Goal: Information Seeking & Learning: Learn about a topic

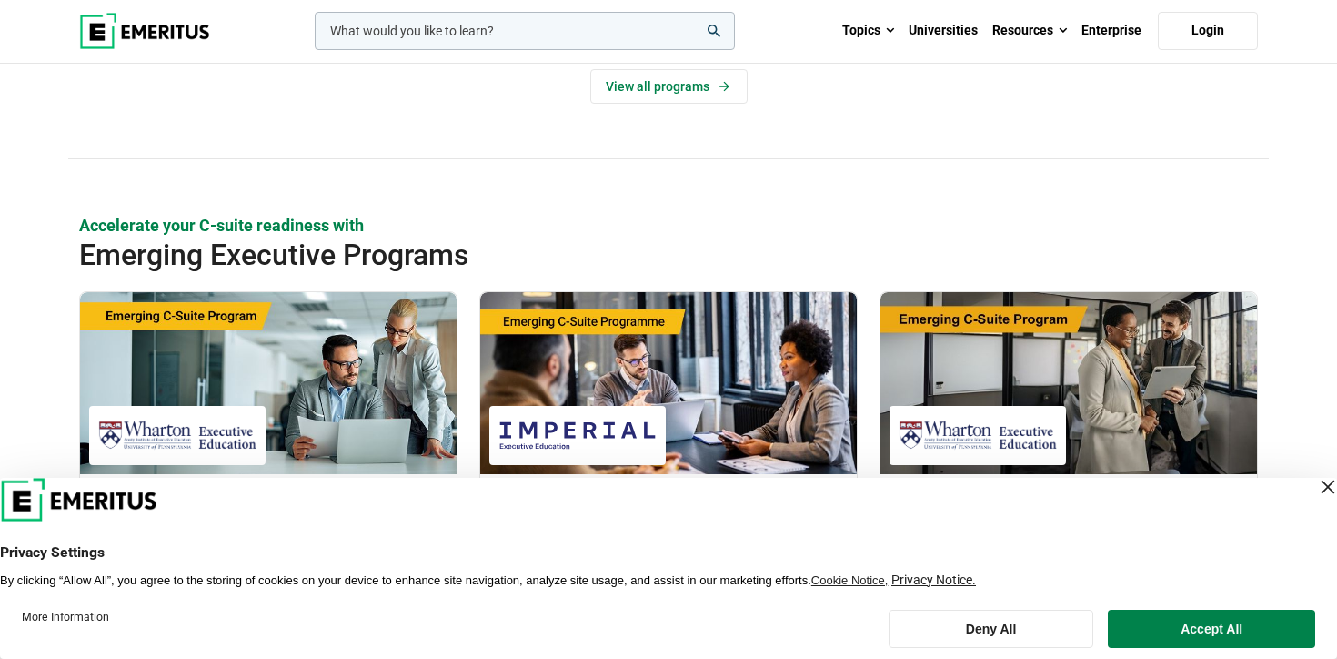
scroll to position [1136, 0]
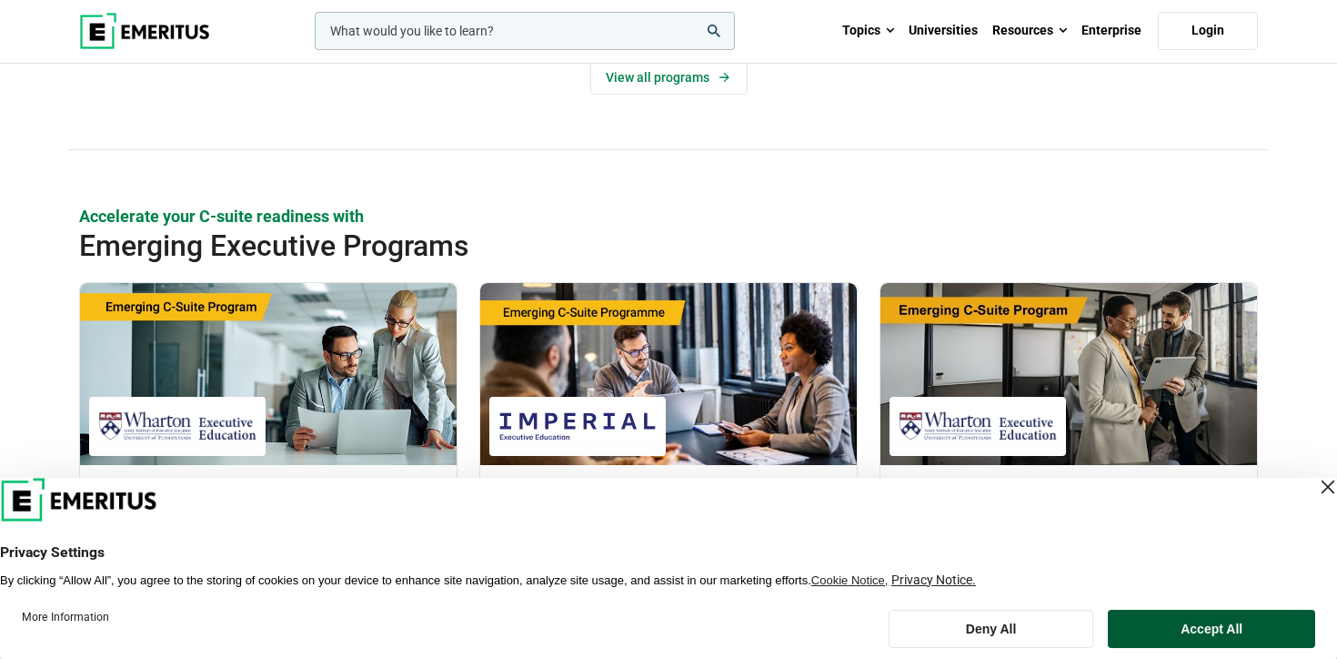
click at [1196, 638] on button "Accept All" at bounding box center [1211, 629] width 207 height 38
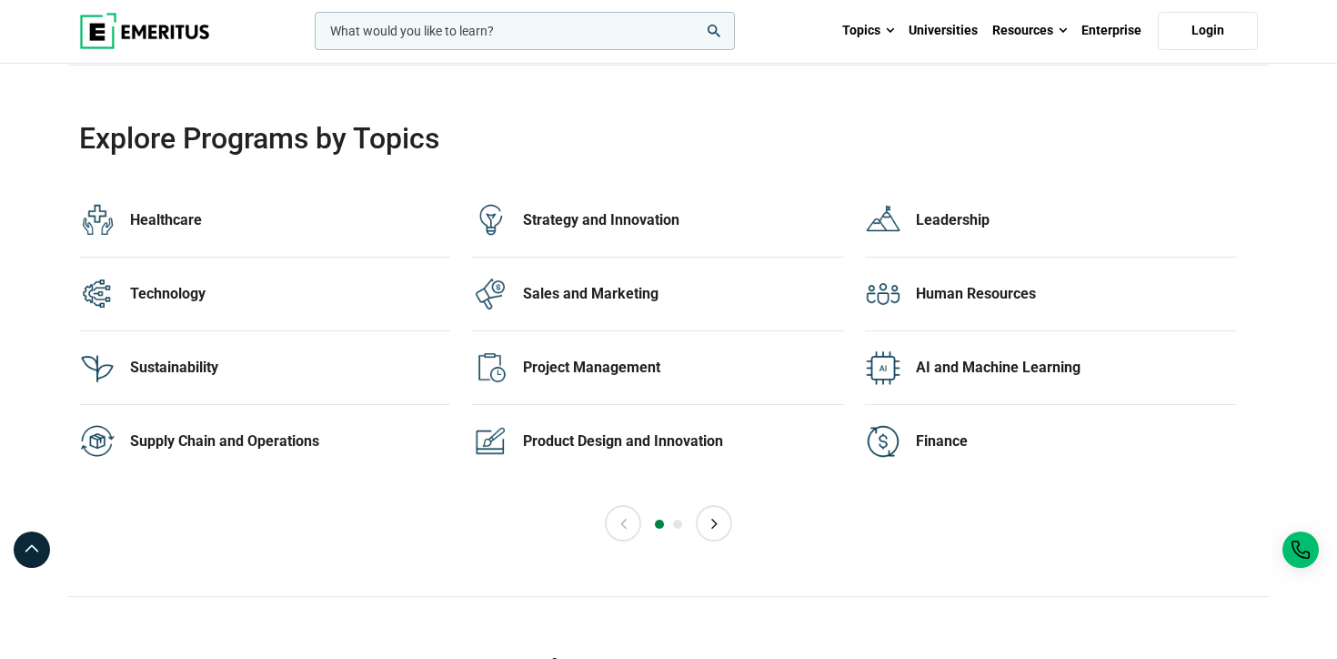
scroll to position [3660, 0]
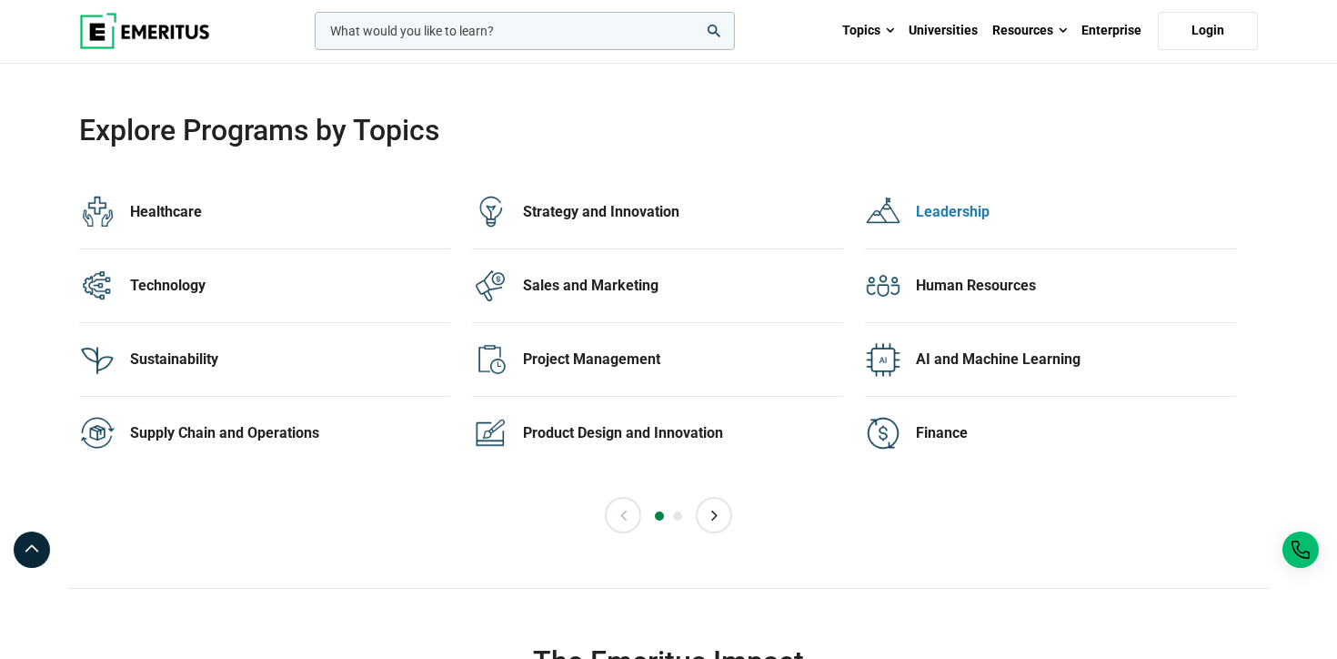
click at [949, 211] on div "Leadership" at bounding box center [1076, 212] width 320 height 20
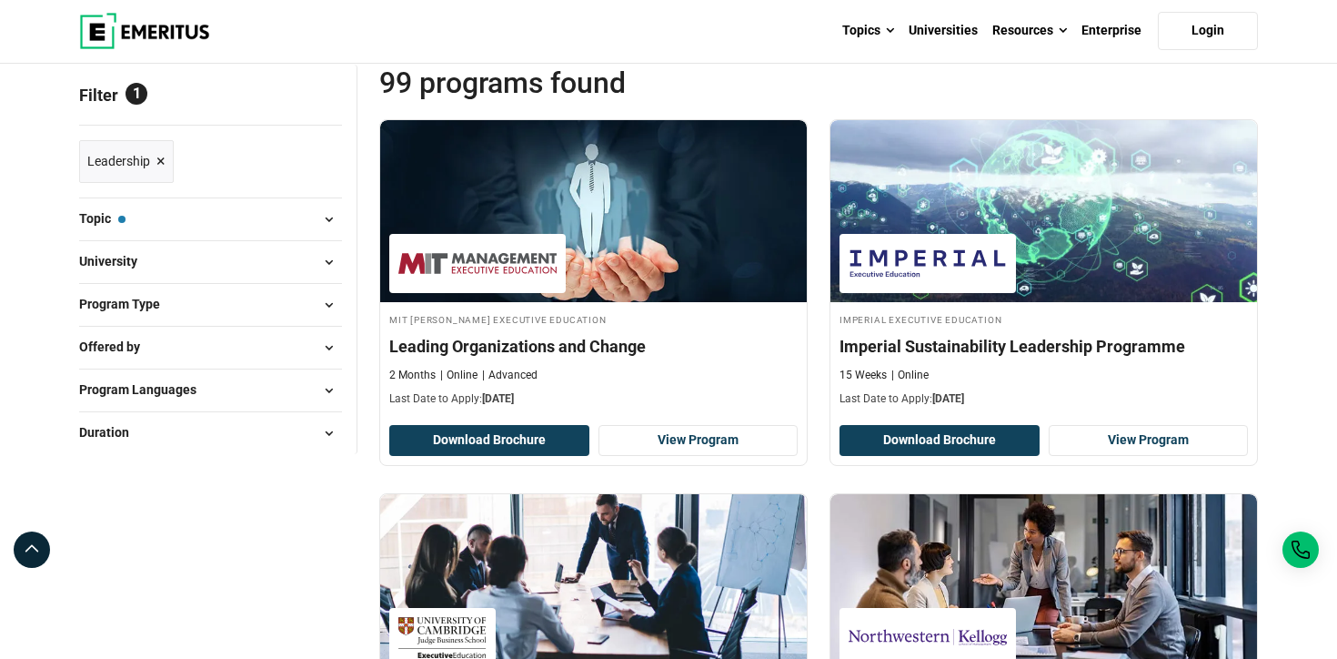
scroll to position [300, 0]
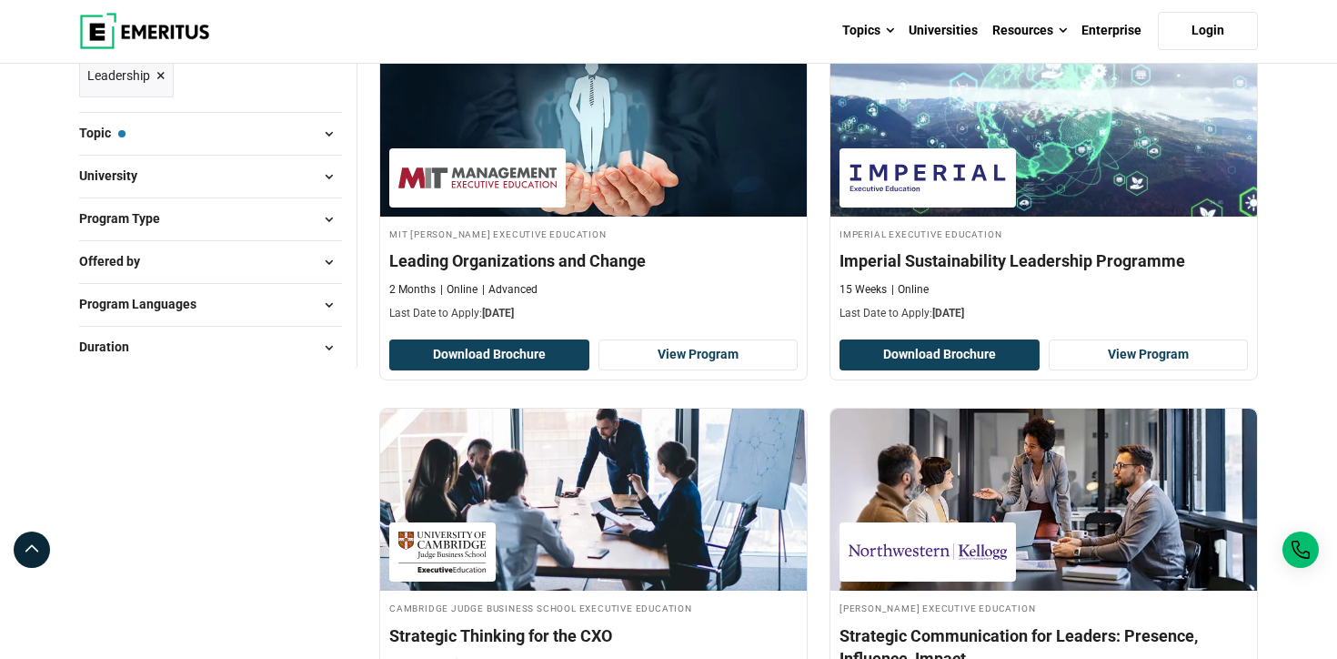
click at [145, 308] on span "Program Languages" at bounding box center [145, 304] width 132 height 20
click at [135, 264] on span "Offered by" at bounding box center [117, 261] width 76 height 20
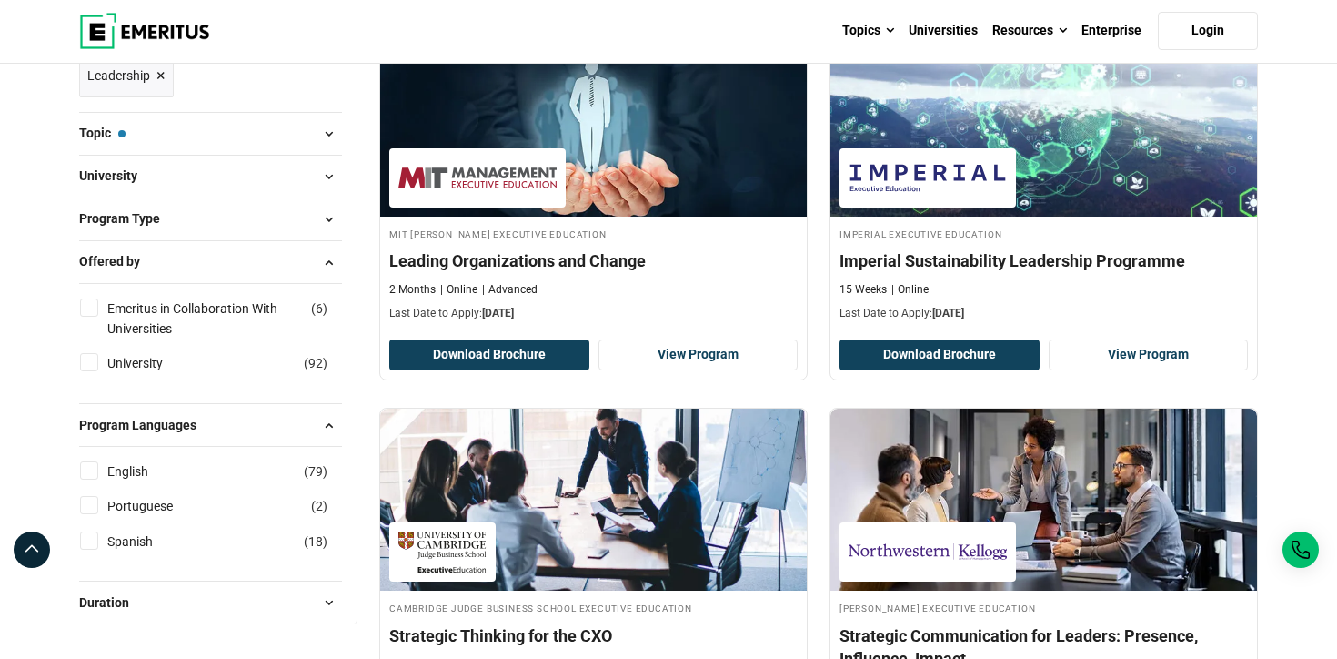
click at [128, 230] on button "Program Type" at bounding box center [210, 219] width 263 height 27
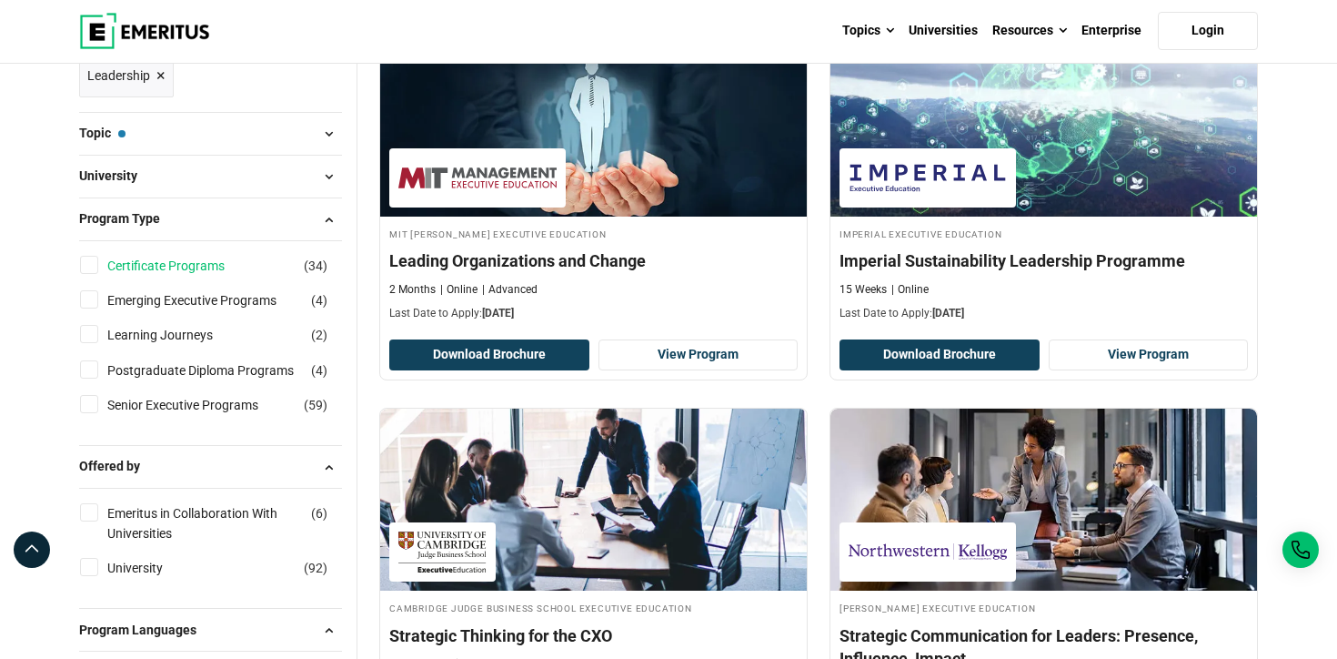
click at [140, 267] on link "Certificate Programs" at bounding box center [184, 266] width 154 height 20
checkbox input "true"
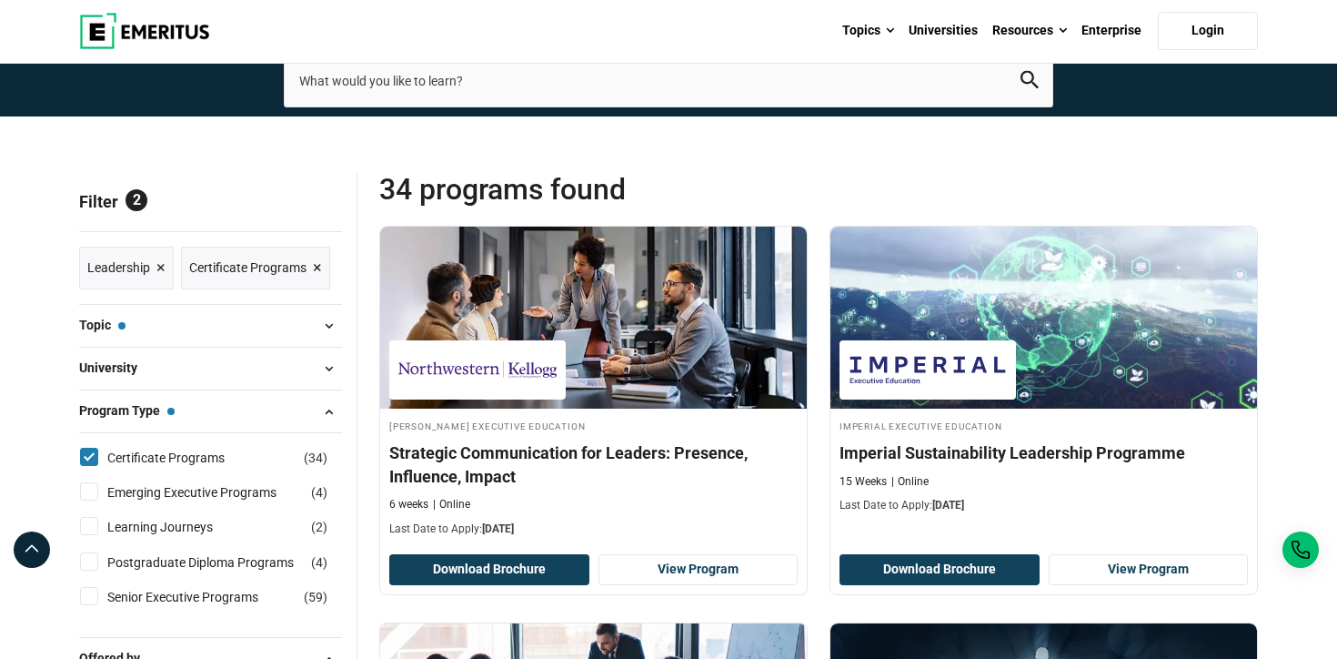
scroll to position [249, 0]
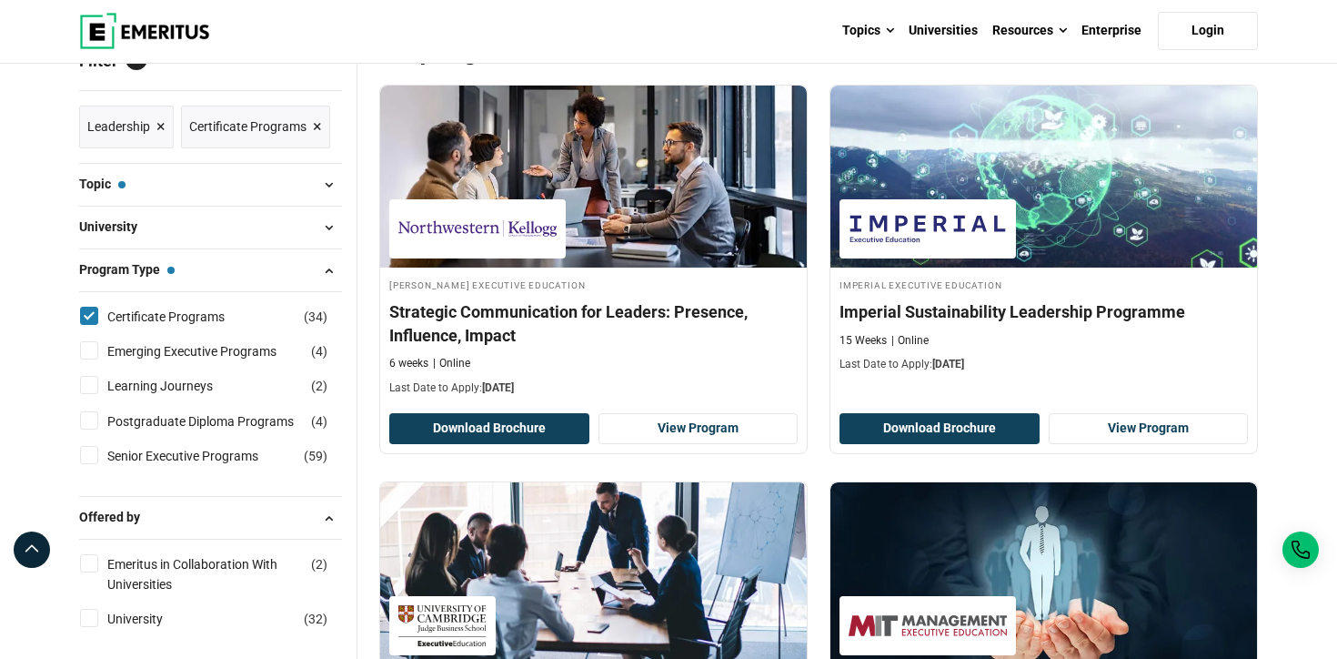
click at [162, 126] on span "×" at bounding box center [160, 127] width 9 height 26
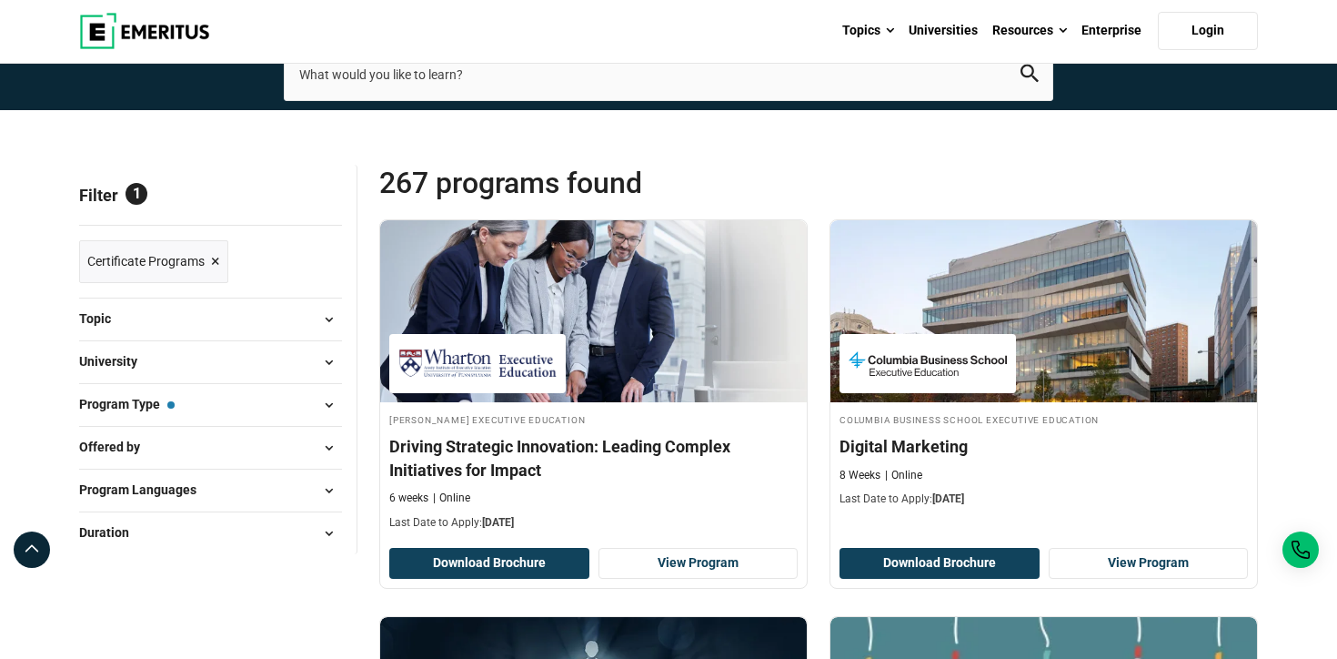
scroll to position [248, 0]
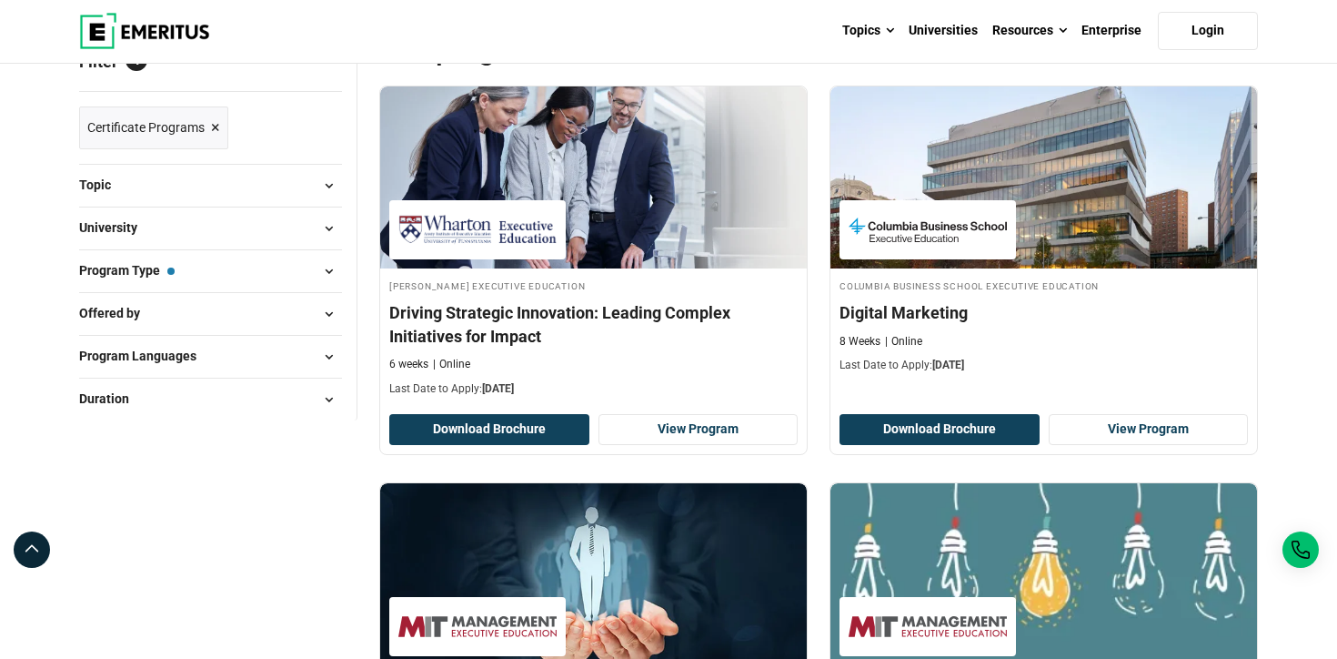
click at [173, 267] on span "Program Type — Certificate Programs" at bounding box center [127, 270] width 96 height 20
click at [145, 271] on span "Program Type — Certificate Programs" at bounding box center [127, 270] width 96 height 20
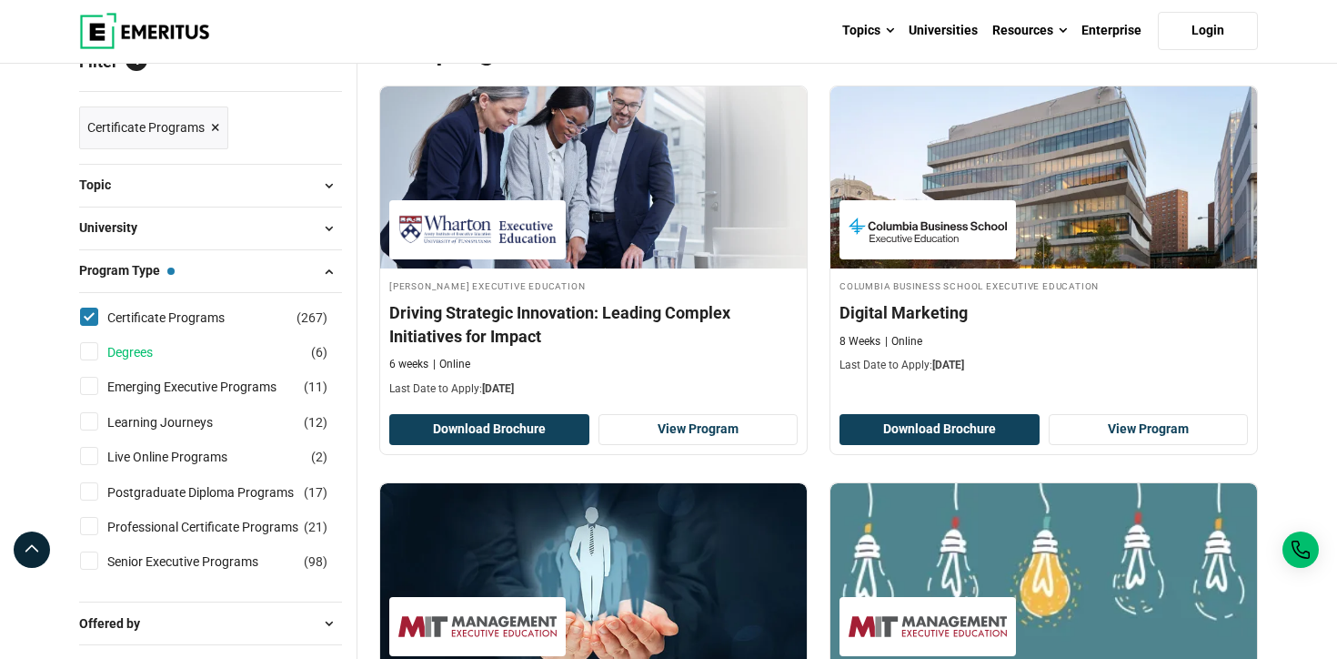
click at [122, 349] on link "Degrees" at bounding box center [148, 352] width 82 height 20
checkbox input "true"
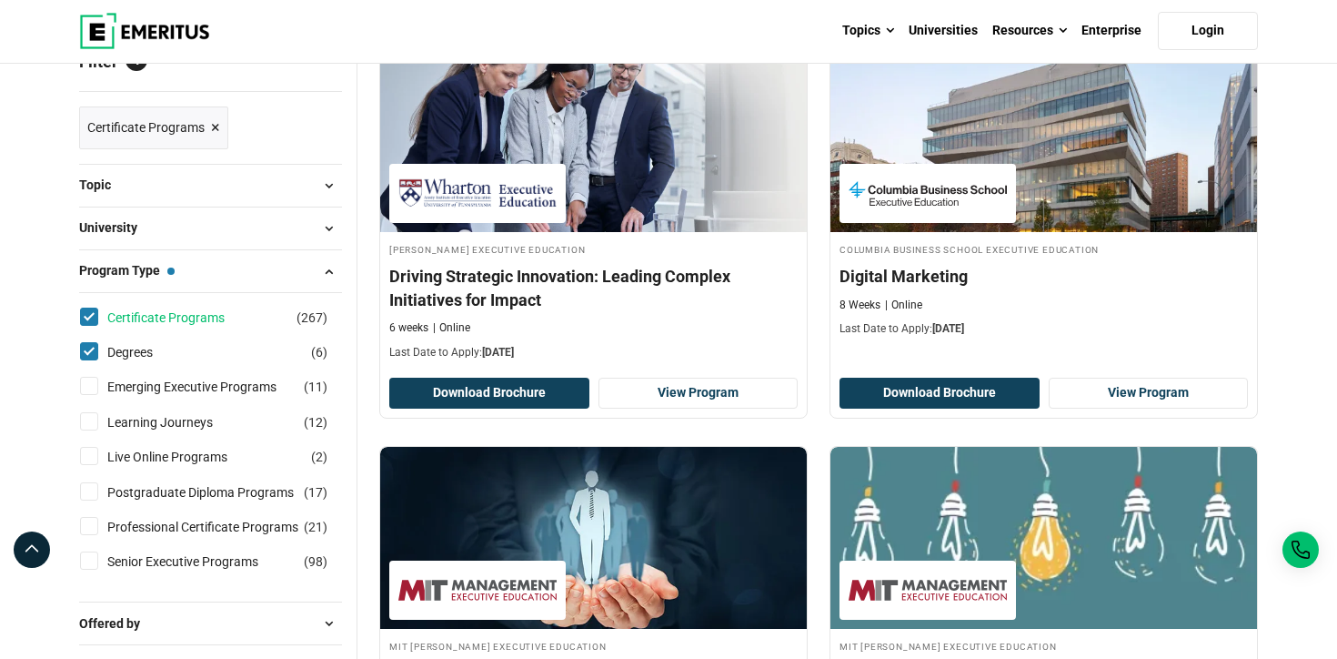
click at [116, 308] on link "Certificate Programs" at bounding box center [184, 318] width 154 height 20
checkbox input "false"
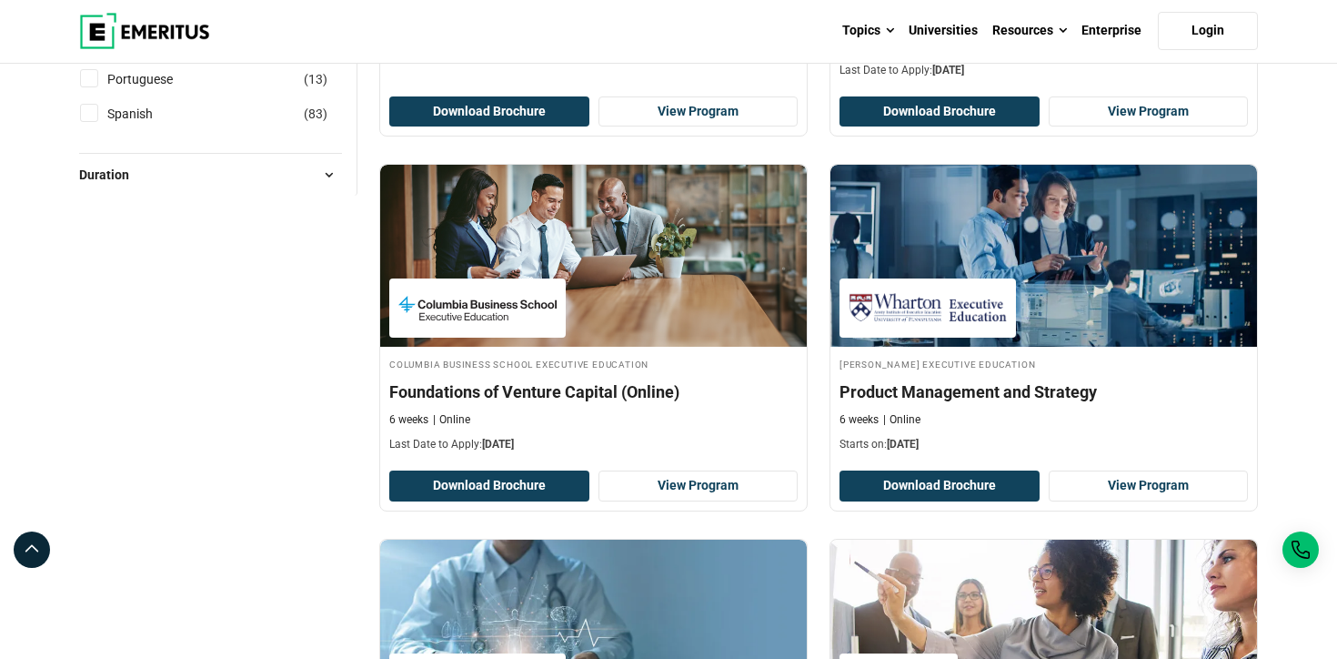
scroll to position [643, 0]
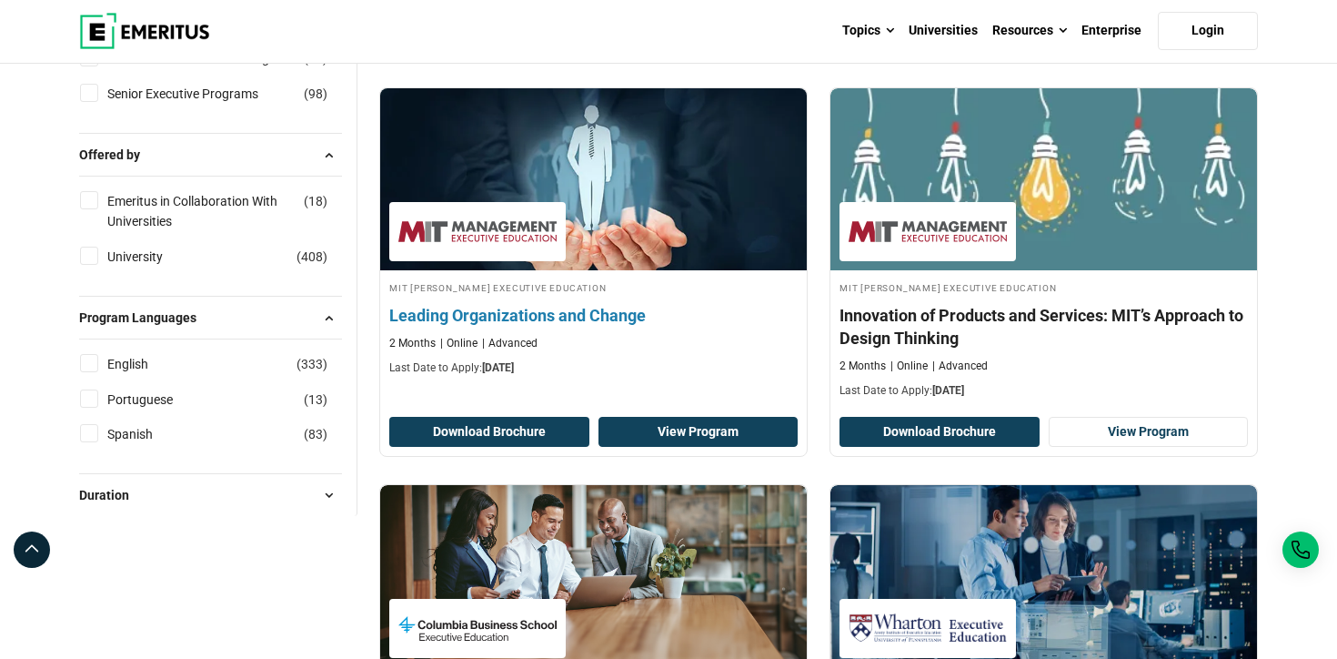
click at [696, 439] on link "View Program" at bounding box center [699, 432] width 200 height 31
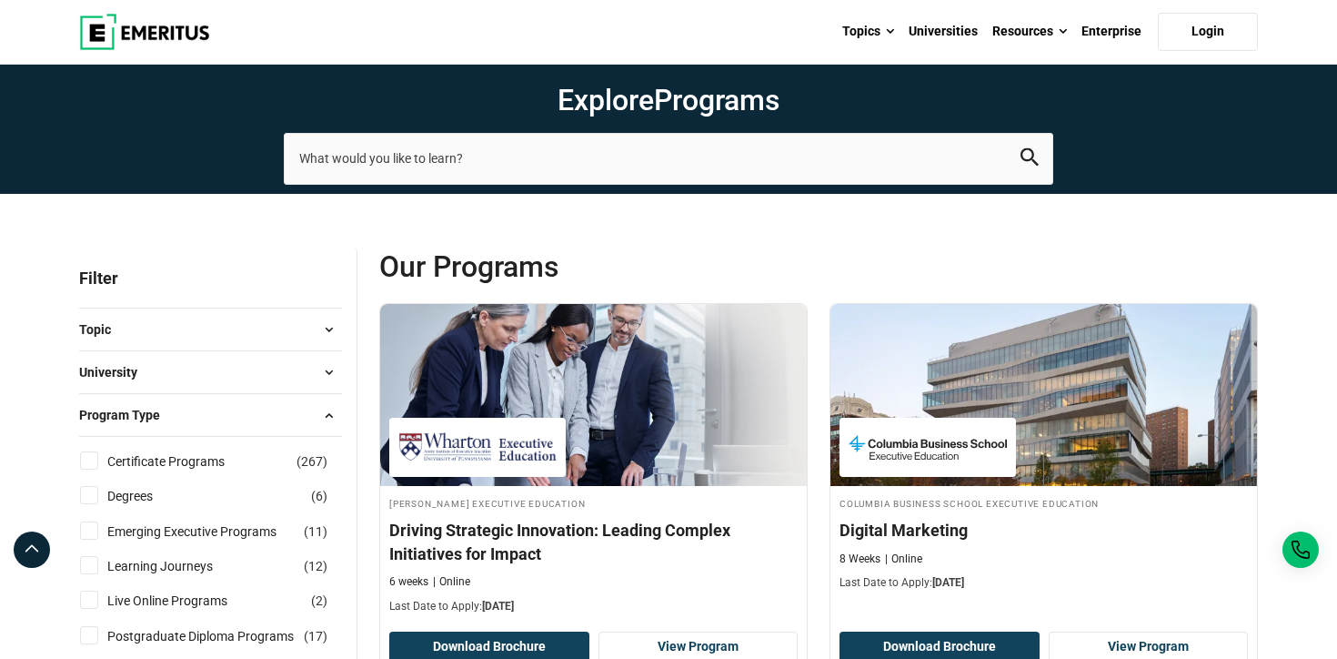
scroll to position [0, 0]
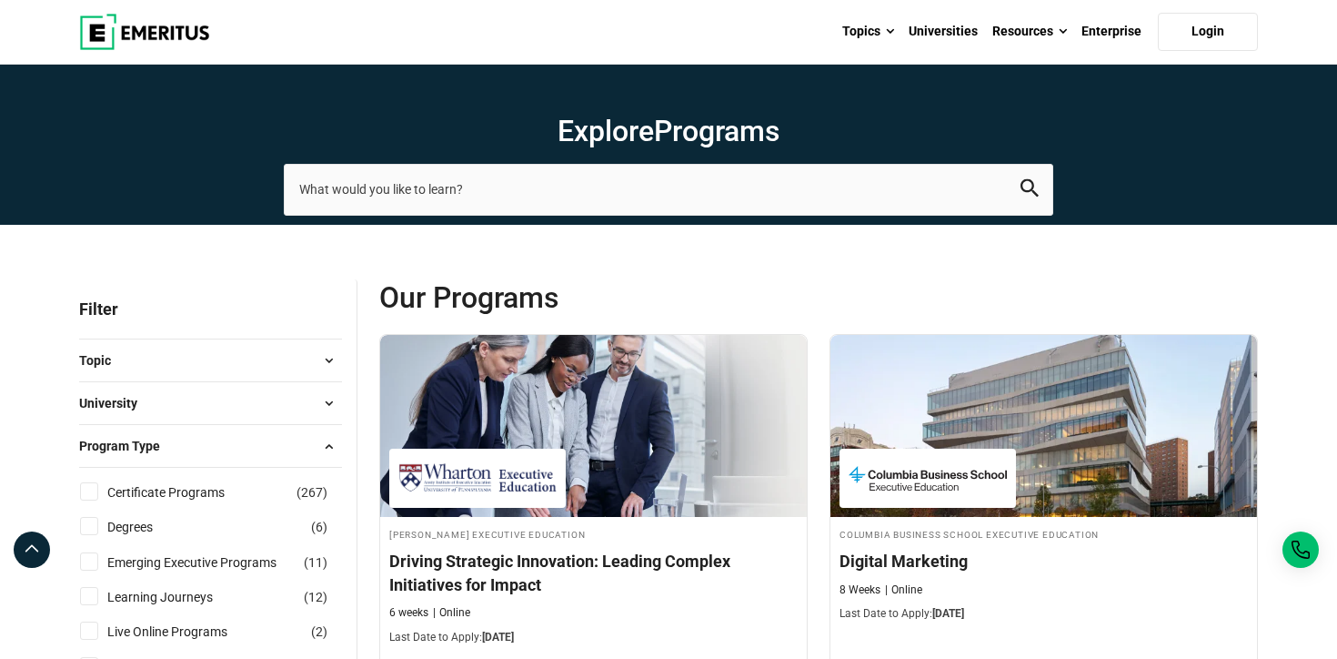
click at [143, 442] on span "Program Type" at bounding box center [127, 446] width 96 height 20
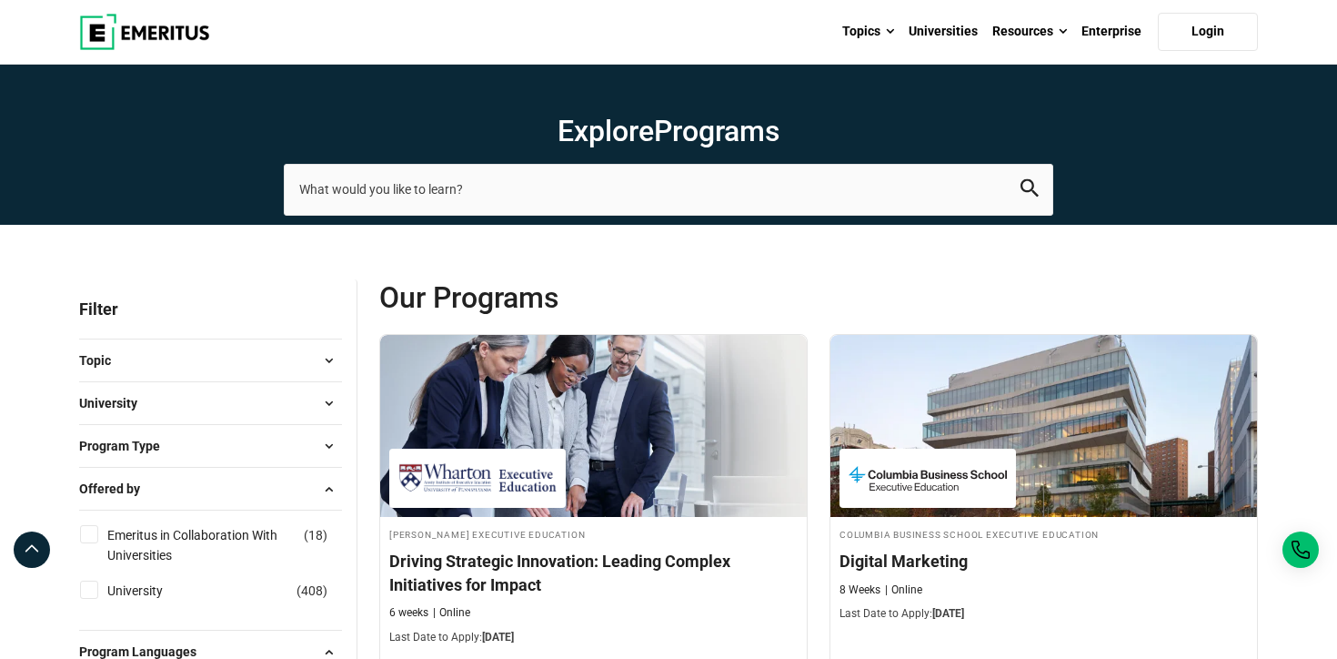
click at [146, 502] on div "Offered by Emeritus in Collaboration With Universities ( 18 ) University ( 408 )" at bounding box center [210, 548] width 263 height 163
click at [128, 492] on span "Offered by" at bounding box center [117, 489] width 76 height 20
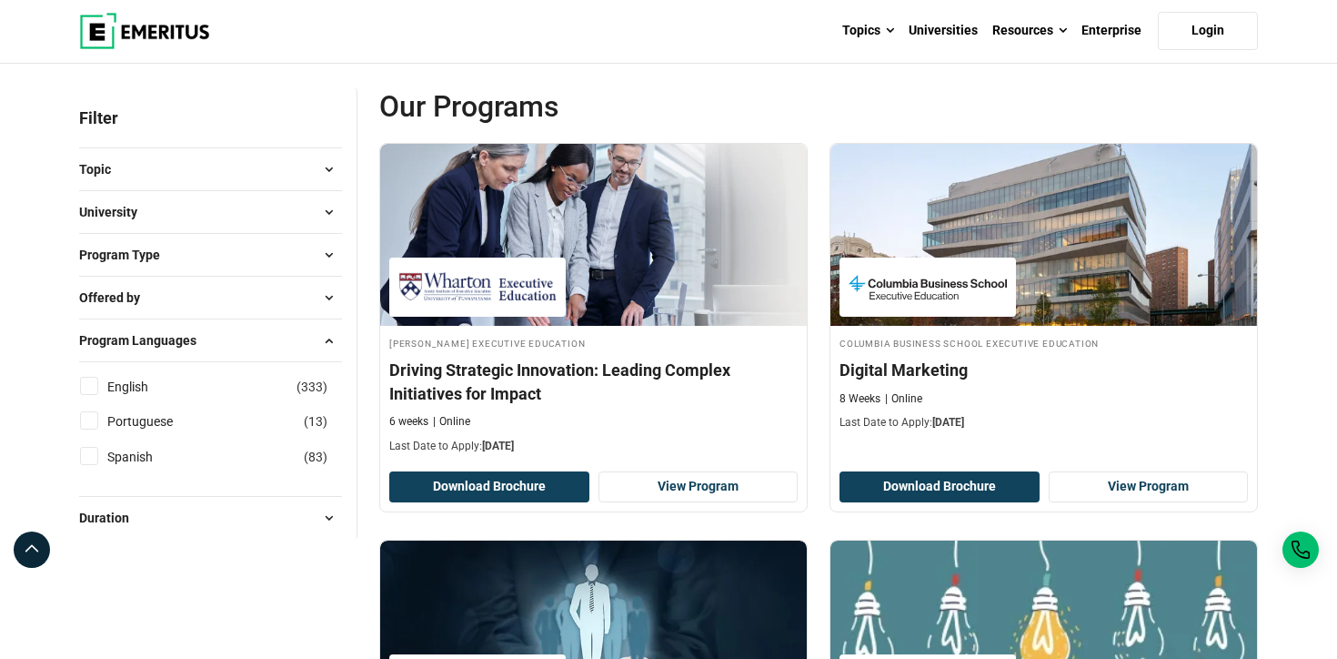
scroll to position [192, 0]
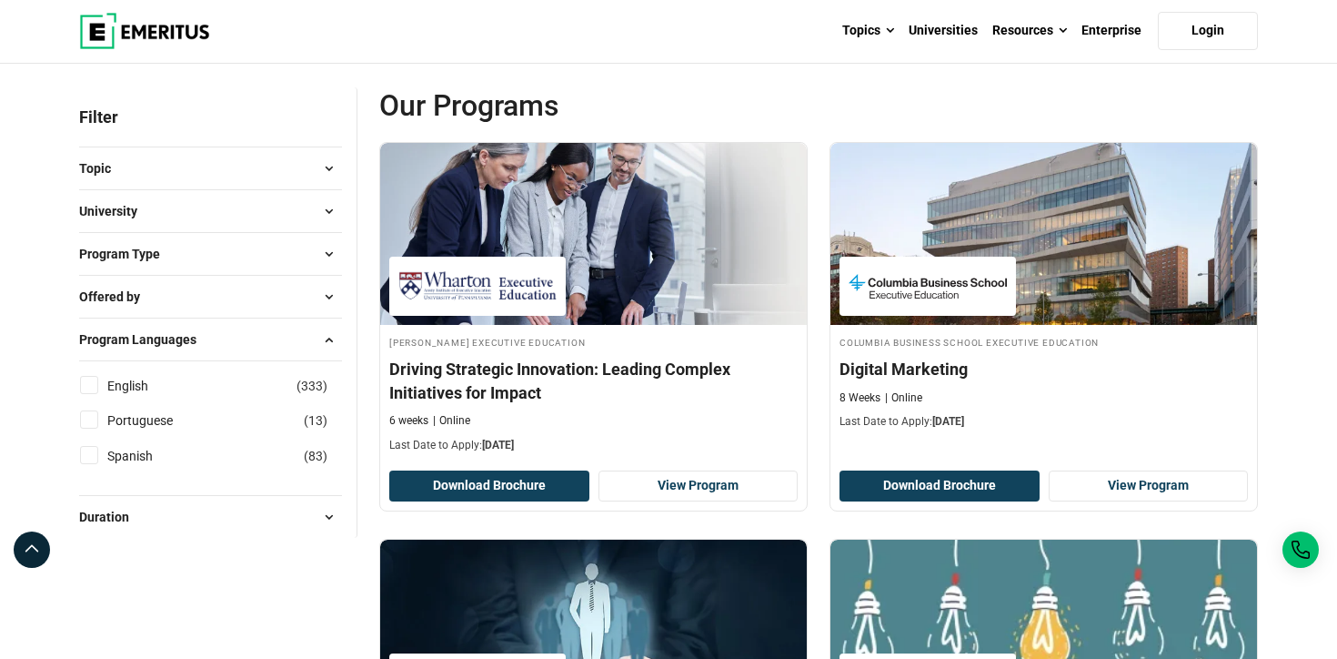
click at [167, 339] on span "Program Languages" at bounding box center [145, 339] width 132 height 20
click at [139, 379] on span "Duration" at bounding box center [111, 382] width 65 height 20
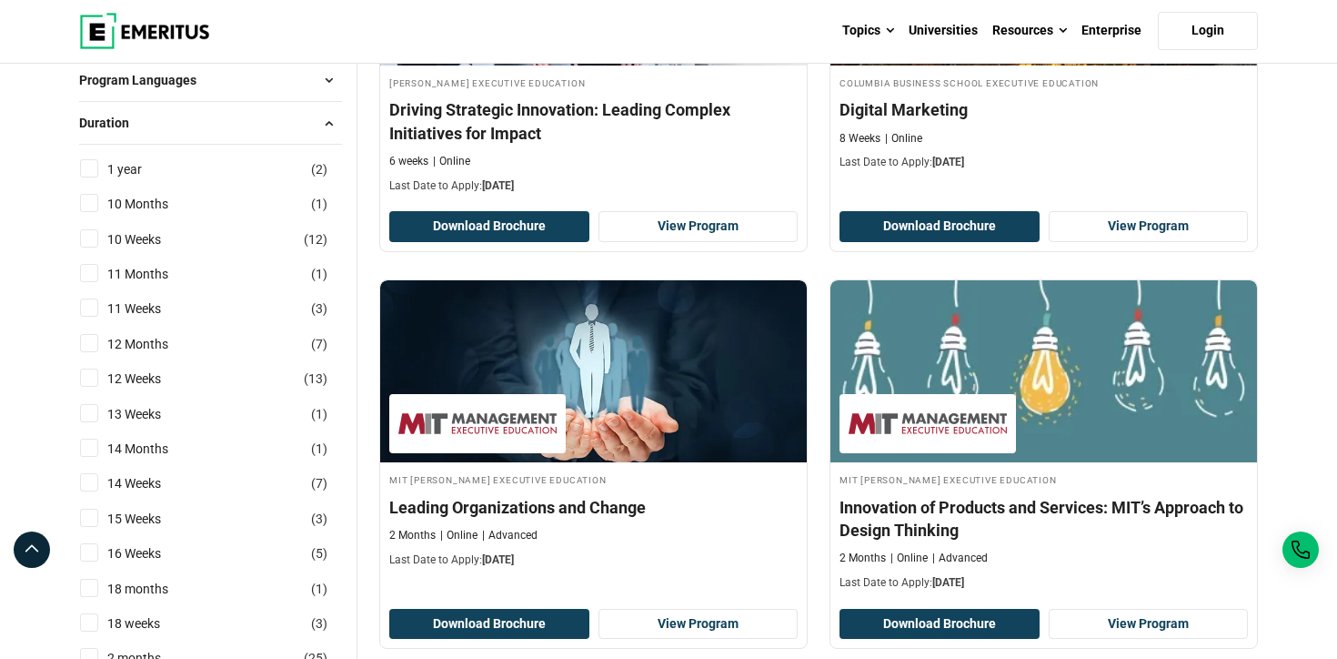
scroll to position [456, 0]
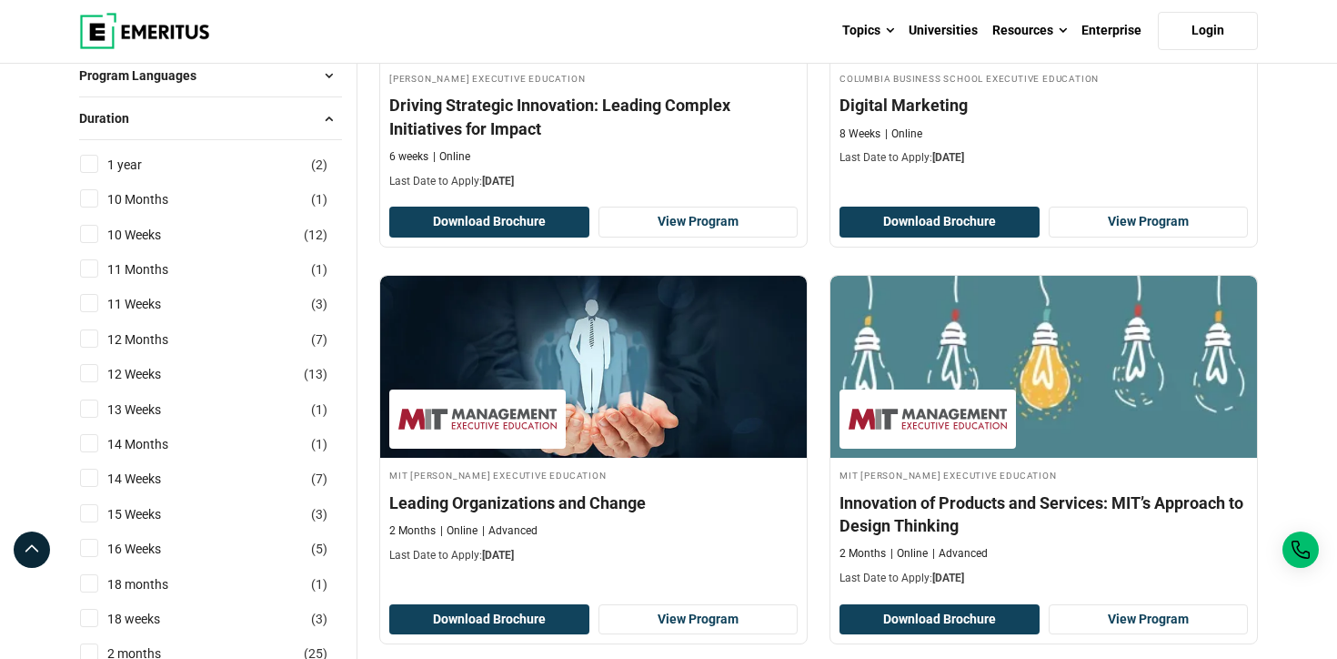
click at [92, 586] on input "18 months ( 1 )" at bounding box center [89, 583] width 18 height 18
checkbox input "true"
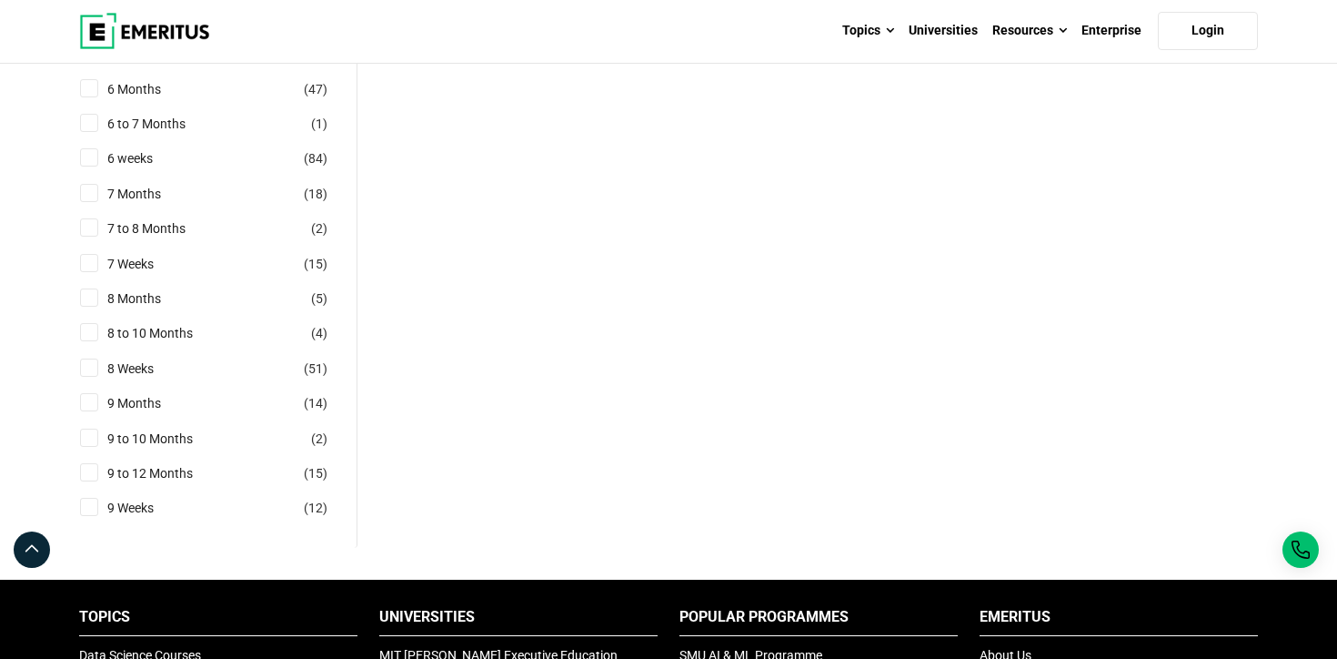
scroll to position [1750, 0]
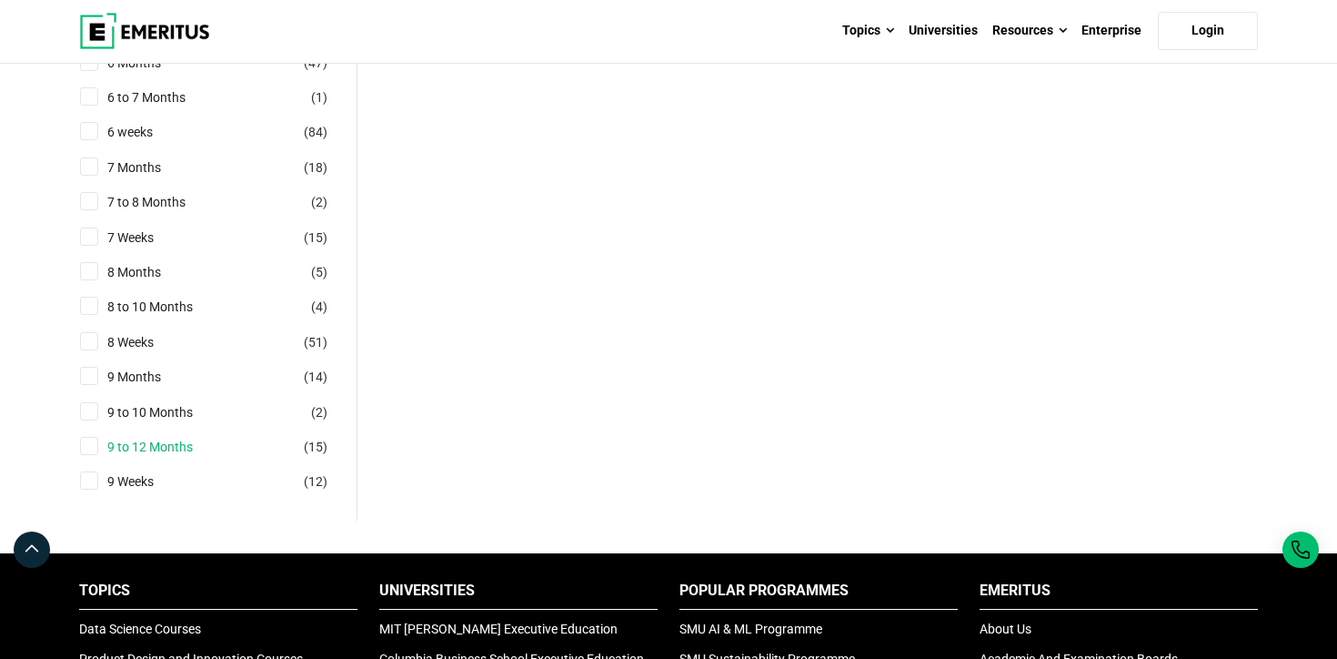
click at [148, 449] on link "9 to 12 Months" at bounding box center [168, 447] width 122 height 20
checkbox input "true"
click at [148, 413] on link "9 to 10 Months" at bounding box center [168, 412] width 122 height 20
checkbox input "true"
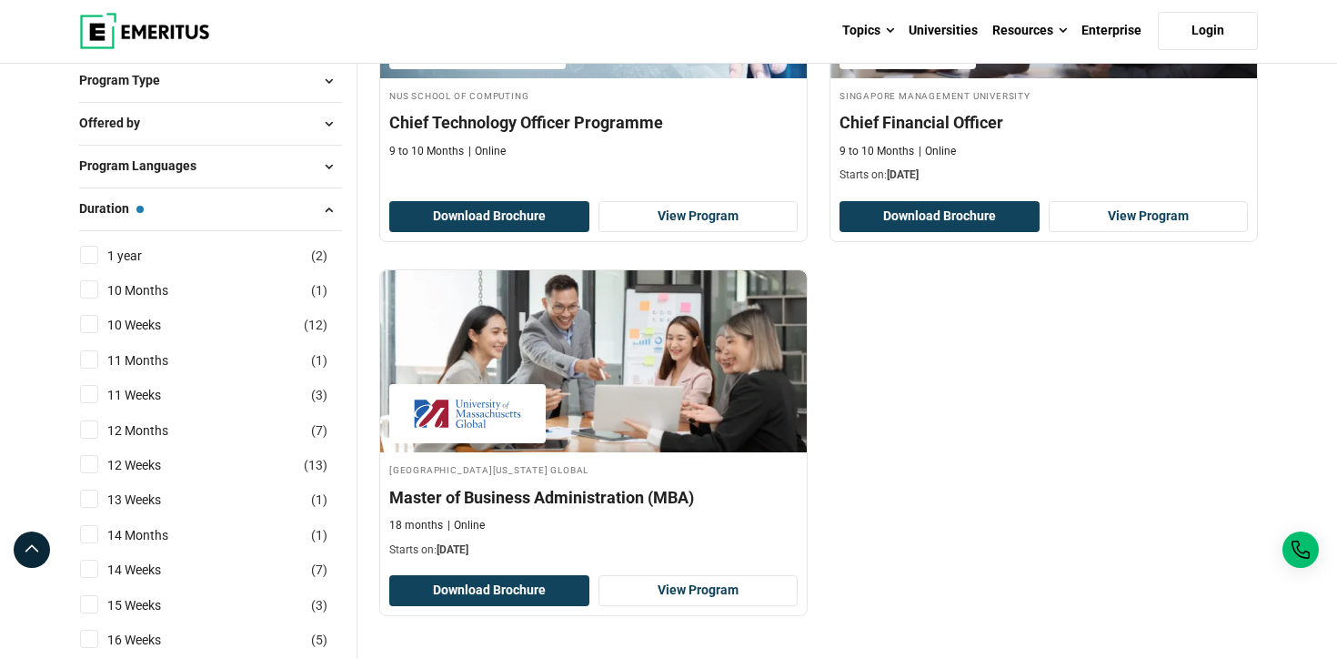
scroll to position [452, 0]
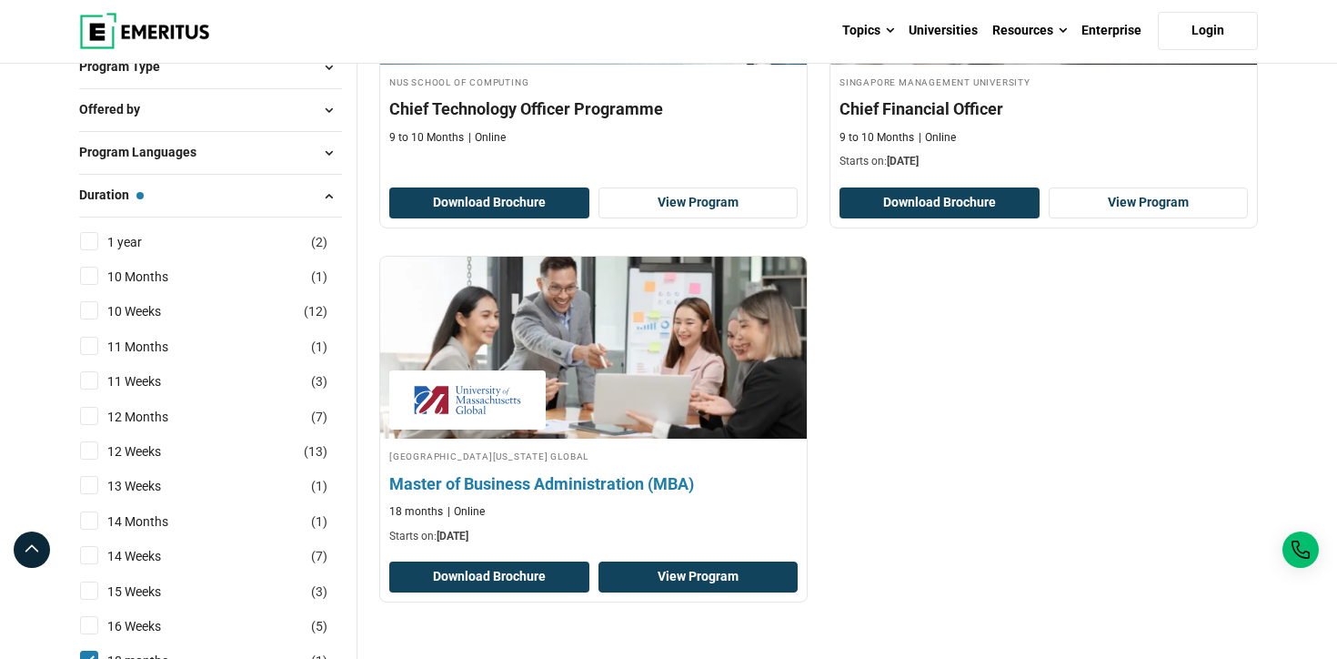
click at [683, 576] on link "View Program" at bounding box center [699, 576] width 200 height 31
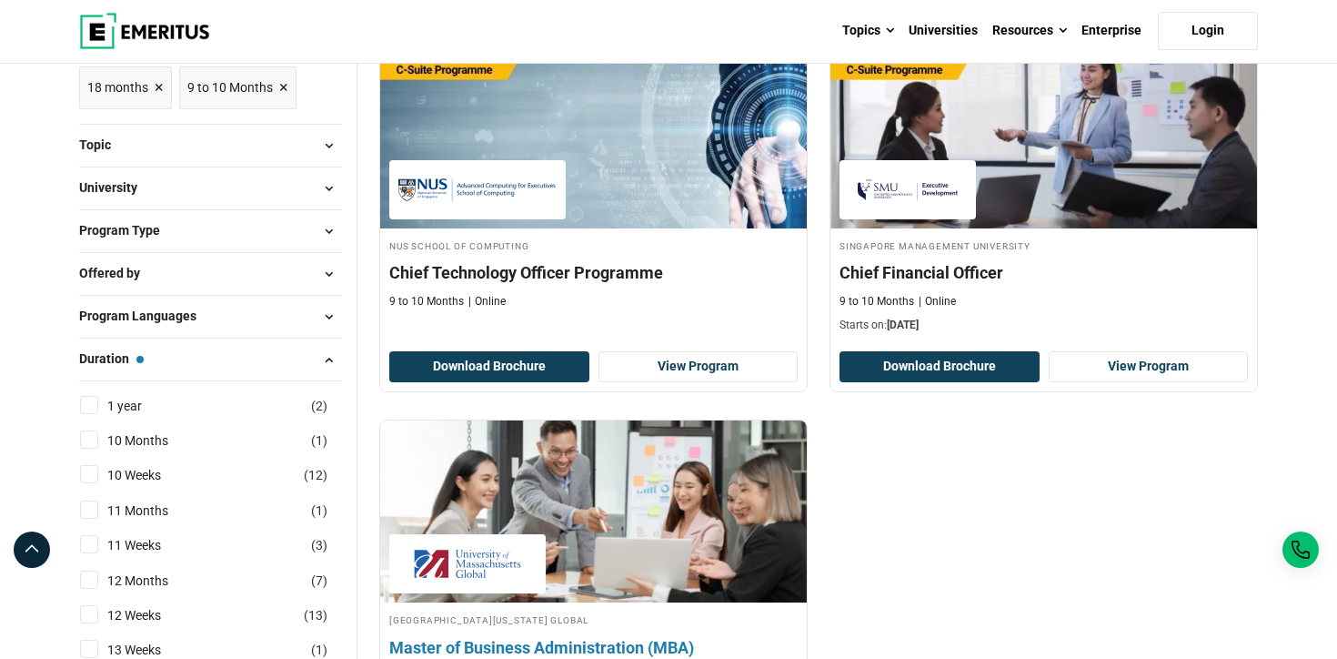
scroll to position [285, 0]
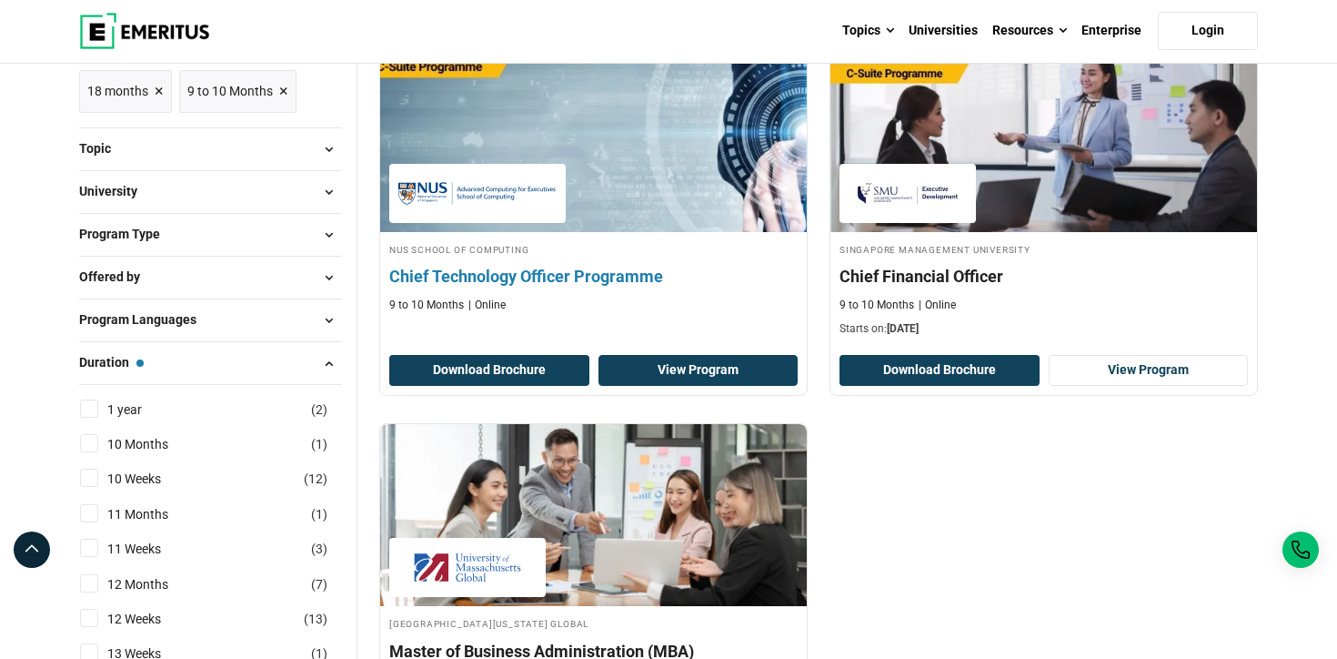
click at [735, 372] on link "View Program" at bounding box center [699, 370] width 200 height 31
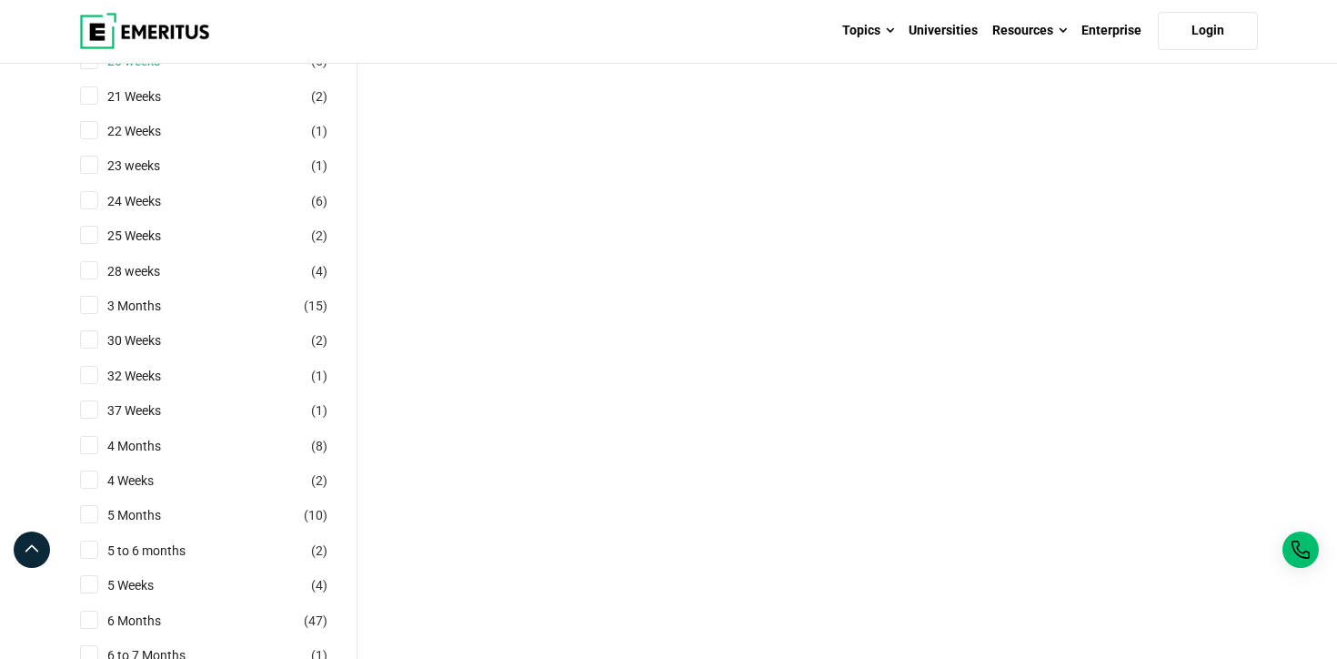
scroll to position [1194, 0]
click at [147, 406] on link "37 Weeks" at bounding box center [152, 409] width 90 height 20
checkbox input "true"
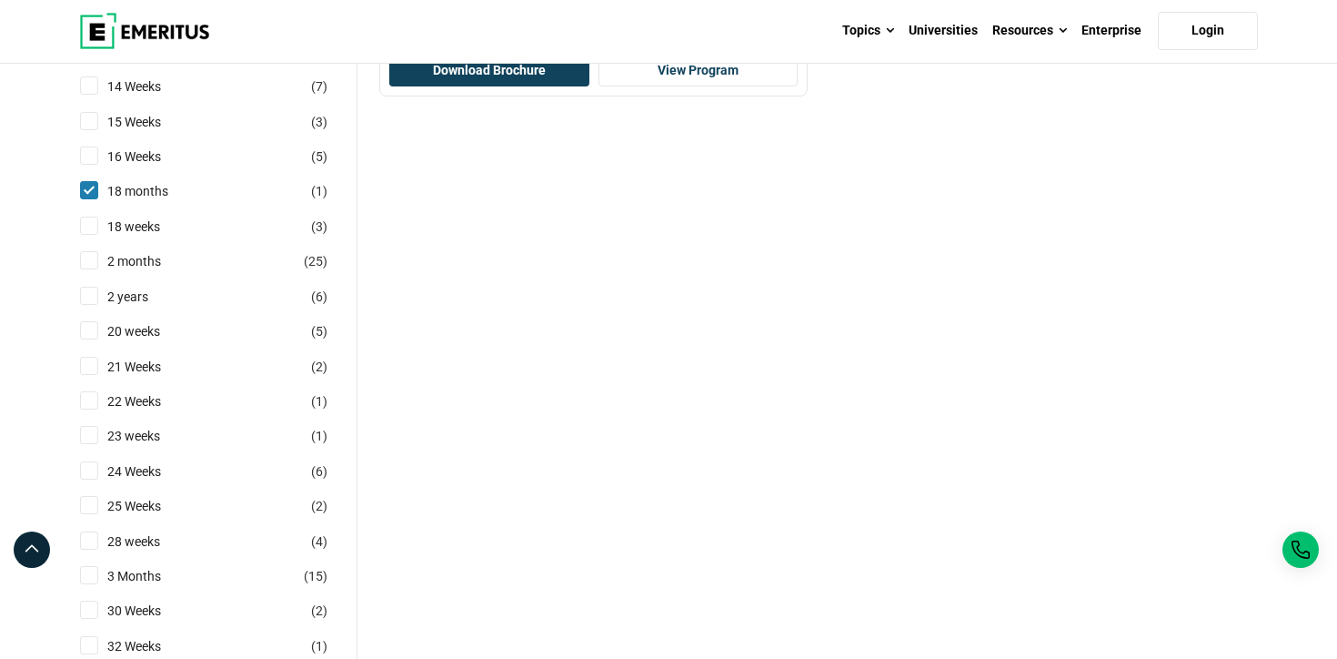
scroll to position [721, 0]
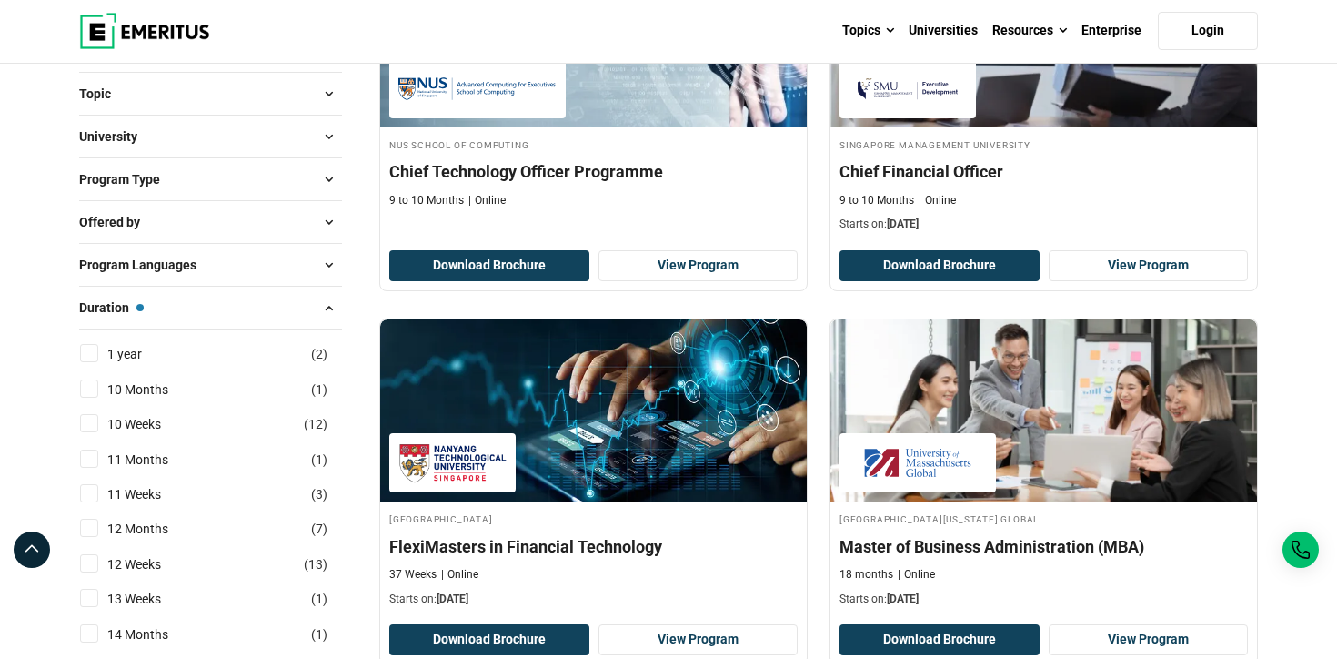
scroll to position [464, 0]
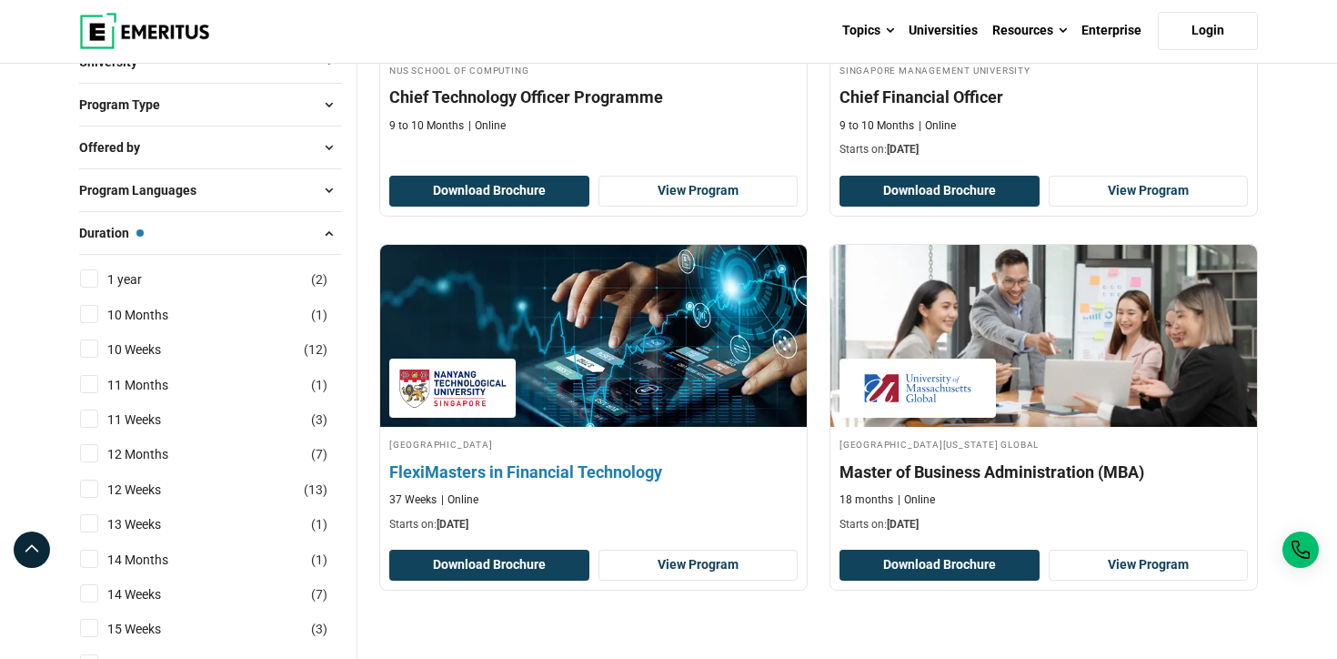
click at [591, 477] on h4 "FlexiMasters in Financial Technology" at bounding box center [593, 471] width 409 height 23
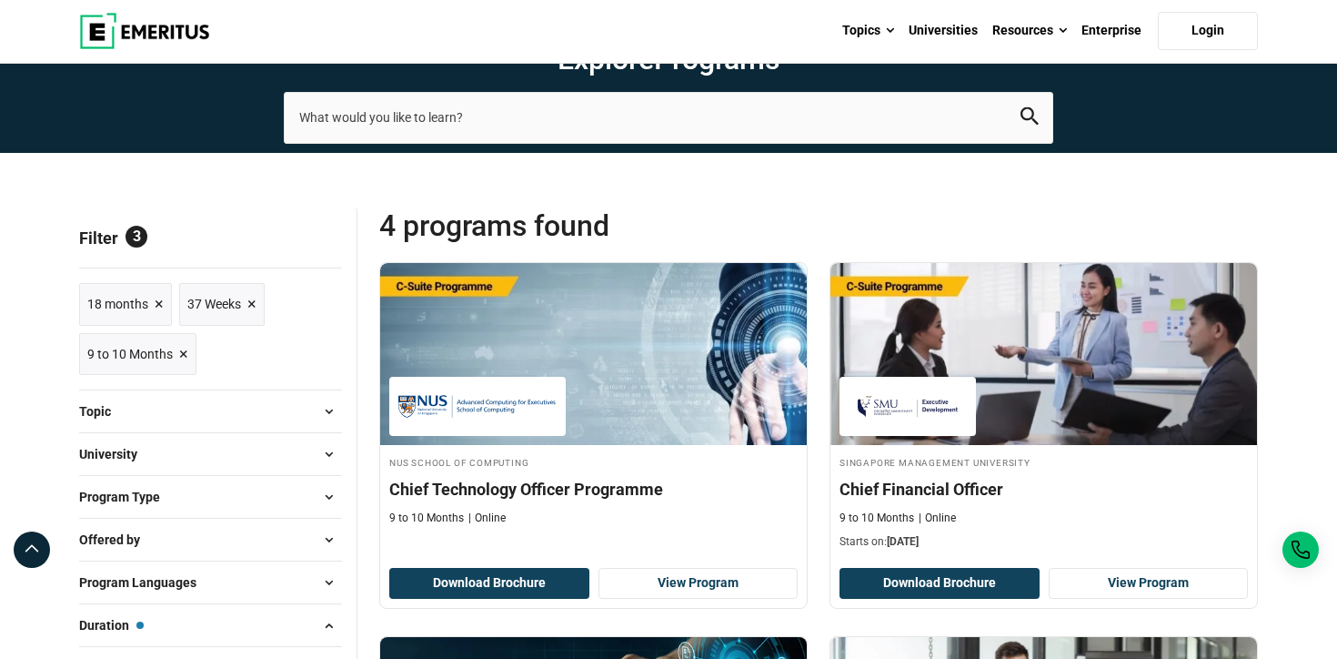
scroll to position [73, 0]
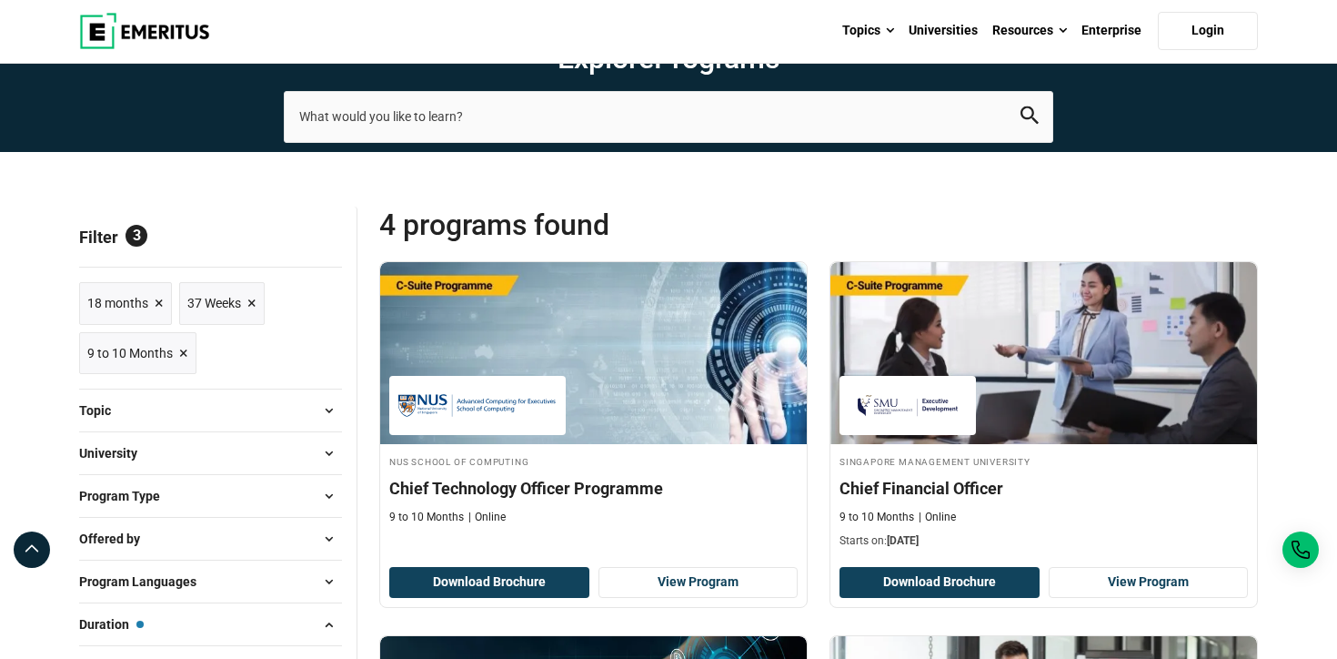
click at [252, 301] on span "×" at bounding box center [251, 303] width 9 height 26
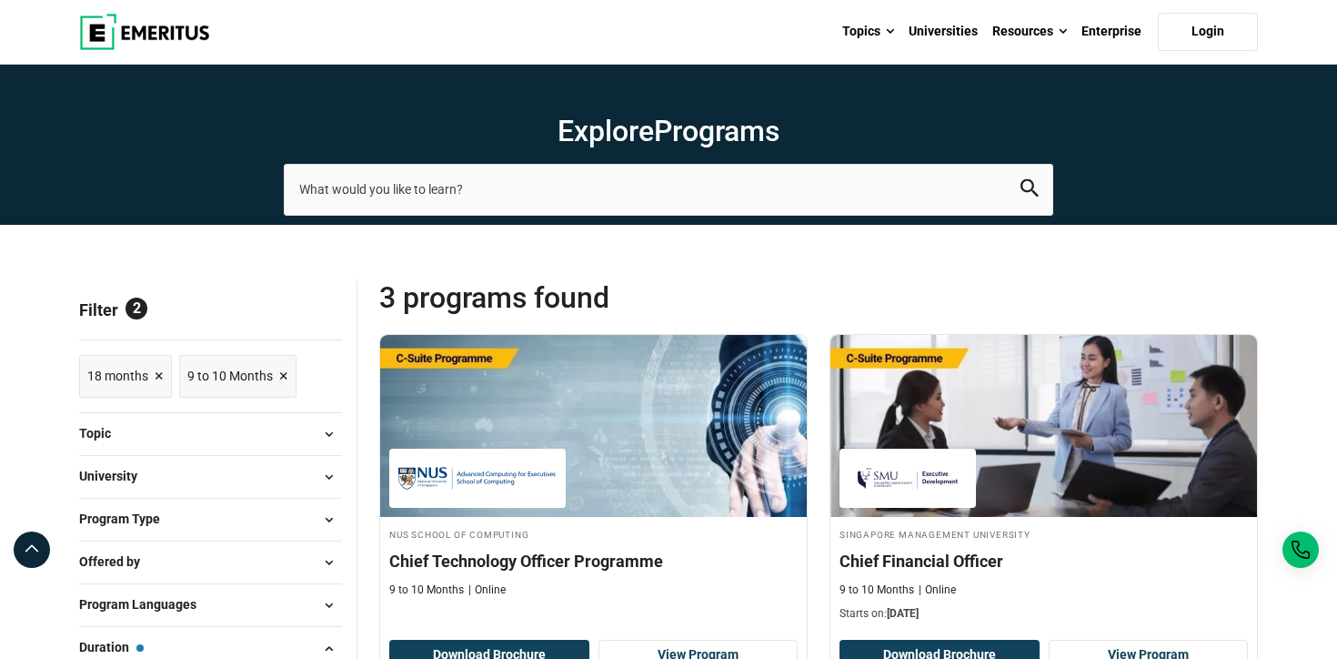
click at [159, 371] on span "×" at bounding box center [159, 376] width 9 height 26
click at [187, 377] on span "×" at bounding box center [183, 376] width 9 height 26
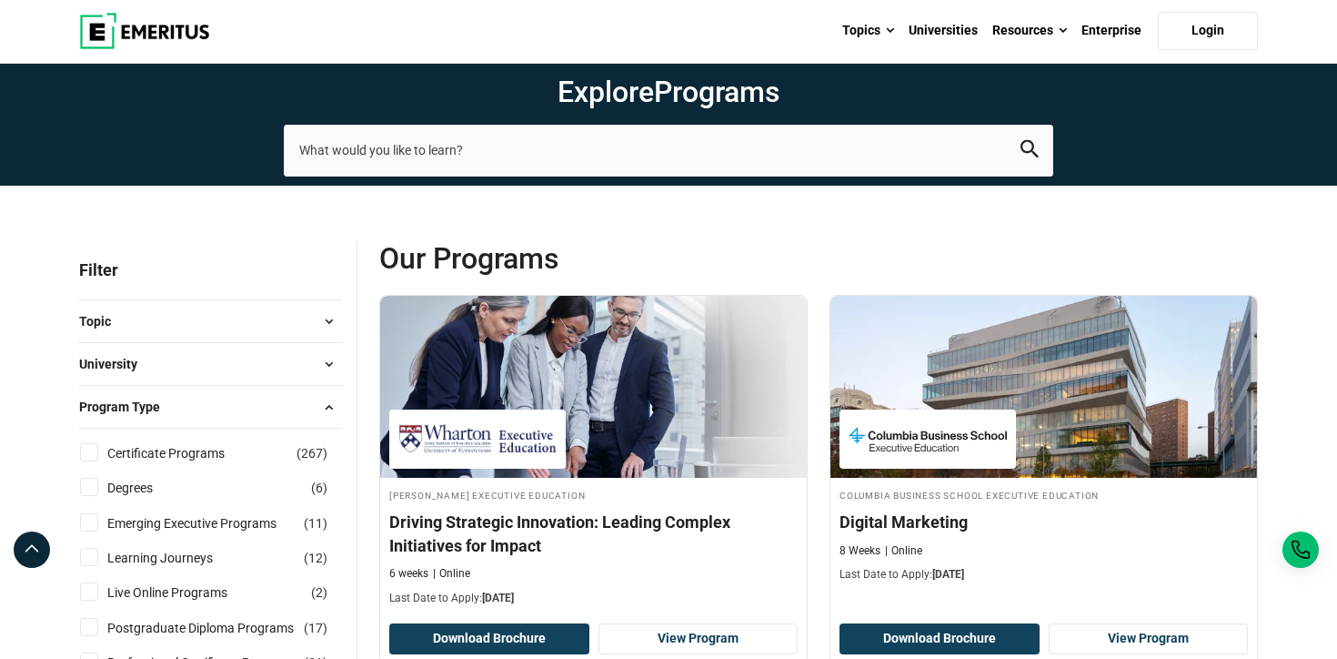
scroll to position [59, 0]
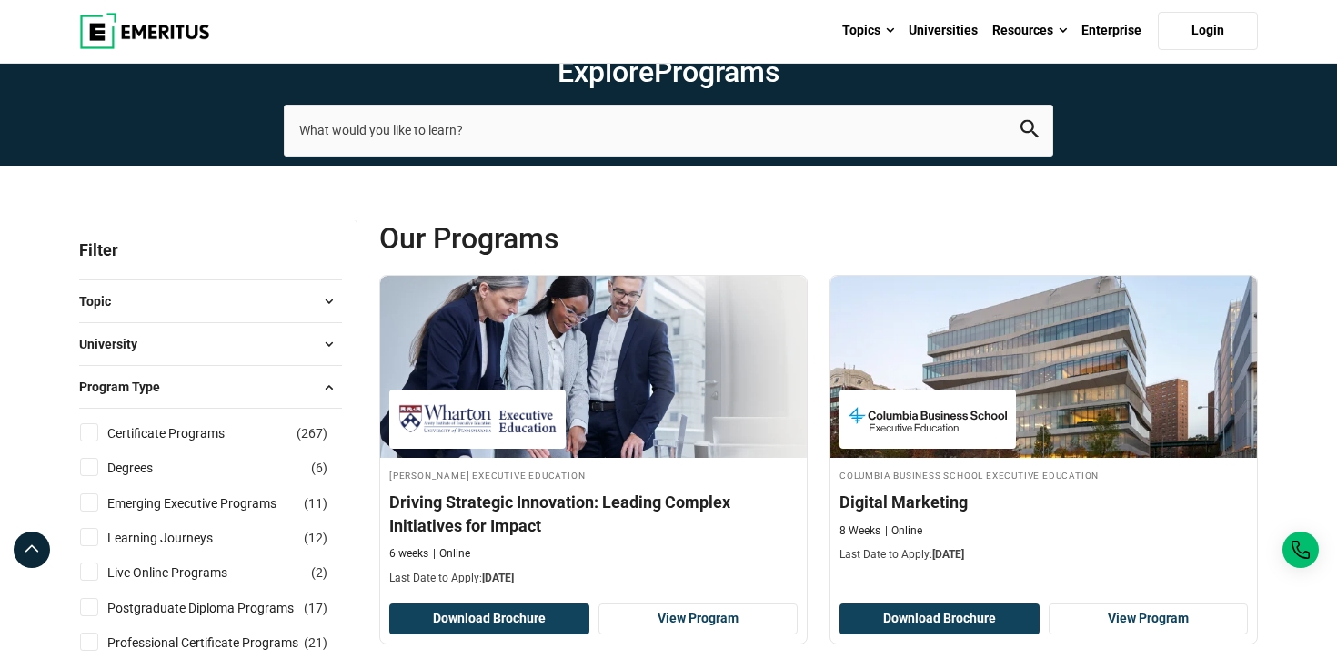
click at [187, 377] on button "Program Type" at bounding box center [210, 386] width 263 height 27
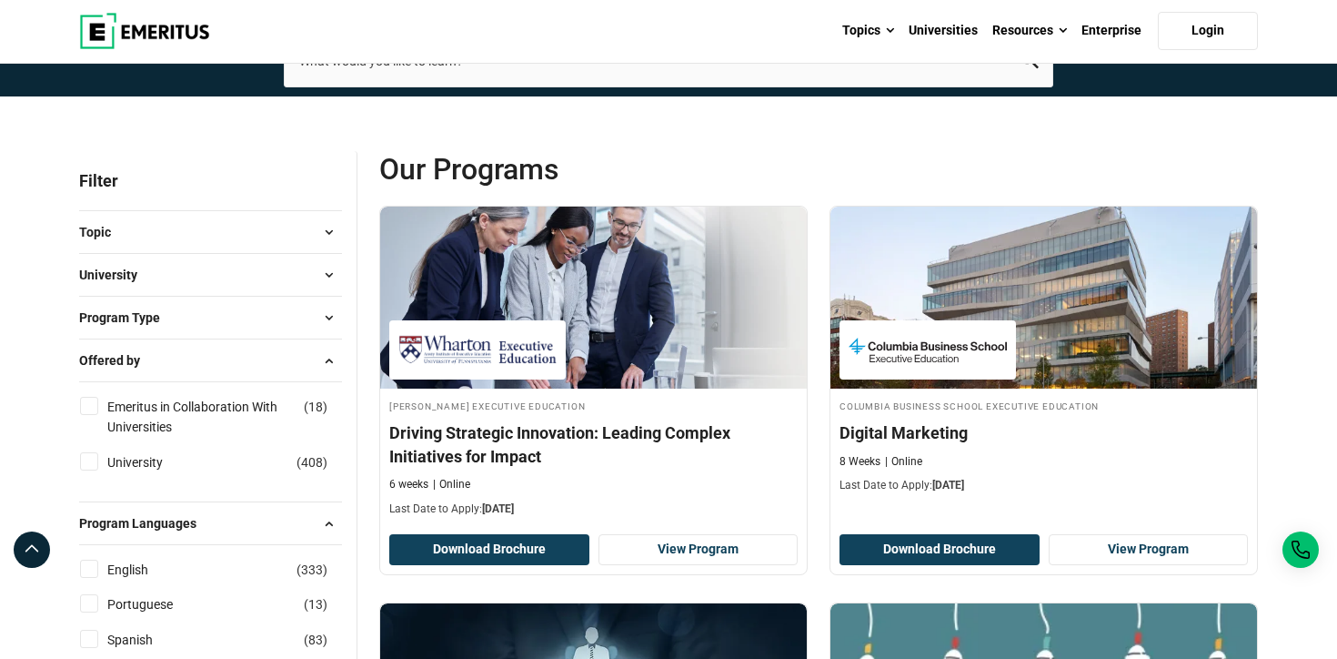
scroll to position [209, 0]
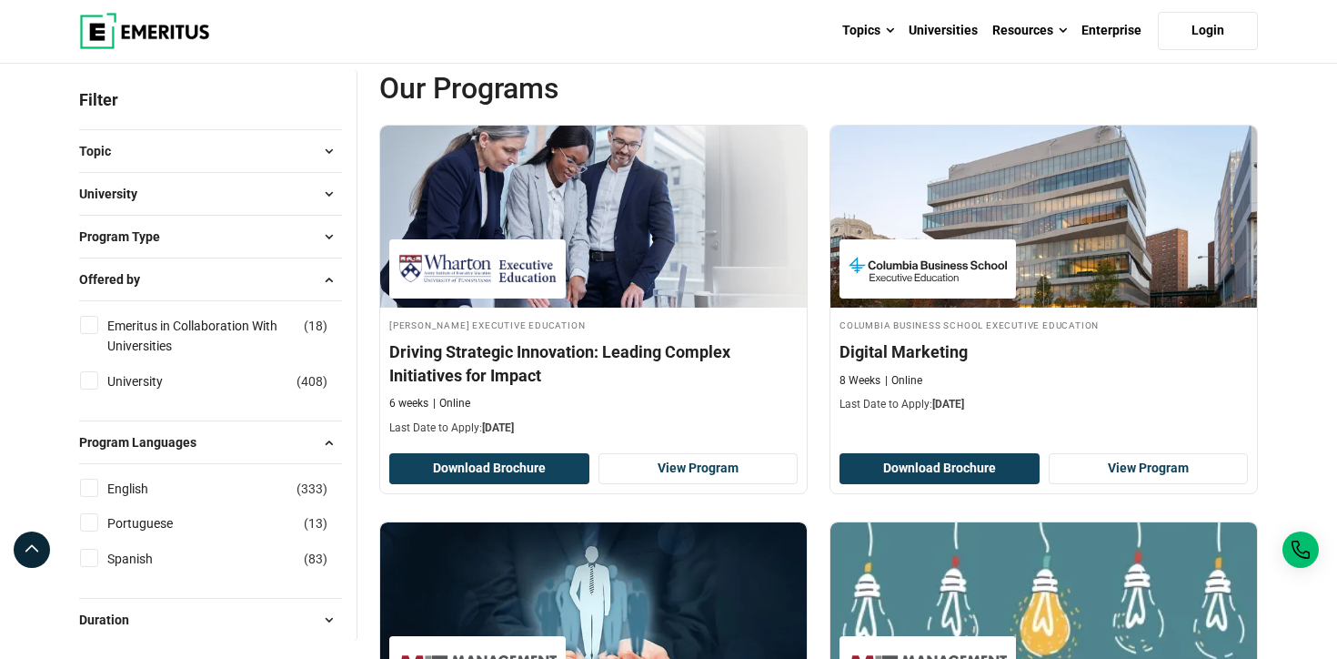
click at [227, 280] on button "Offered by" at bounding box center [210, 279] width 263 height 27
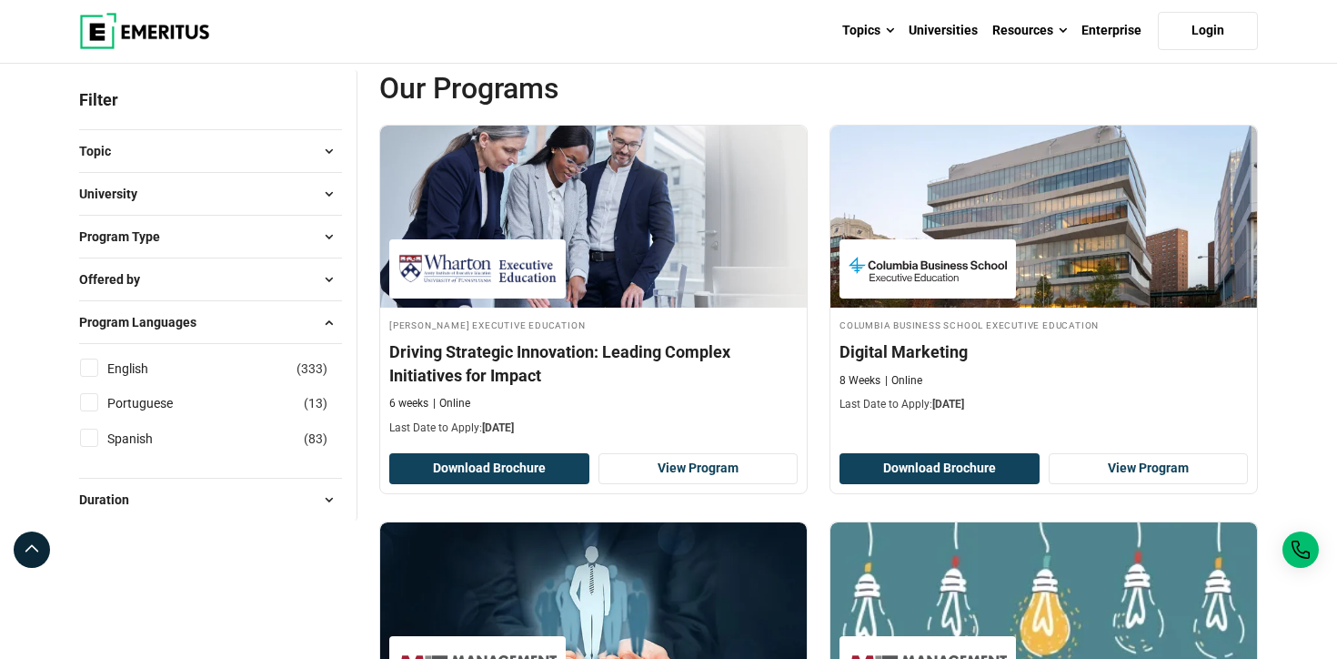
click at [273, 329] on button "Program Languages" at bounding box center [210, 321] width 263 height 27
click at [267, 361] on button "Duration" at bounding box center [210, 364] width 263 height 27
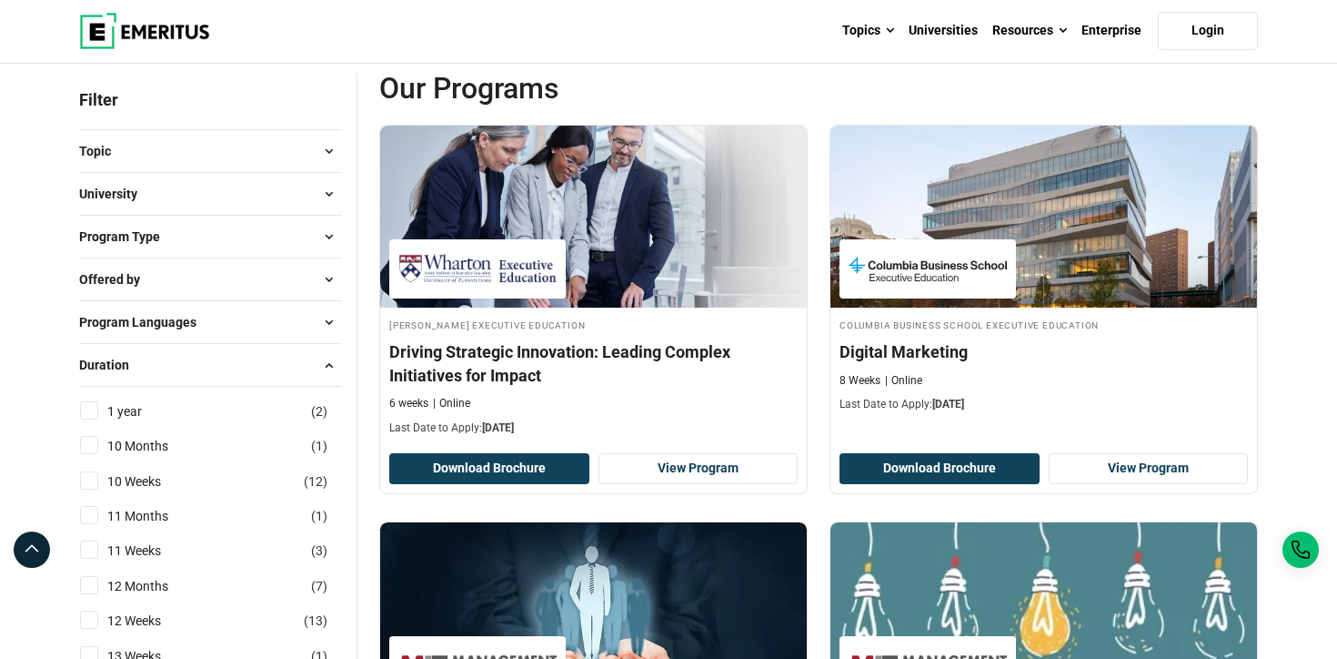
click at [267, 361] on button "Duration" at bounding box center [210, 364] width 263 height 27
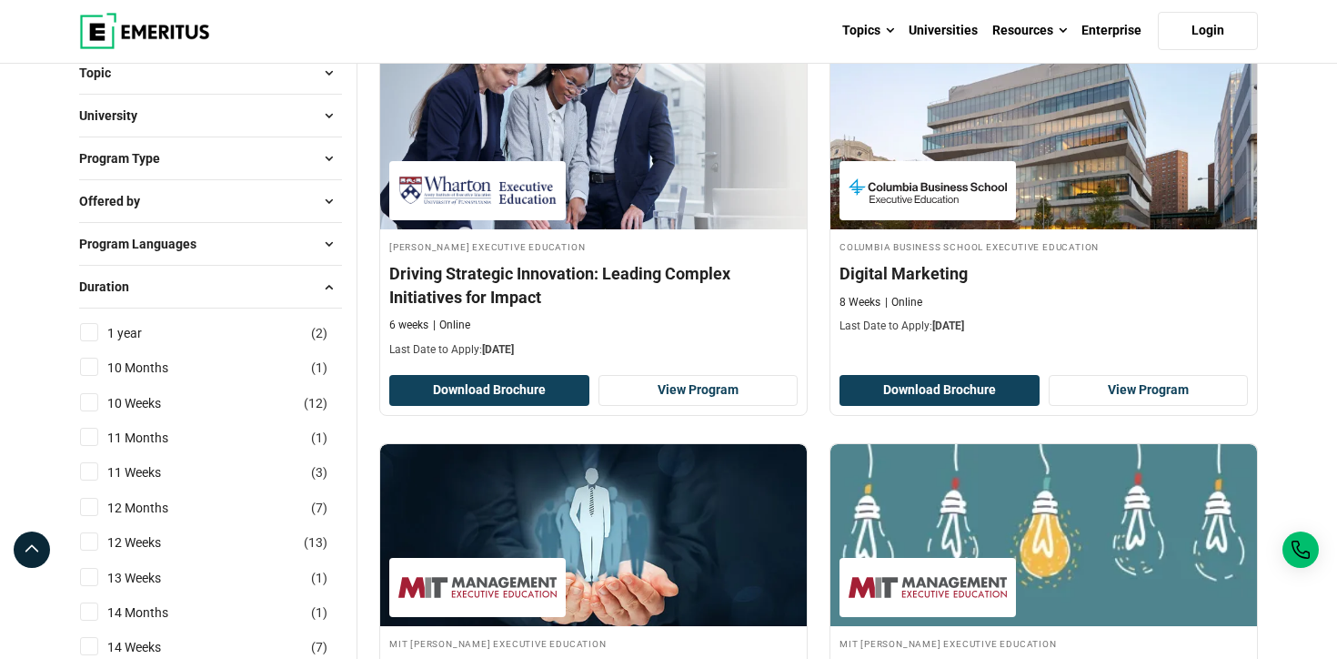
scroll to position [222, 0]
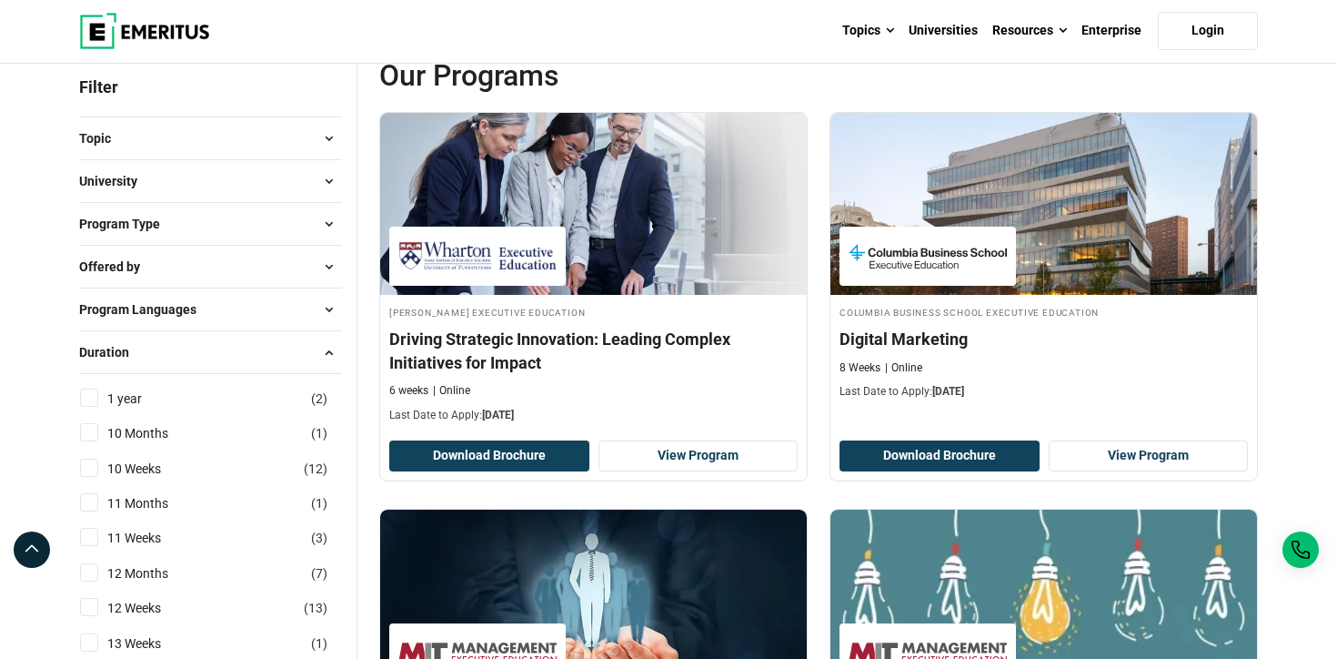
click at [297, 399] on div "1 year ( 2 )" at bounding box center [210, 399] width 263 height 20
click at [90, 401] on input "1 year ( 2 )" at bounding box center [89, 398] width 18 height 18
checkbox input "true"
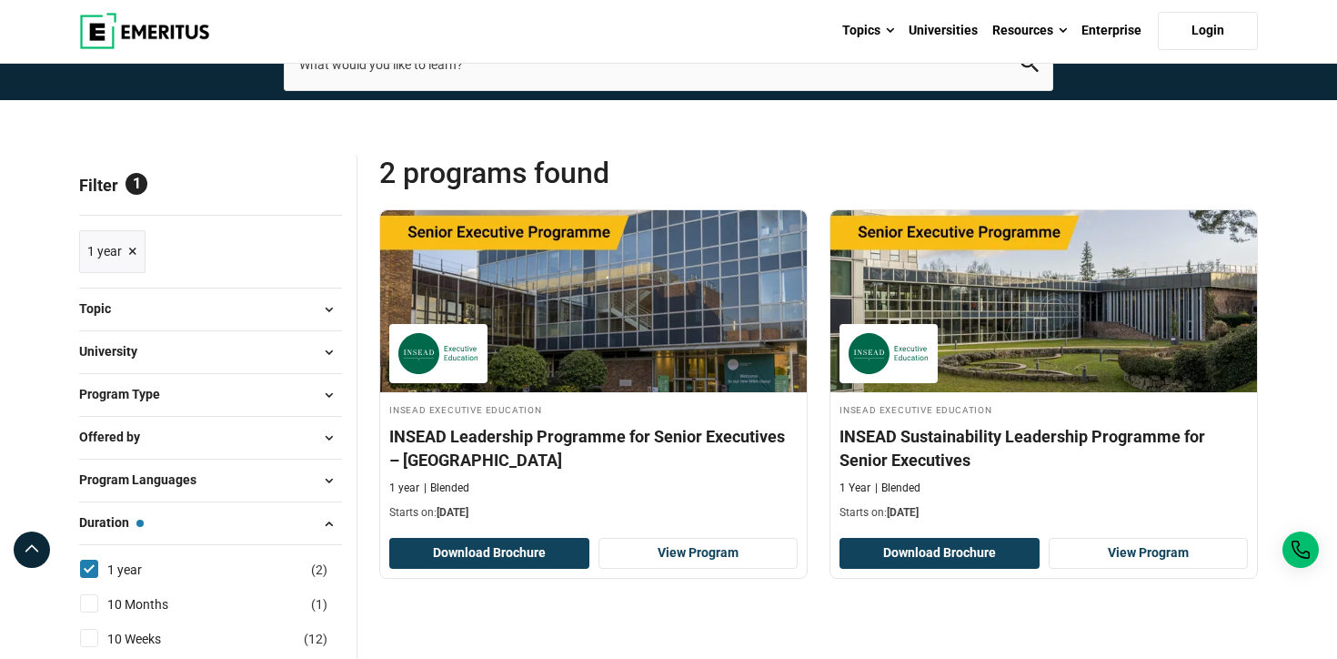
scroll to position [191, 0]
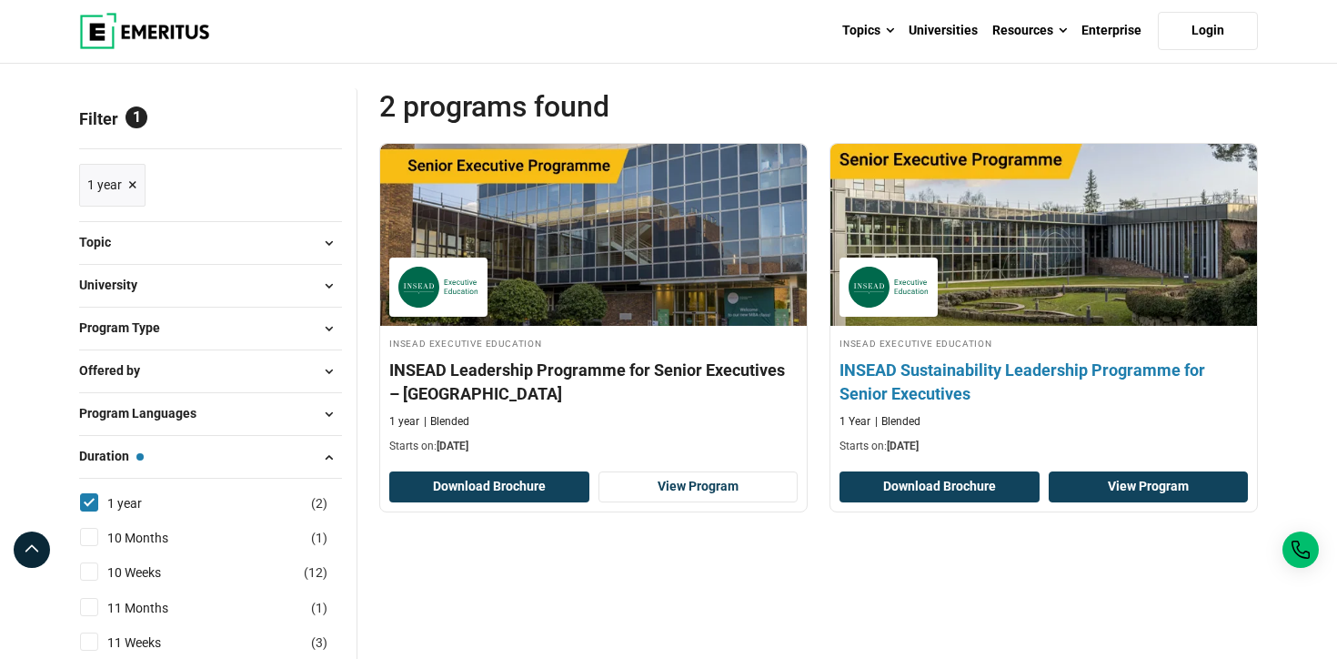
click at [1134, 482] on link "View Program" at bounding box center [1149, 486] width 200 height 31
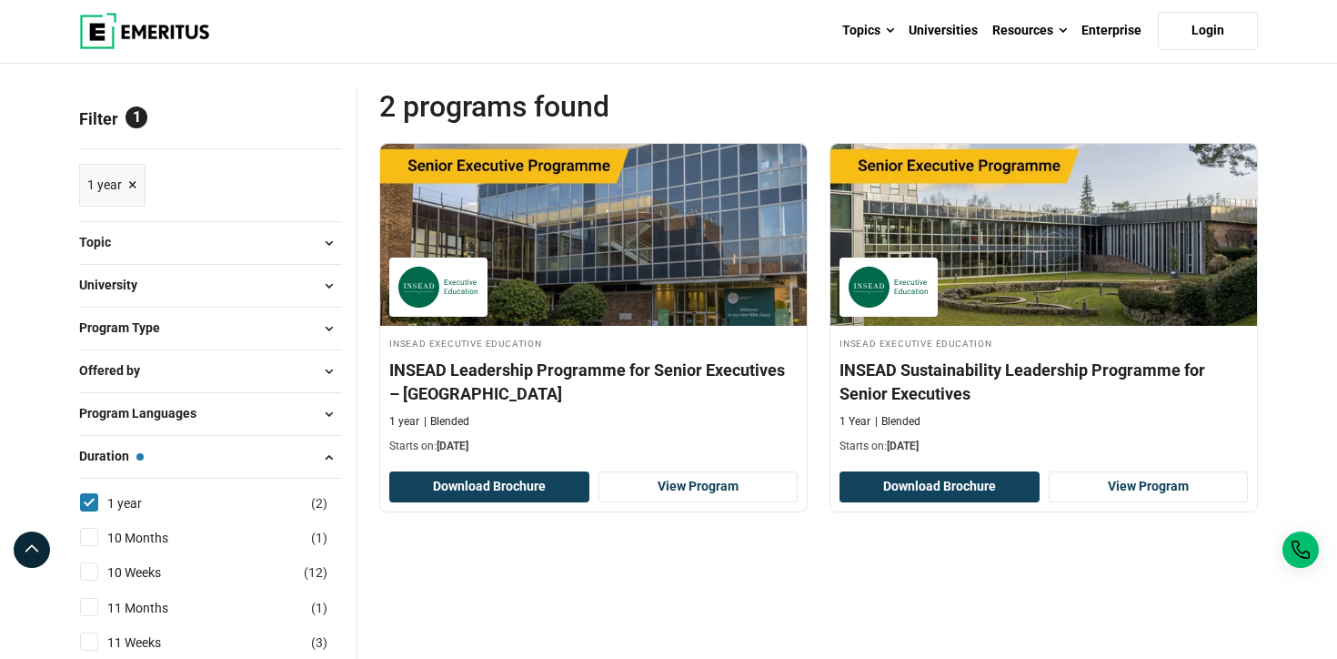
click at [136, 182] on link "1 year ×" at bounding box center [112, 185] width 66 height 43
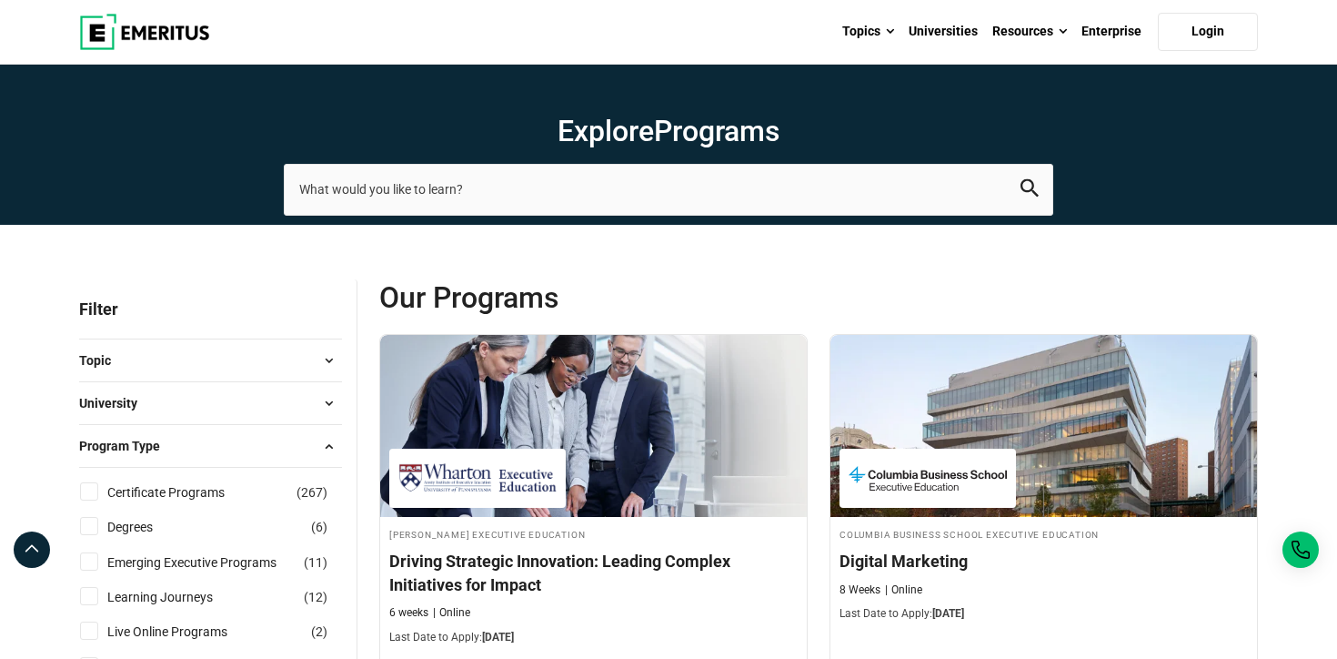
click at [117, 362] on span "Topic" at bounding box center [102, 360] width 46 height 20
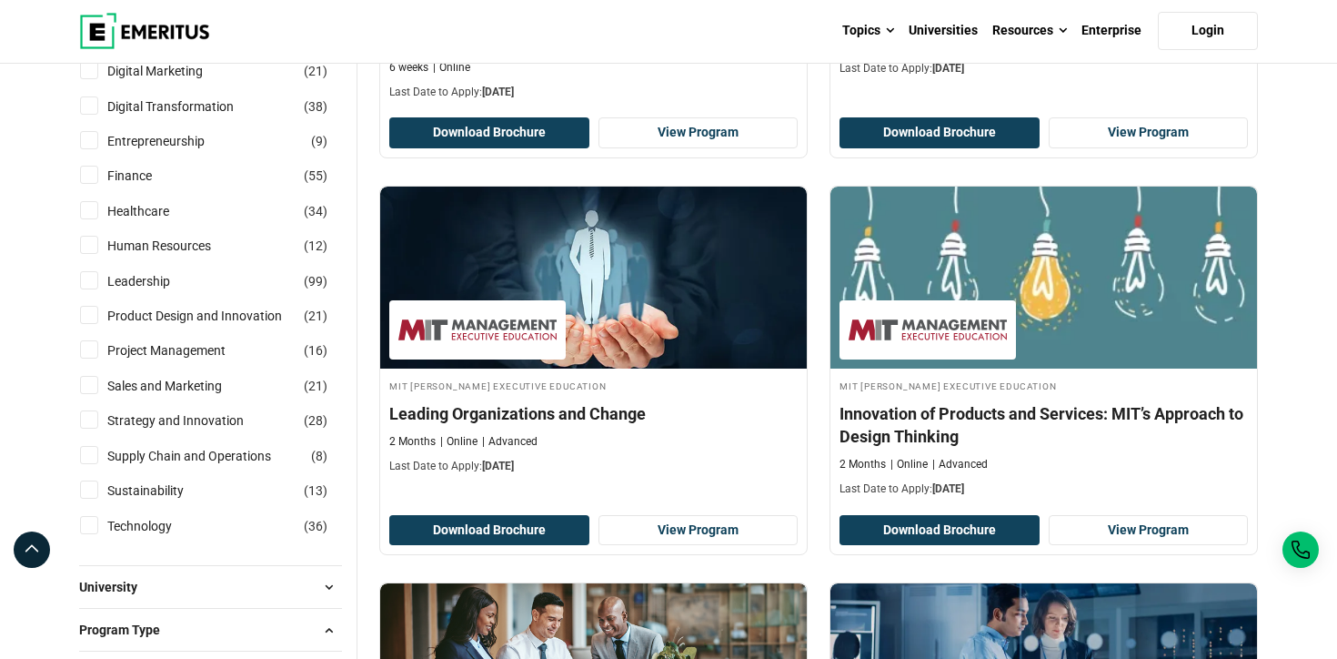
scroll to position [547, 0]
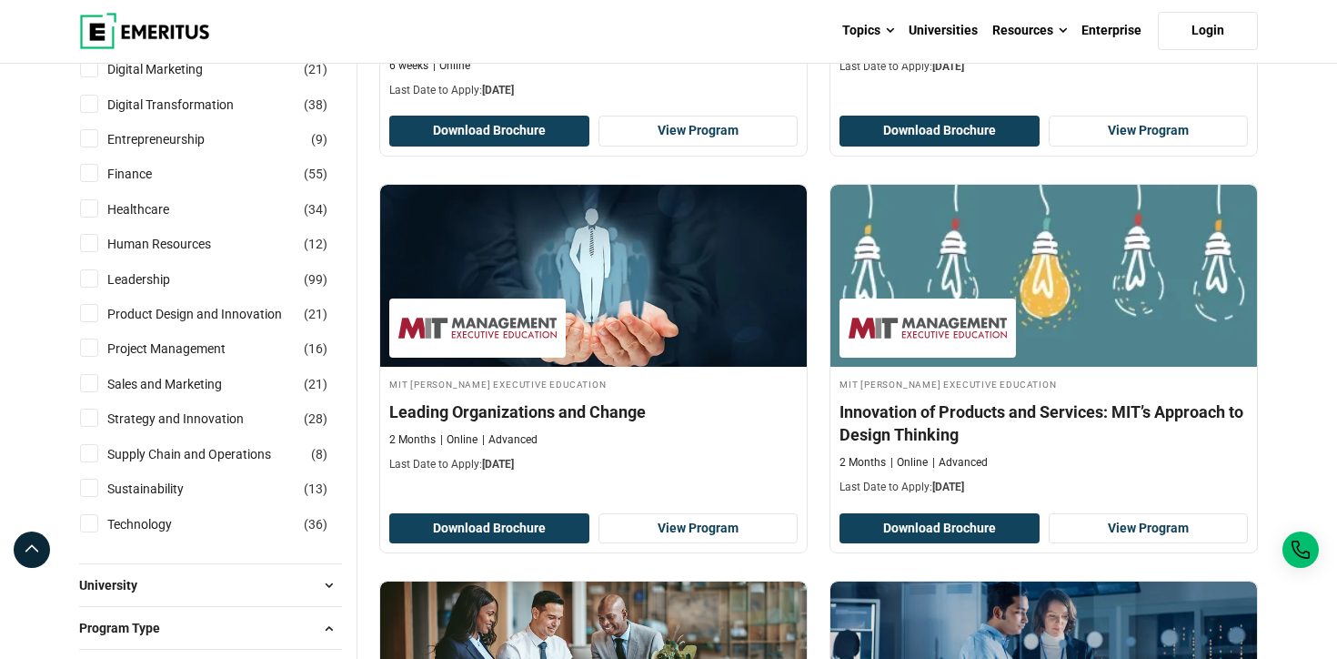
click at [98, 350] on div "Project Management ( 16 )" at bounding box center [210, 348] width 263 height 20
click at [90, 345] on input "Project Management ( 16 )" at bounding box center [89, 347] width 18 height 18
checkbox input "true"
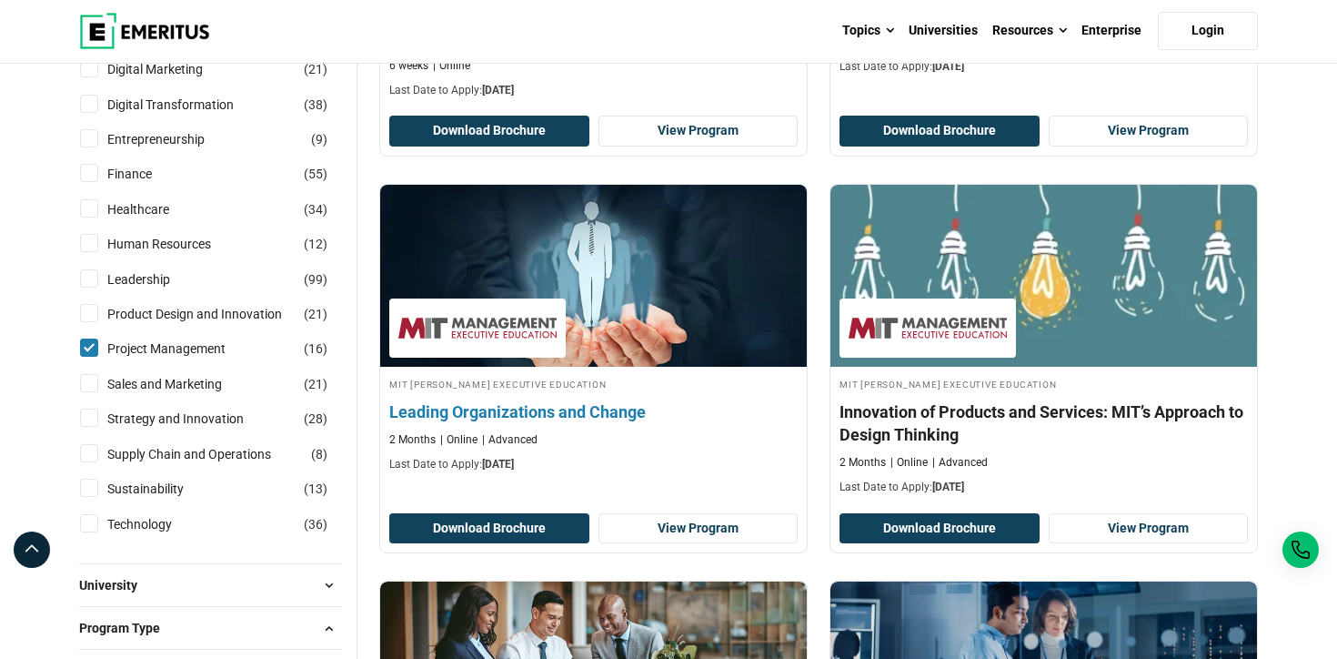
scroll to position [505, 0]
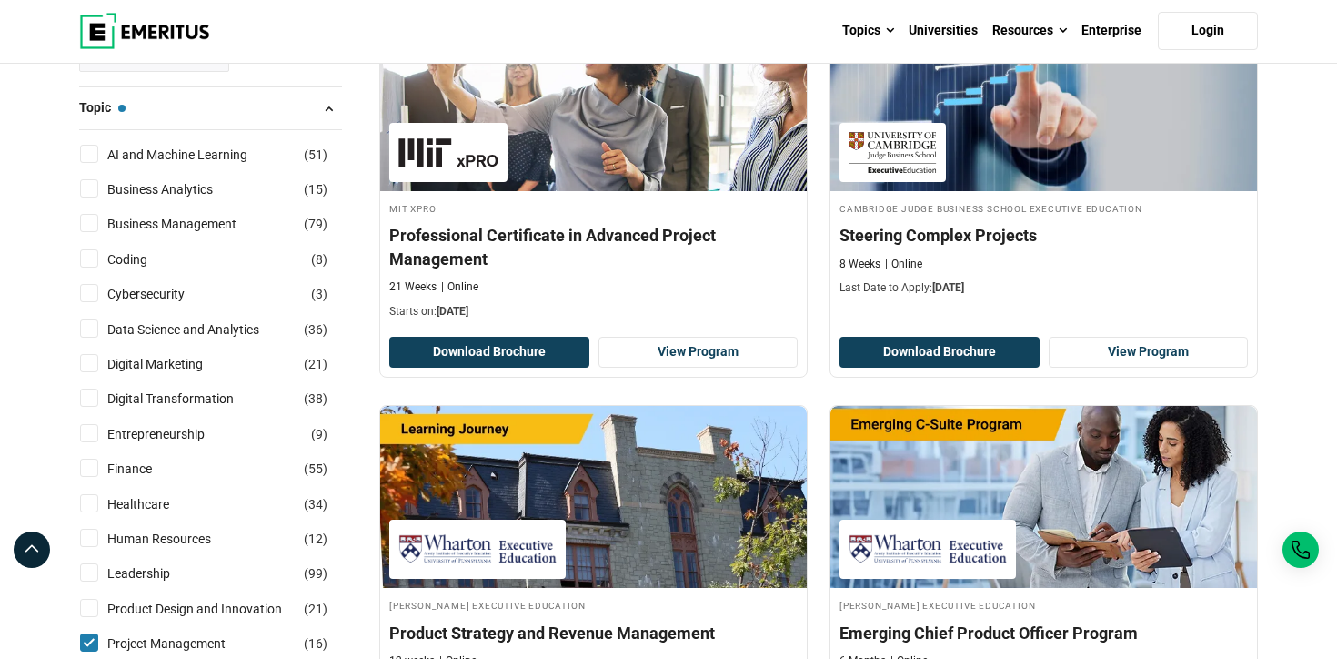
scroll to position [360, 0]
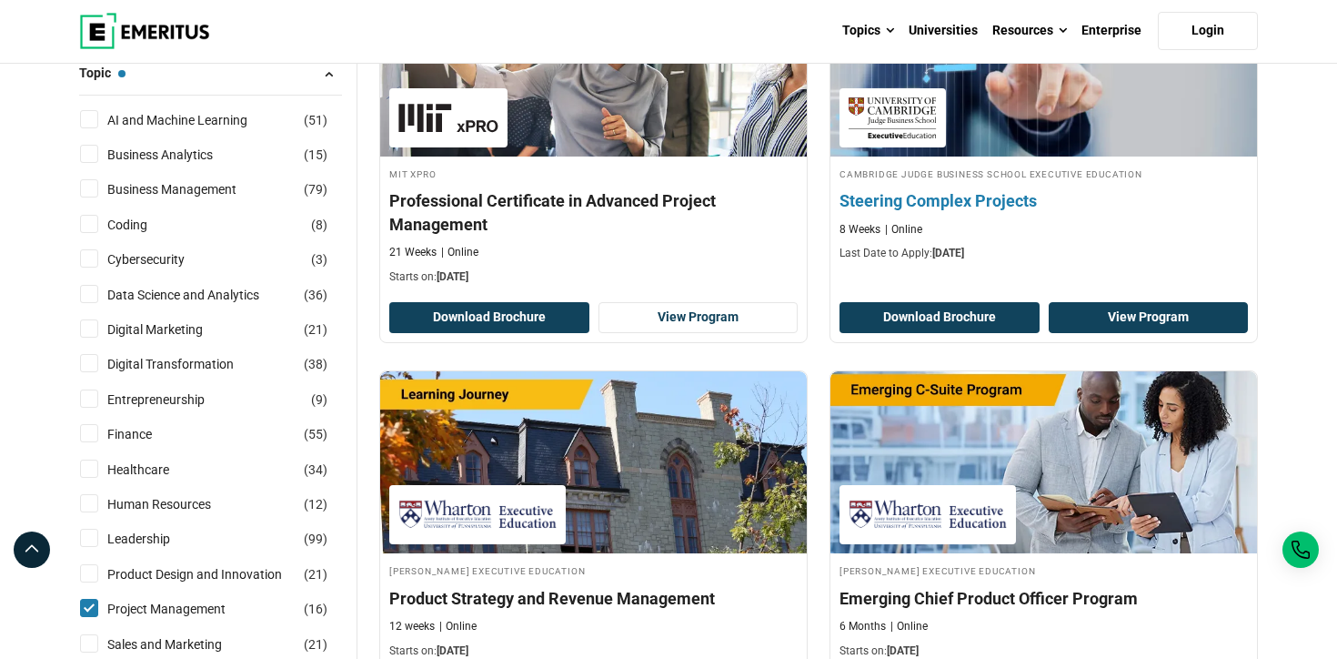
click at [1157, 318] on link "View Program" at bounding box center [1149, 317] width 200 height 31
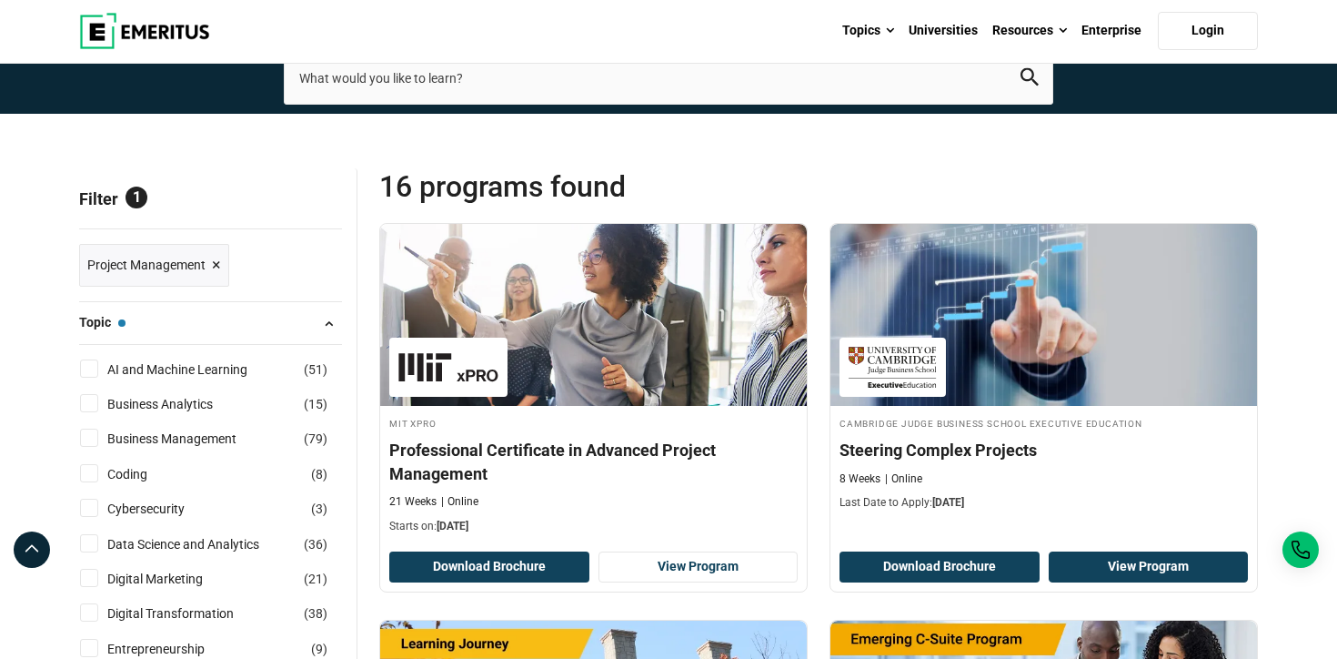
scroll to position [285, 0]
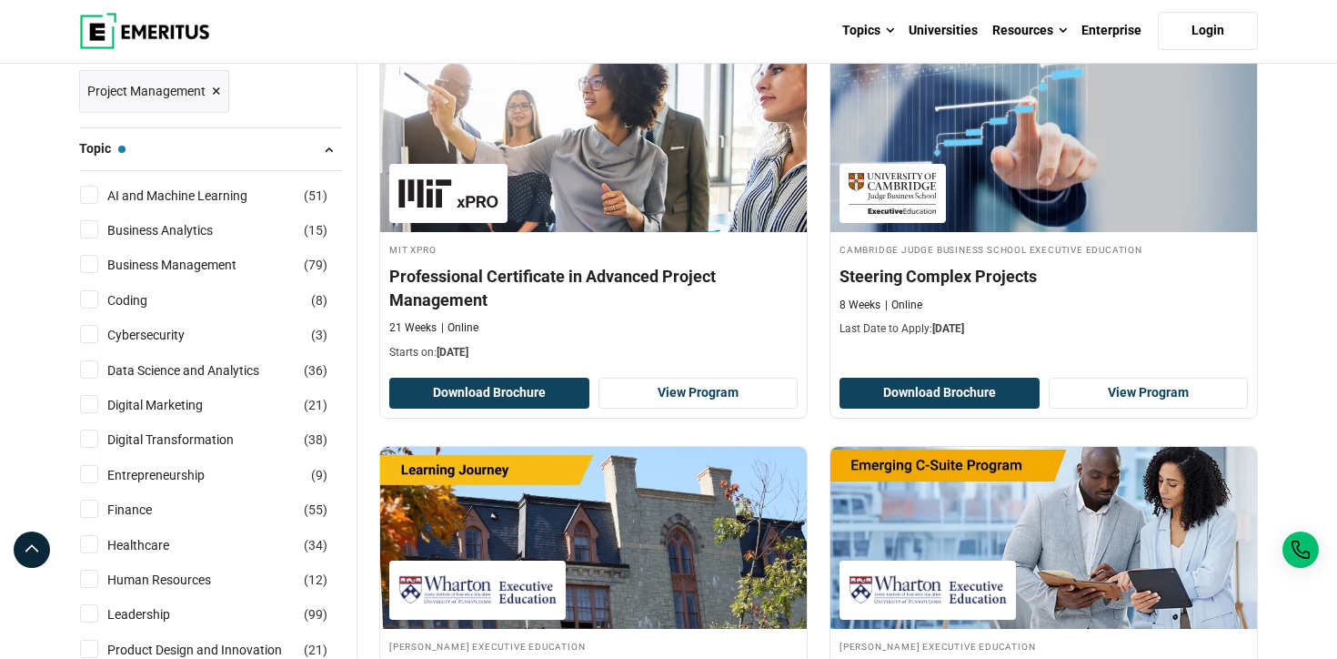
click at [217, 88] on span "×" at bounding box center [216, 91] width 9 height 26
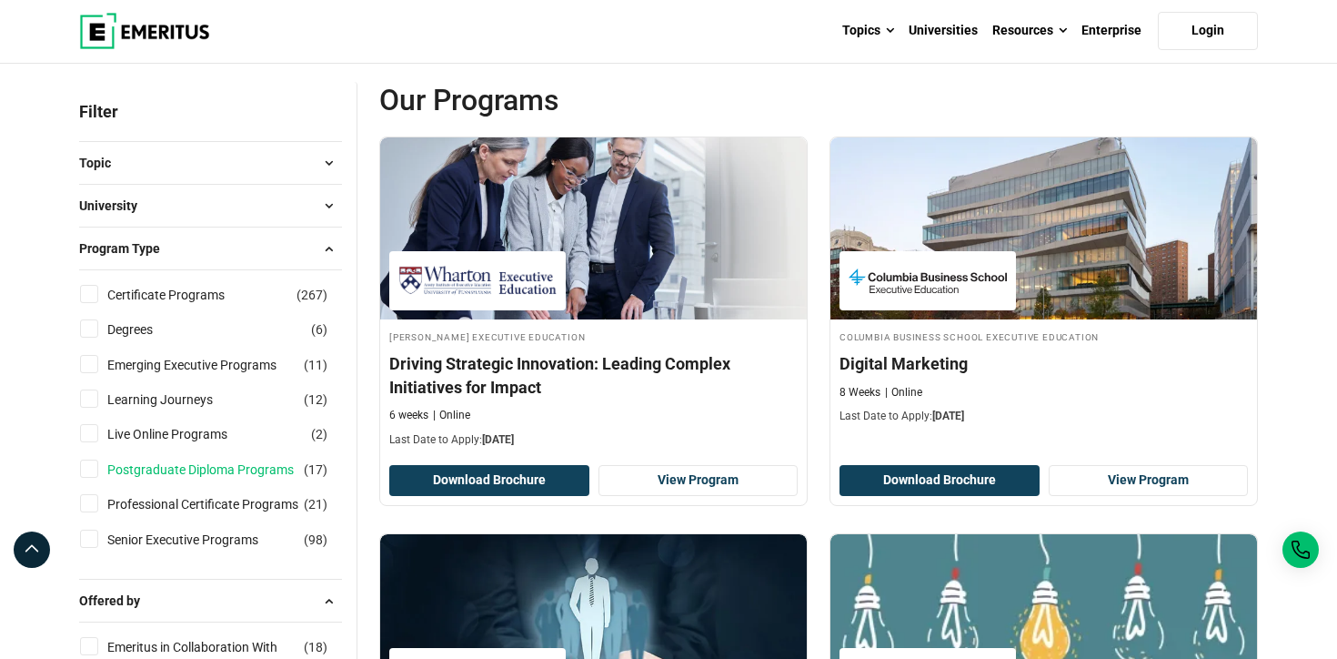
scroll to position [189, 0]
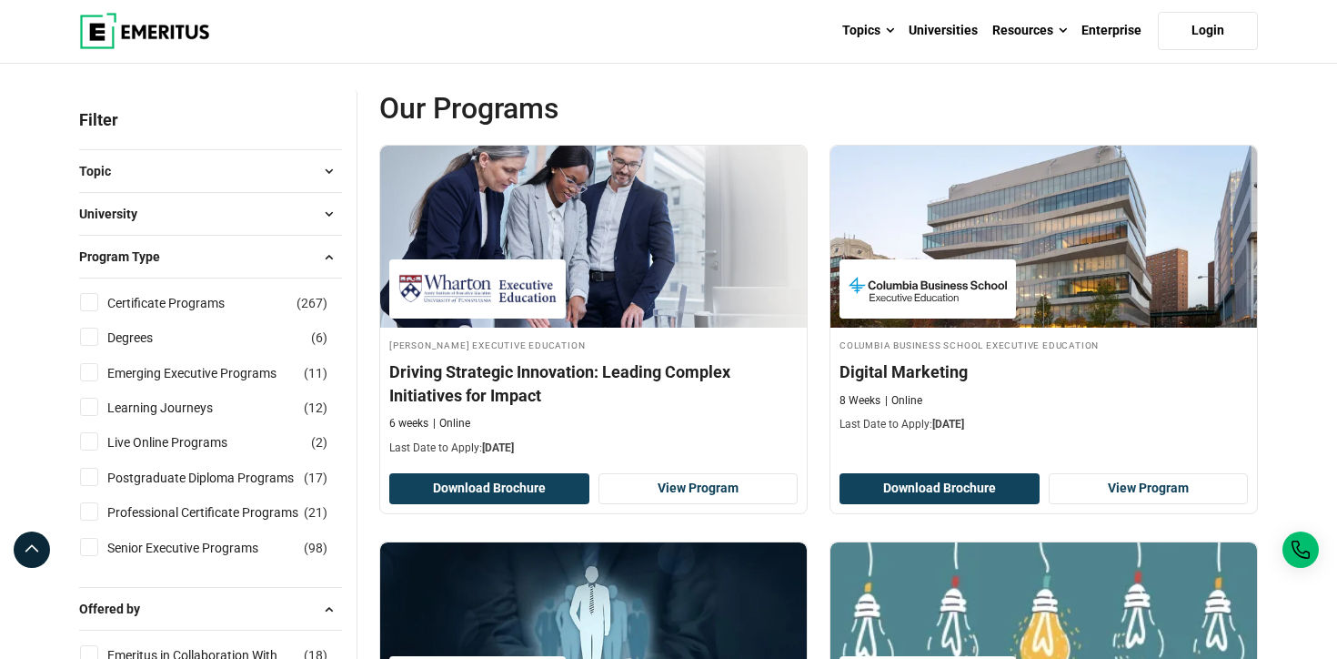
click at [240, 170] on button "Topic" at bounding box center [210, 170] width 263 height 27
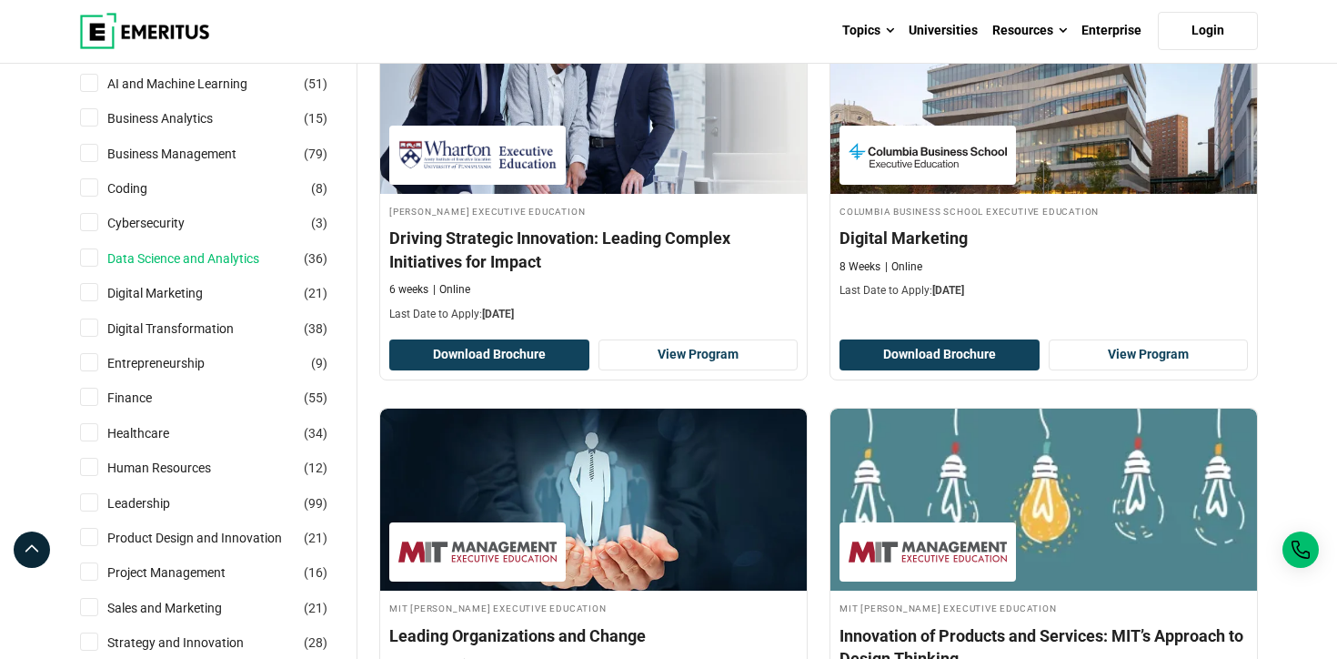
scroll to position [324, 0]
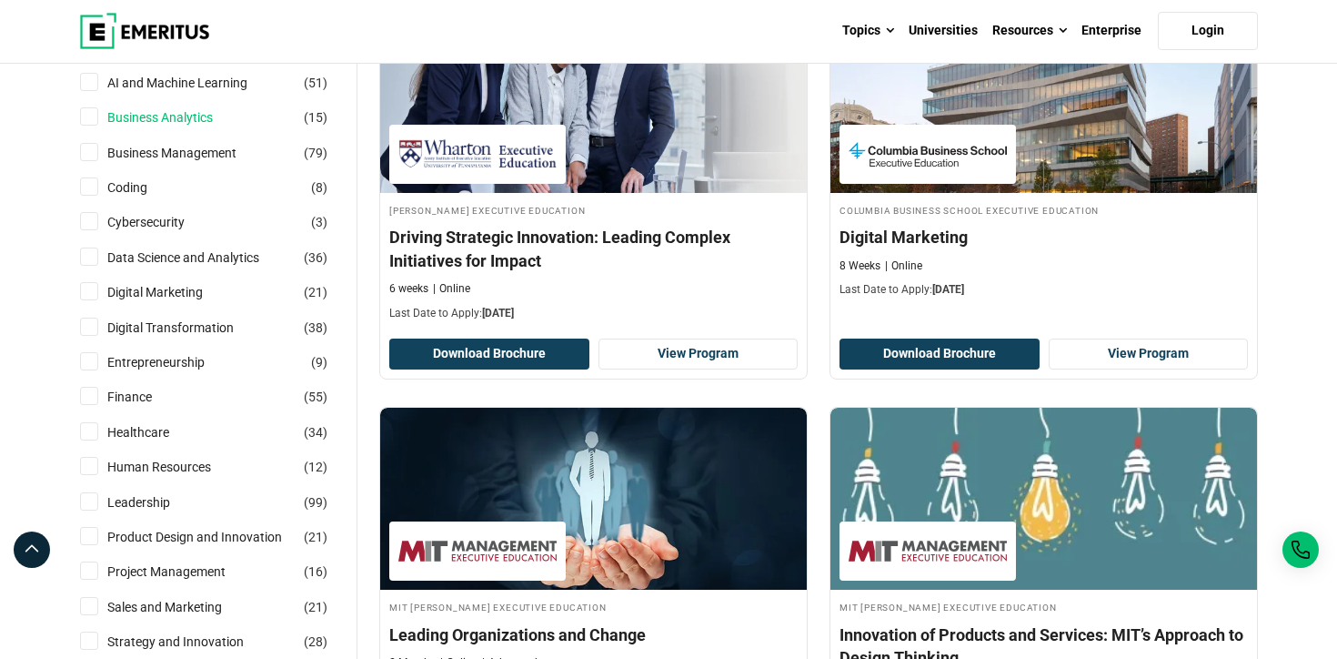
click at [167, 121] on link "Business Analytics" at bounding box center [178, 117] width 142 height 20
checkbox input "true"
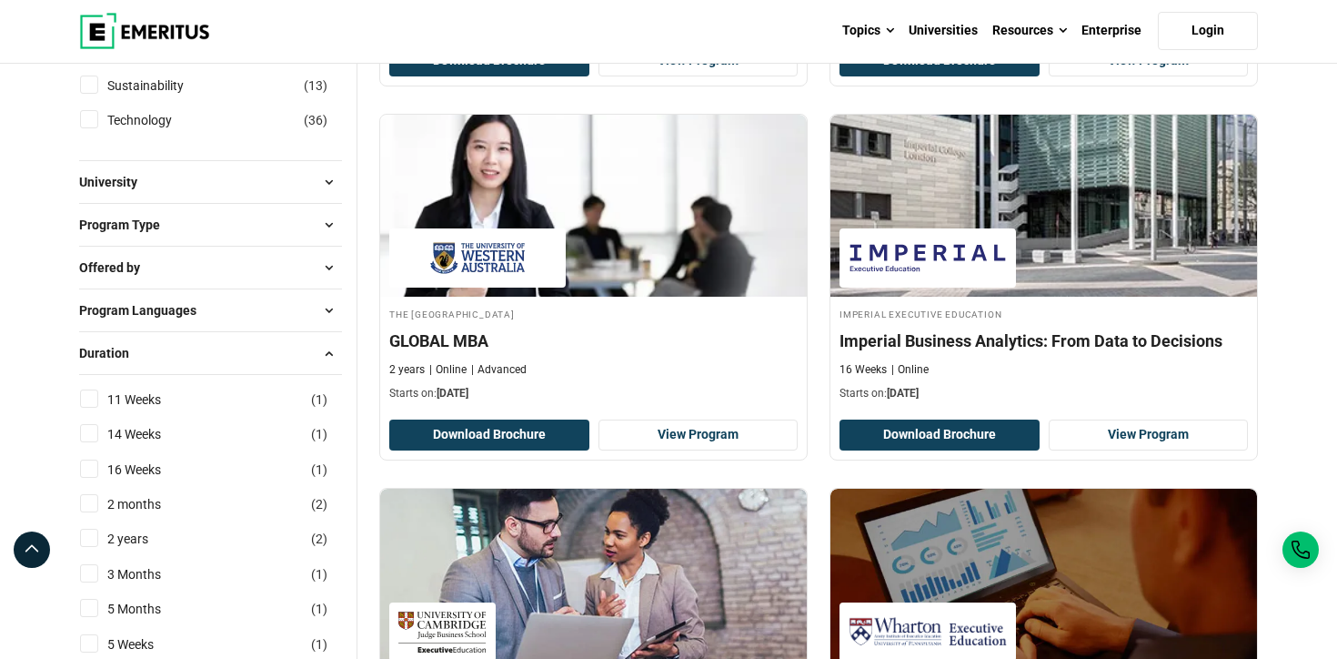
scroll to position [1026, 0]
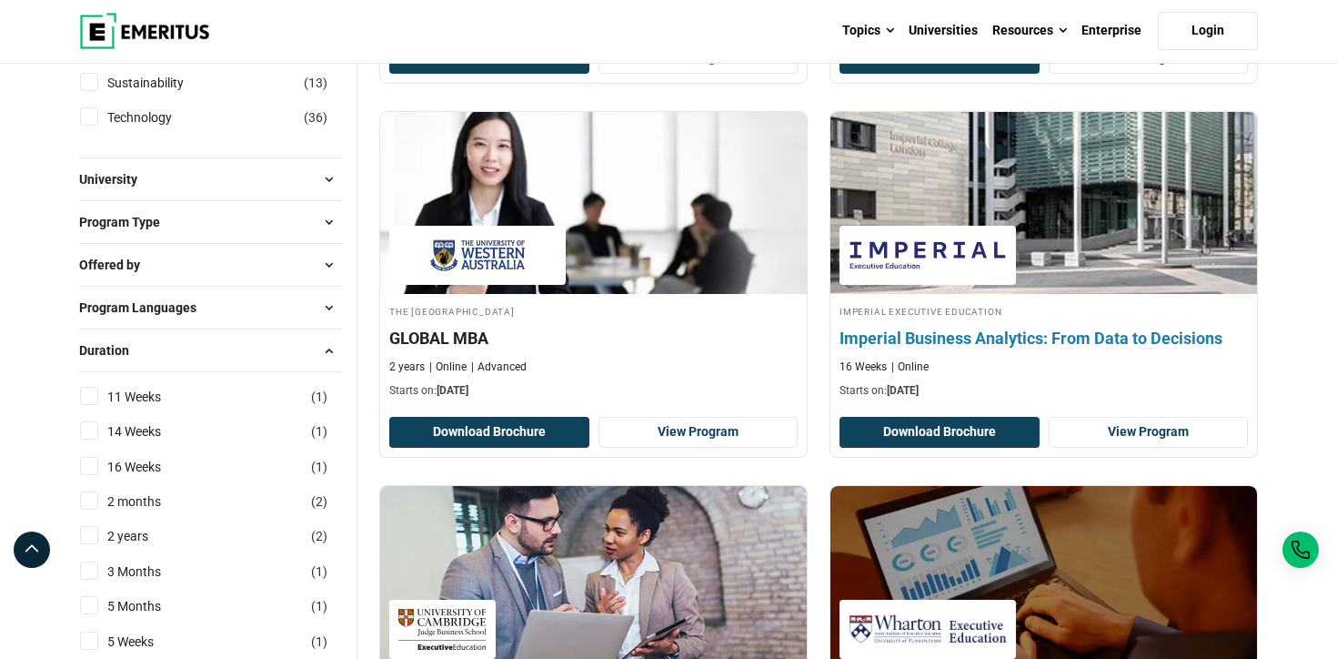
click at [1155, 447] on div "Imperial Executive Education Imperial Business Analytics: From Data to Decision…" at bounding box center [1044, 284] width 429 height 347
click at [1151, 437] on link "View Program" at bounding box center [1149, 432] width 200 height 31
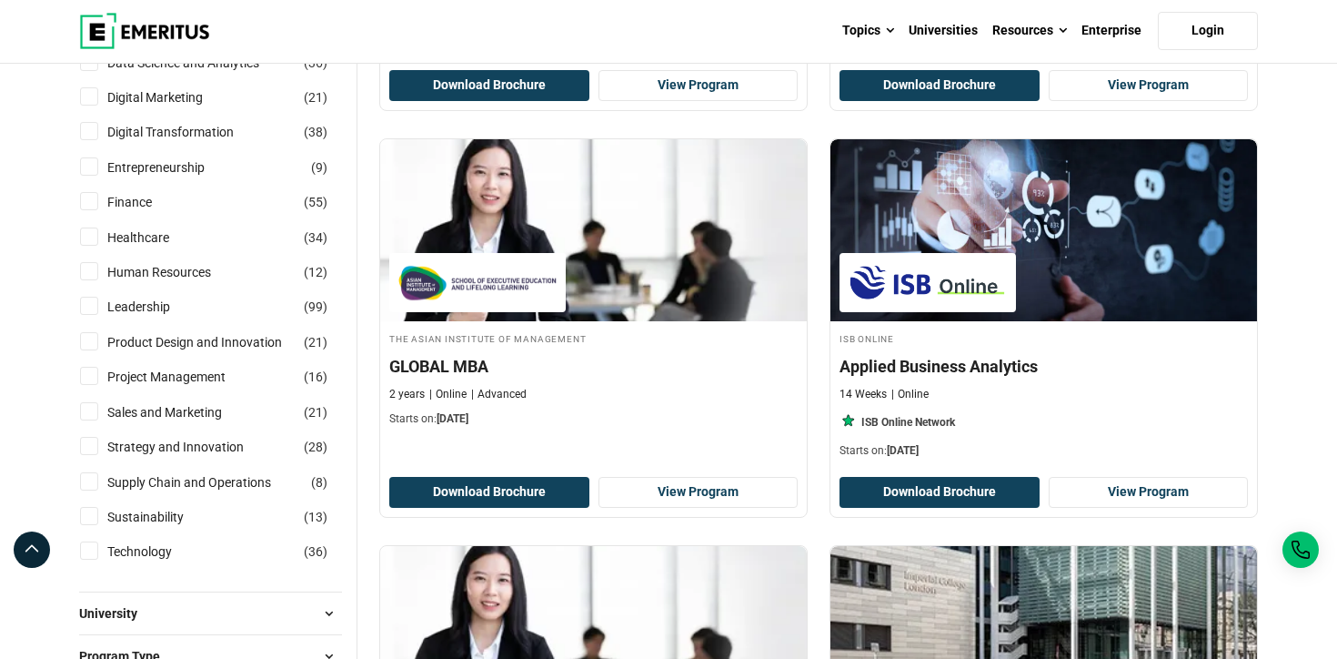
scroll to position [593, 0]
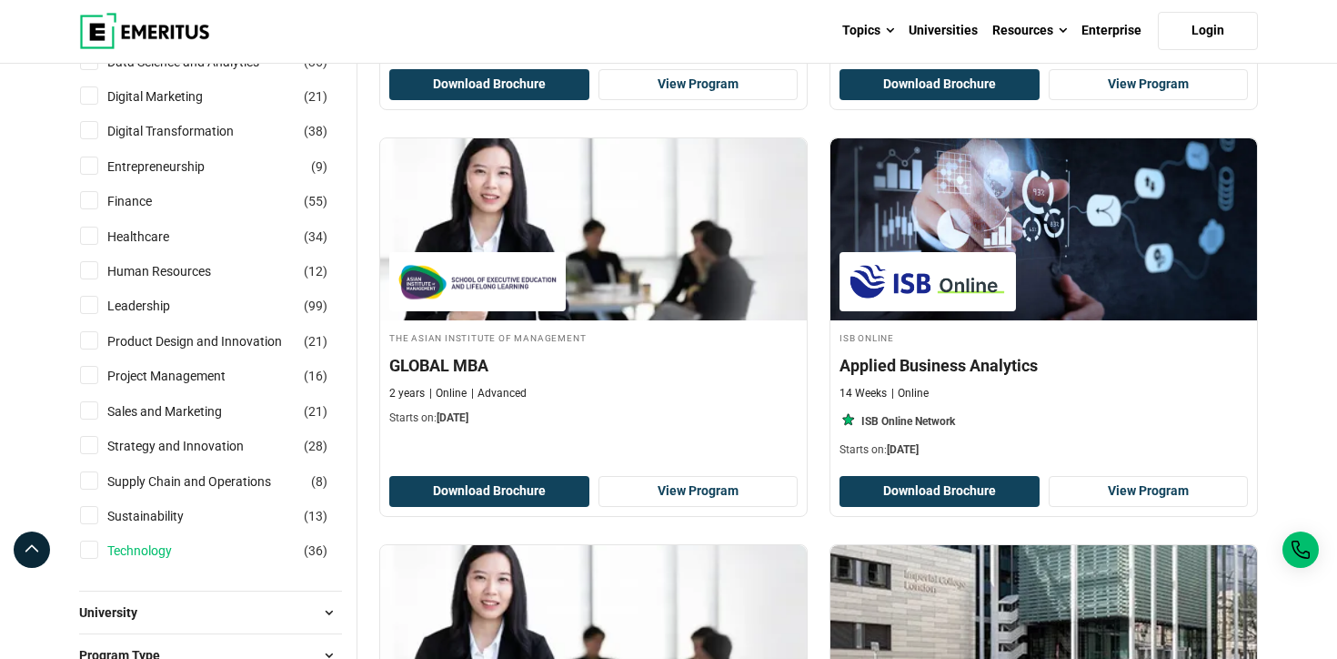
click at [145, 551] on link "Technology" at bounding box center [157, 550] width 101 height 20
checkbox input "true"
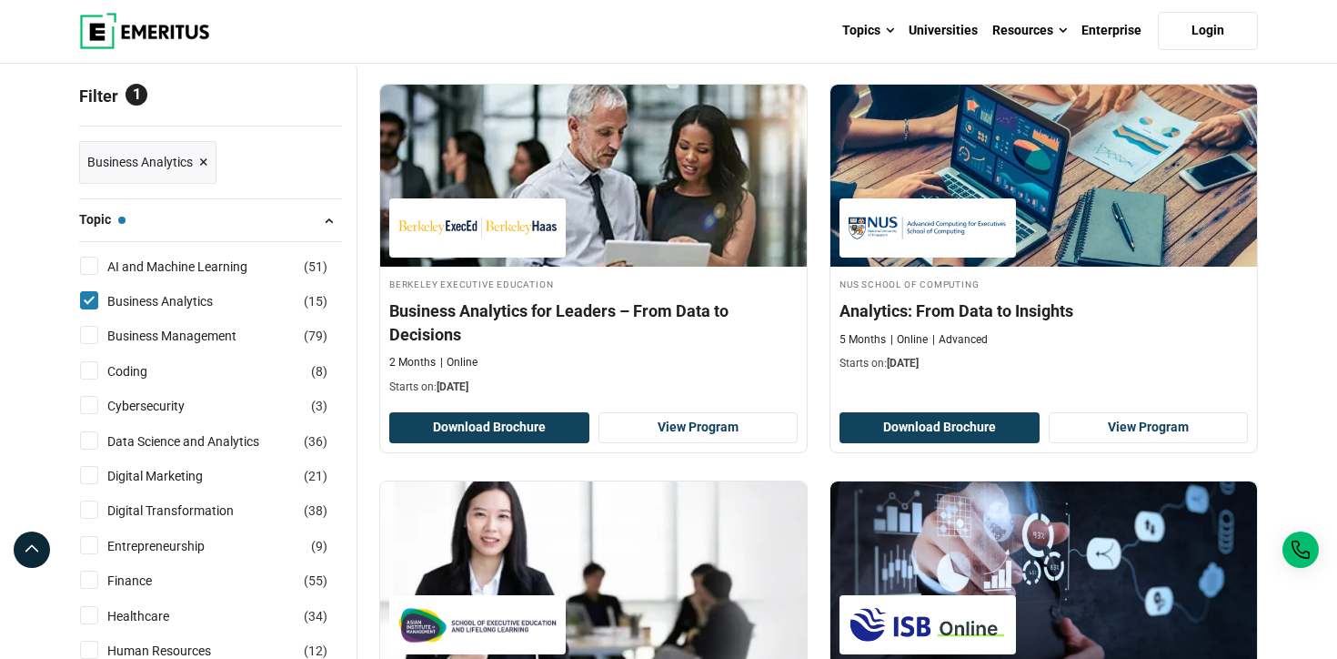
scroll to position [76, 0]
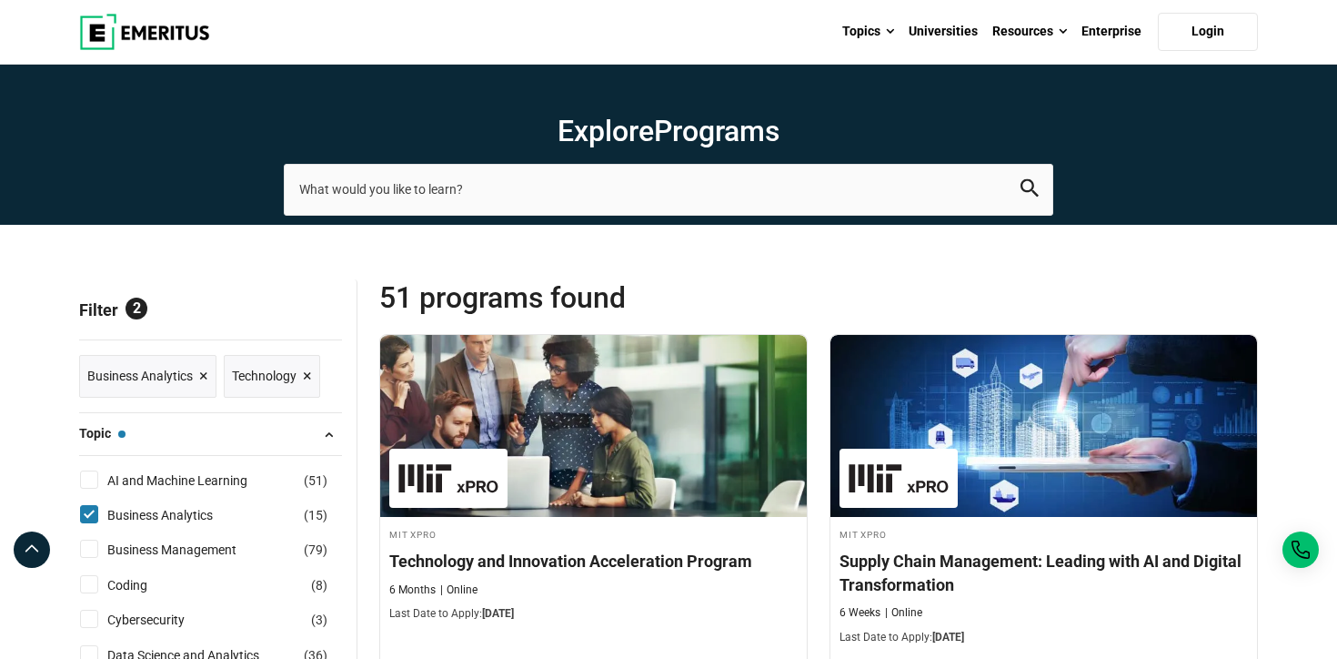
click at [200, 374] on span "×" at bounding box center [203, 376] width 9 height 26
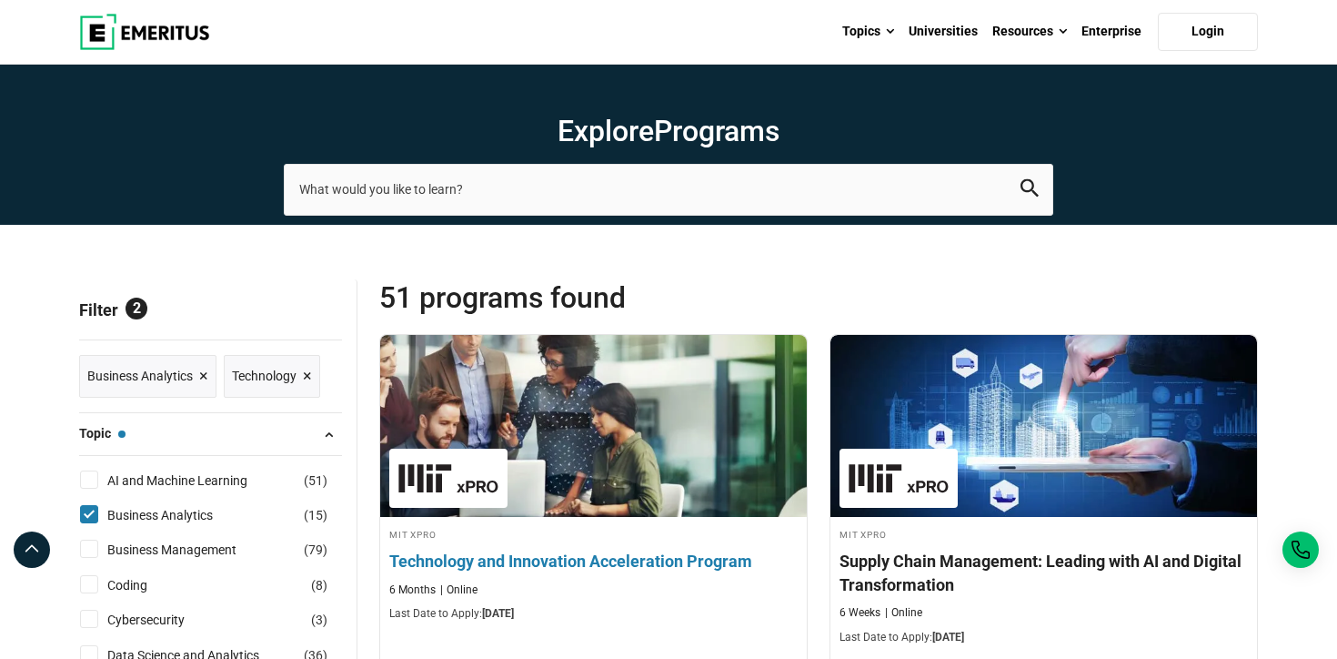
scroll to position [134, 0]
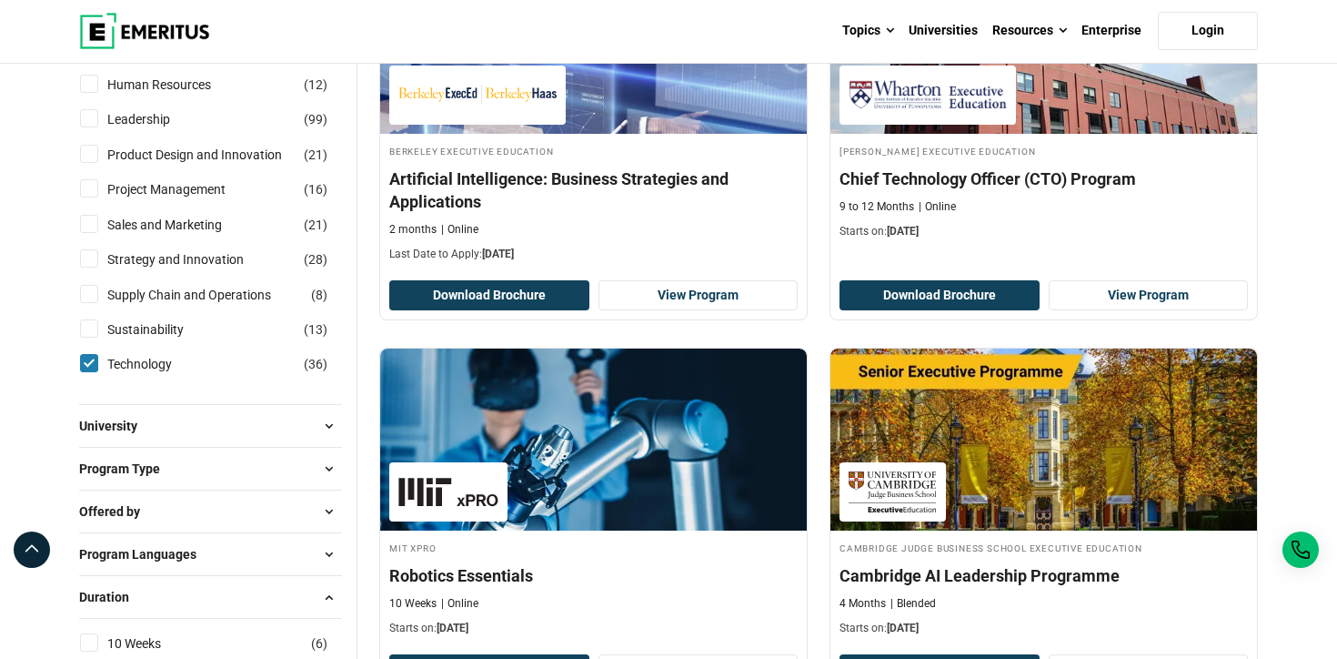
scroll to position [634, 0]
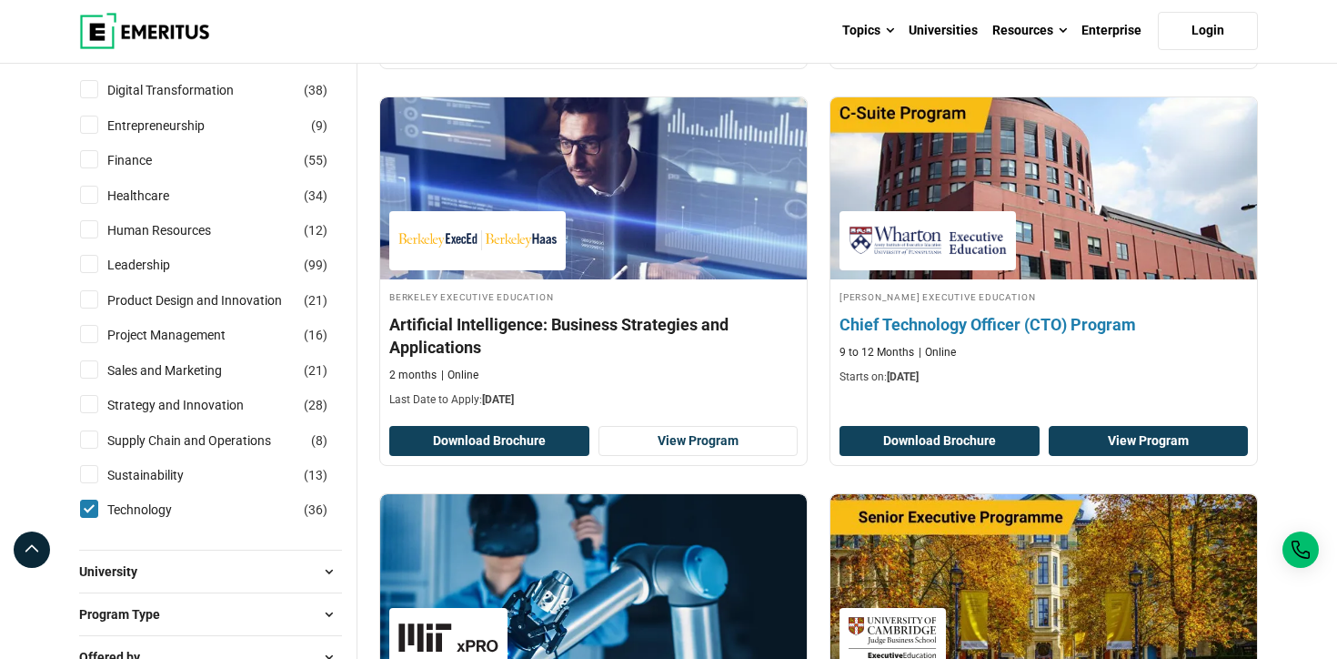
click at [1145, 448] on link "View Program" at bounding box center [1149, 441] width 200 height 31
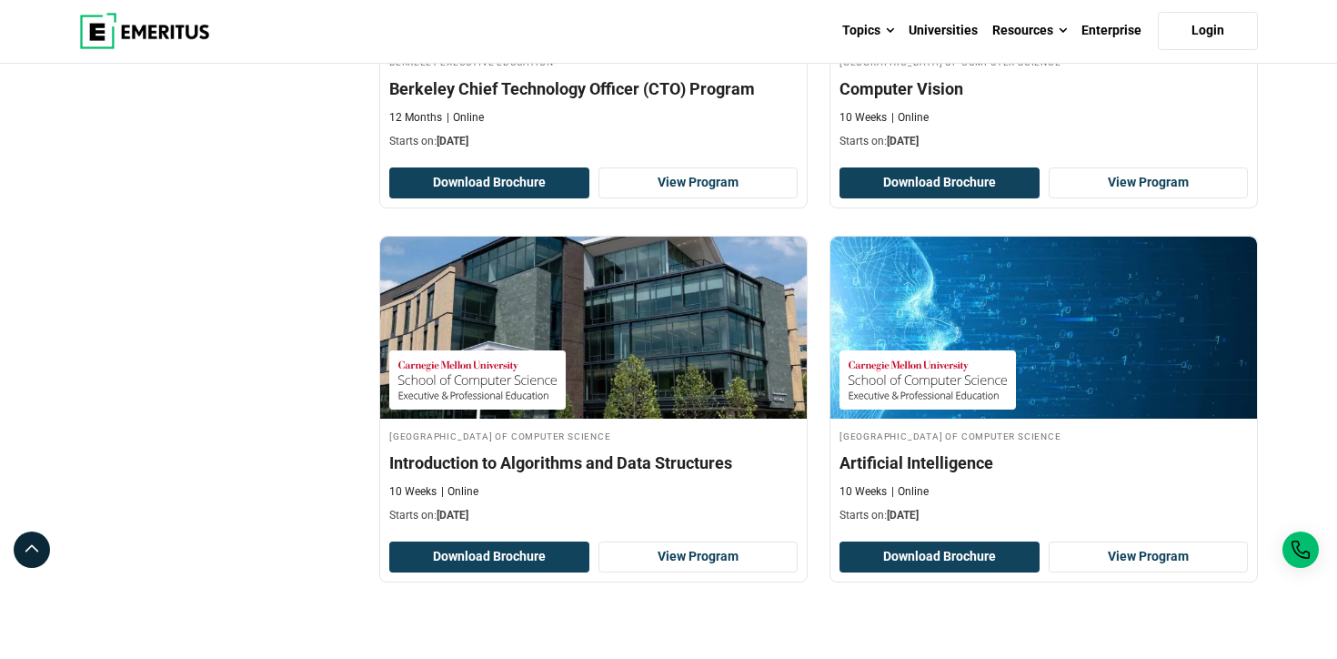
scroll to position [3604, 0]
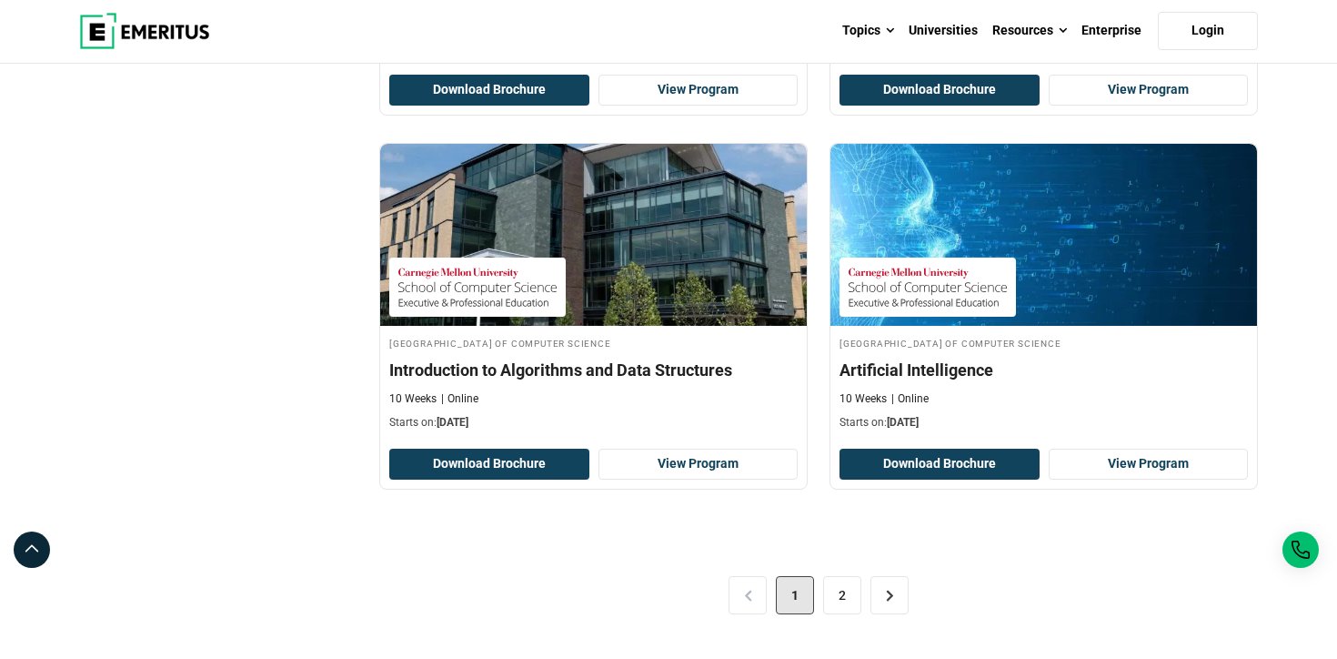
click at [830, 617] on div "< 1 2 >" at bounding box center [818, 595] width 879 height 102
click at [833, 606] on link "2" at bounding box center [842, 595] width 38 height 38
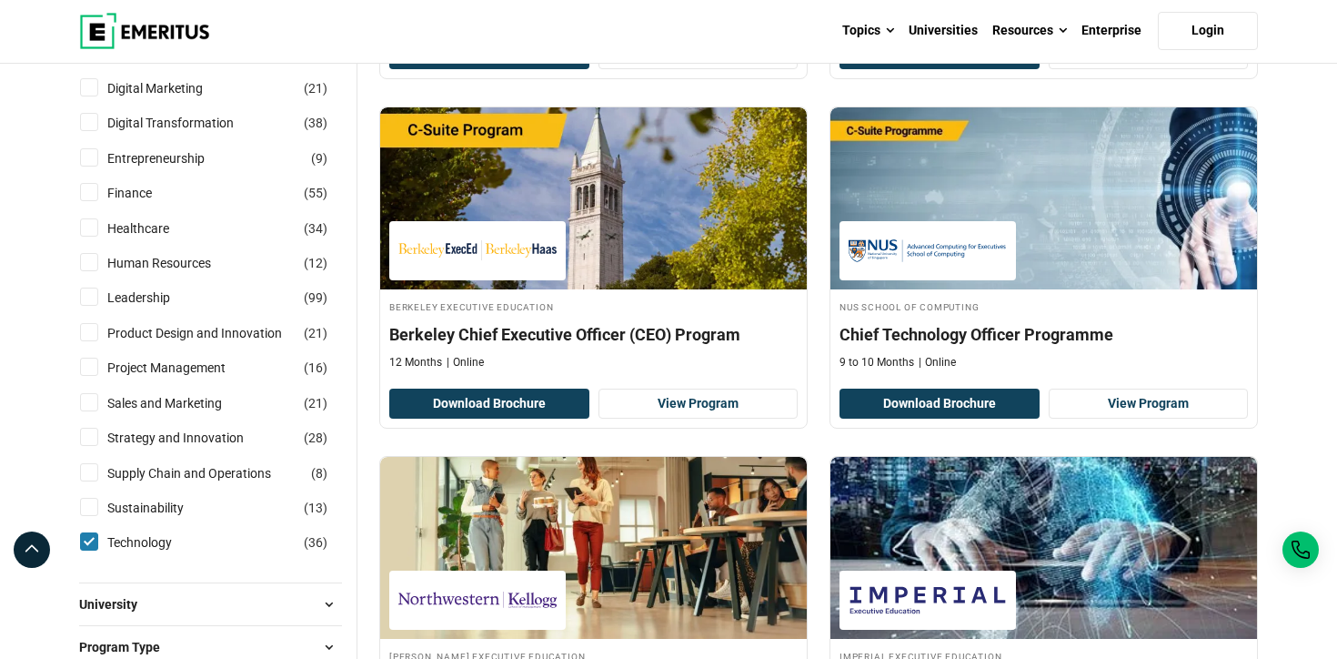
scroll to position [665, 0]
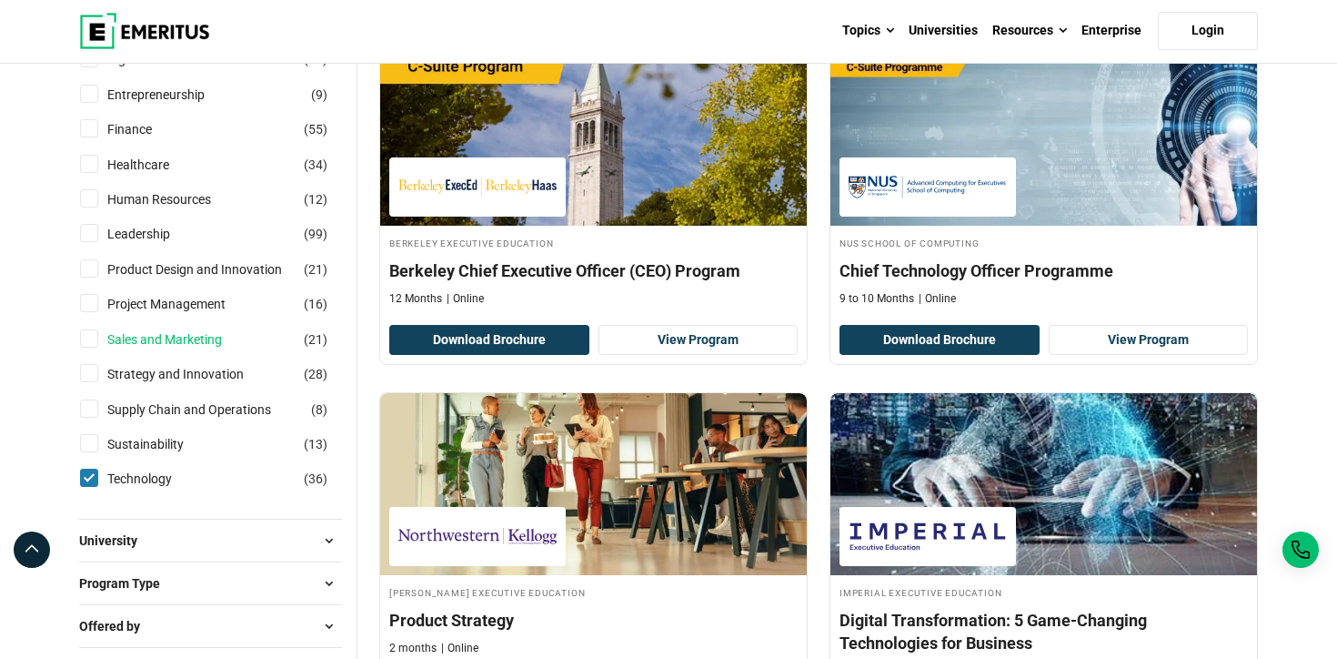
click at [140, 343] on link "Sales and Marketing" at bounding box center [182, 339] width 151 height 20
checkbox input "true"
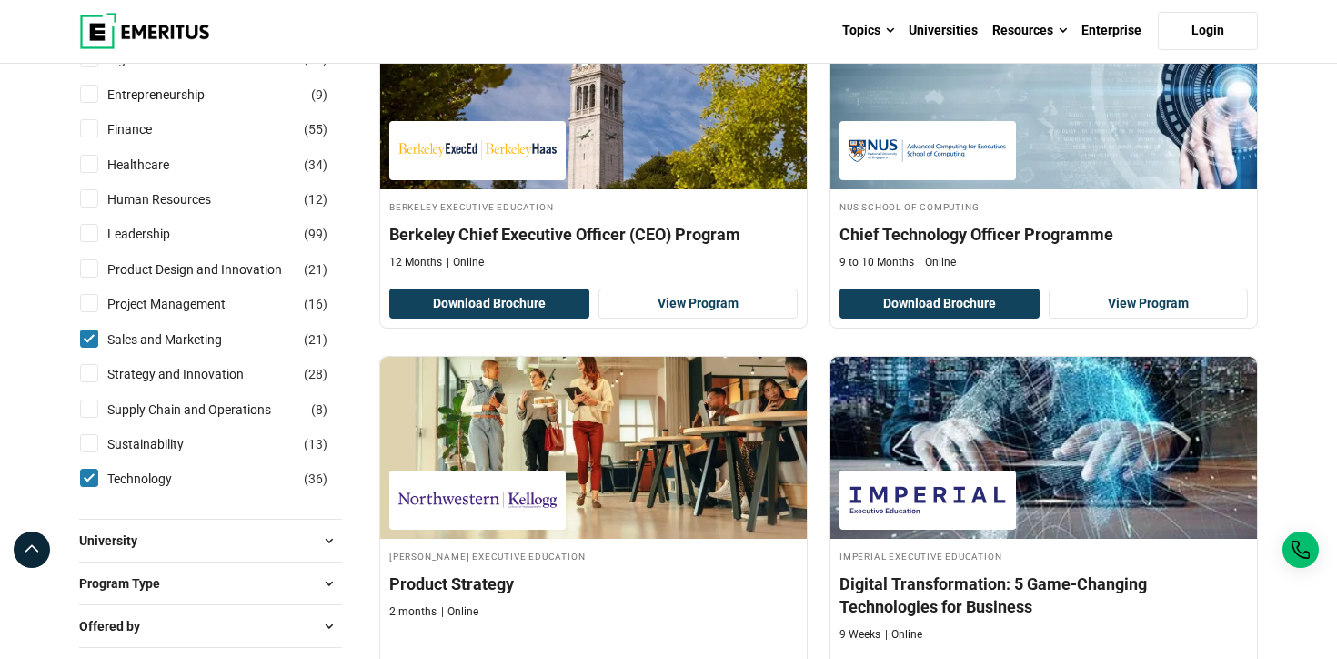
click at [89, 475] on input "Technology ( 36 )" at bounding box center [89, 478] width 18 height 18
checkbox input "false"
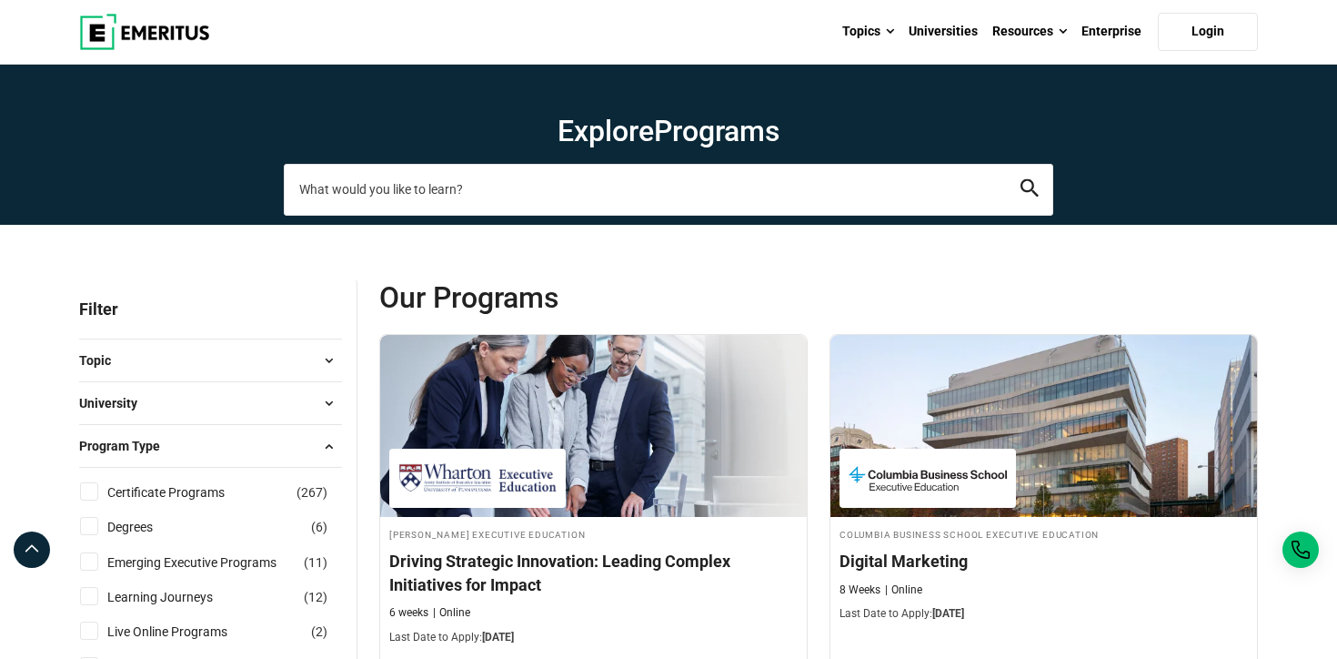
click at [551, 181] on input "search-page" at bounding box center [669, 189] width 770 height 51
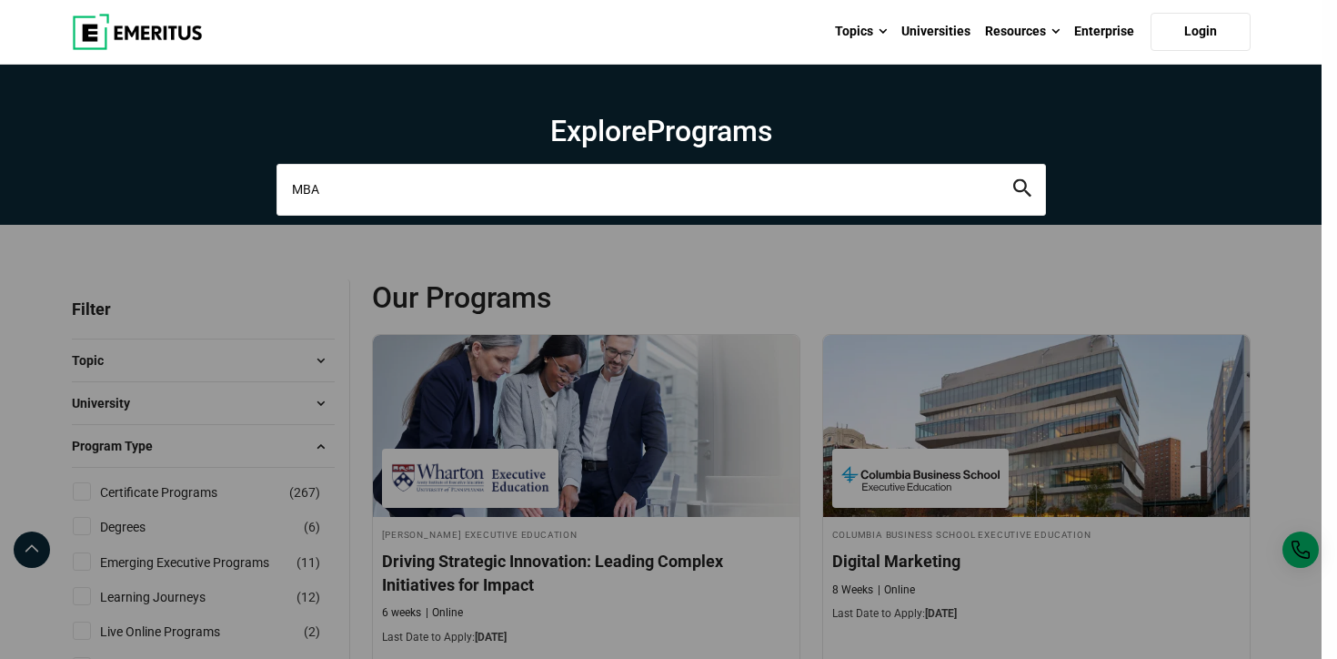
type input "MBA"
click at [1014, 179] on button "search" at bounding box center [1023, 189] width 18 height 21
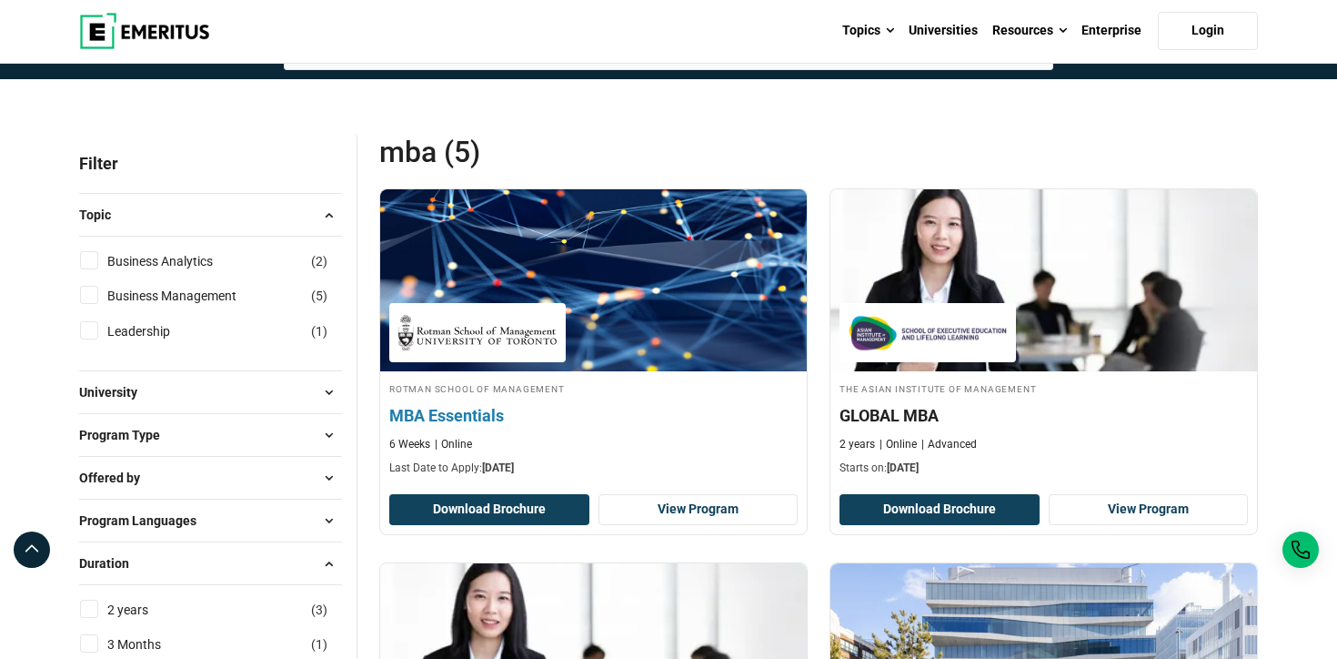
scroll to position [242, 0]
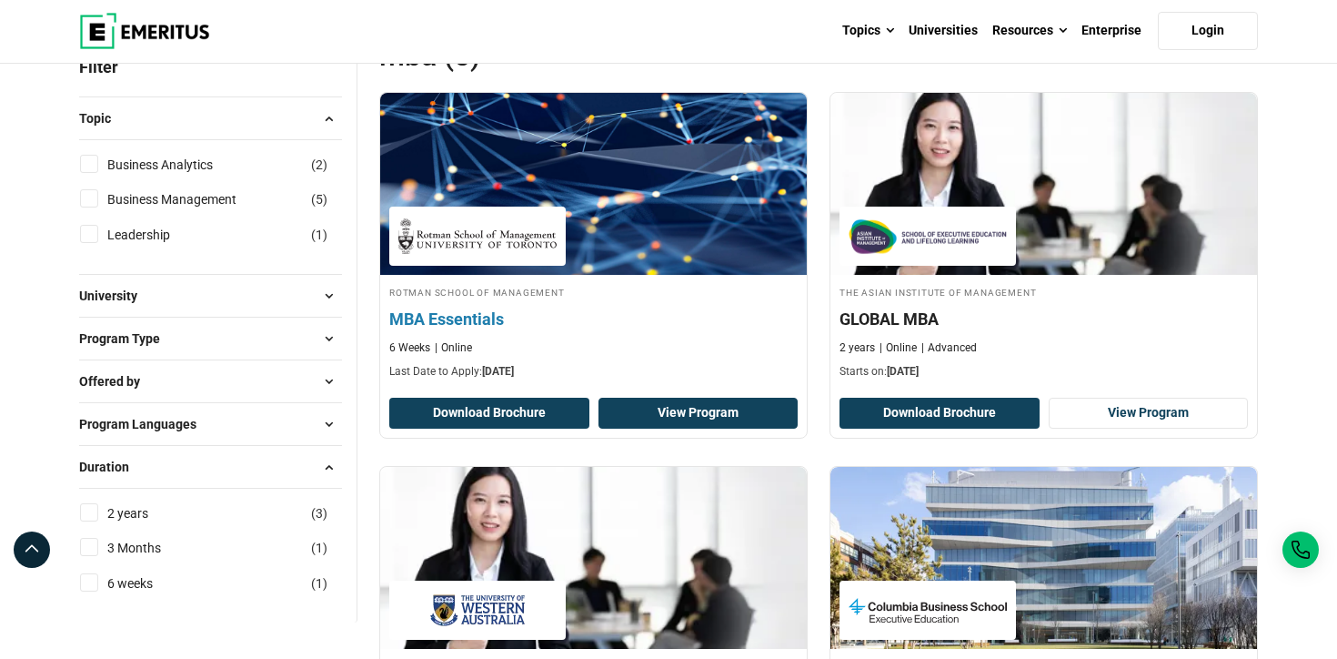
click at [724, 417] on link "View Program" at bounding box center [699, 413] width 200 height 31
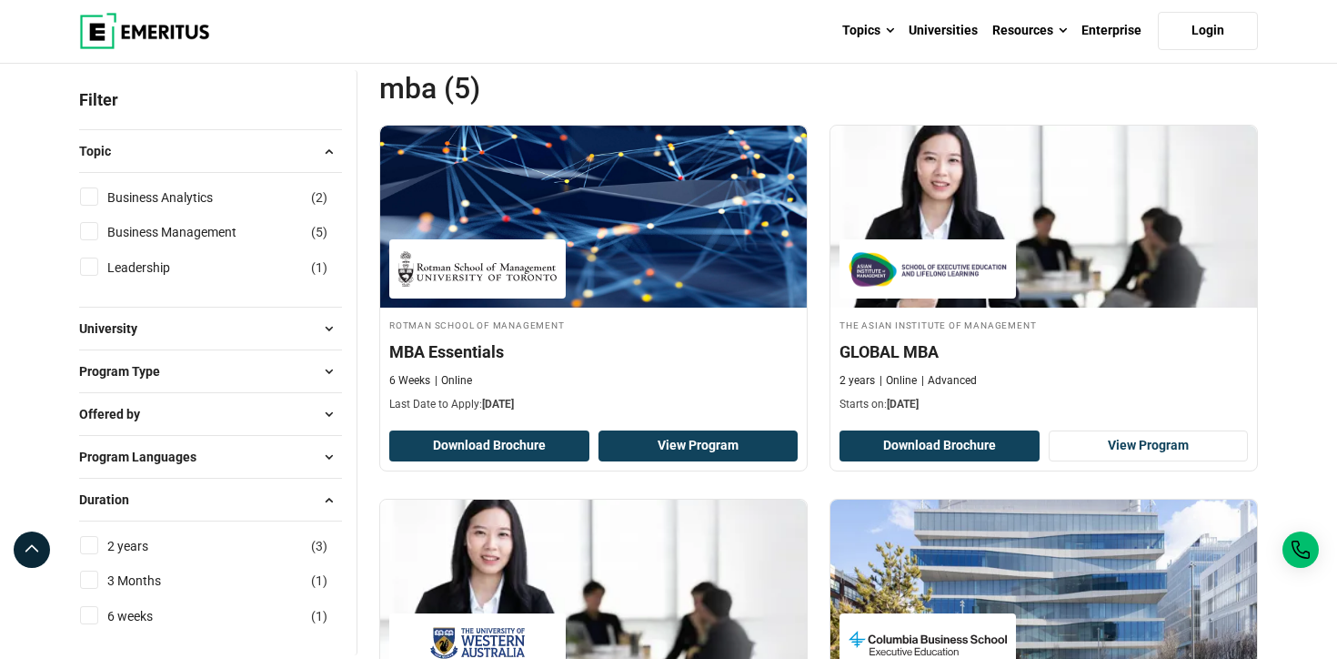
scroll to position [0, 0]
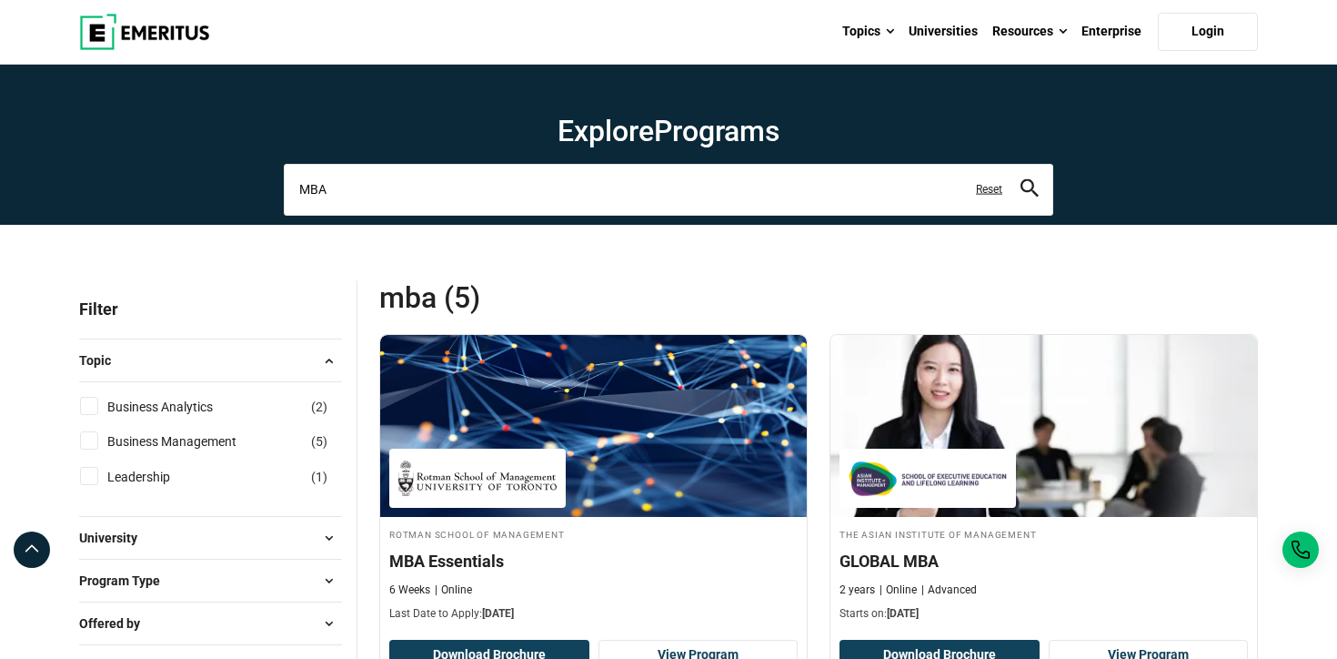
click at [450, 177] on input "MBA" at bounding box center [669, 189] width 770 height 51
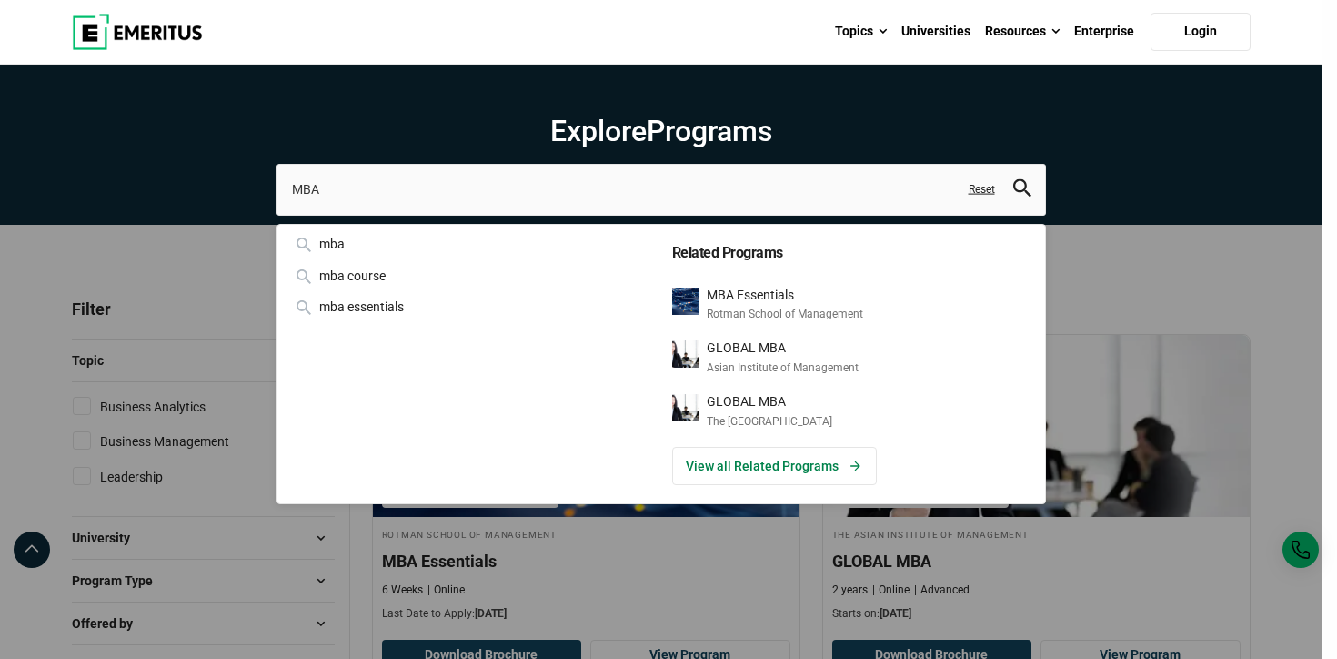
click at [277, 215] on div "MBA mba mba course mba essentials Related Programs MBA Essentials Rotman School…" at bounding box center [662, 189] width 770 height 51
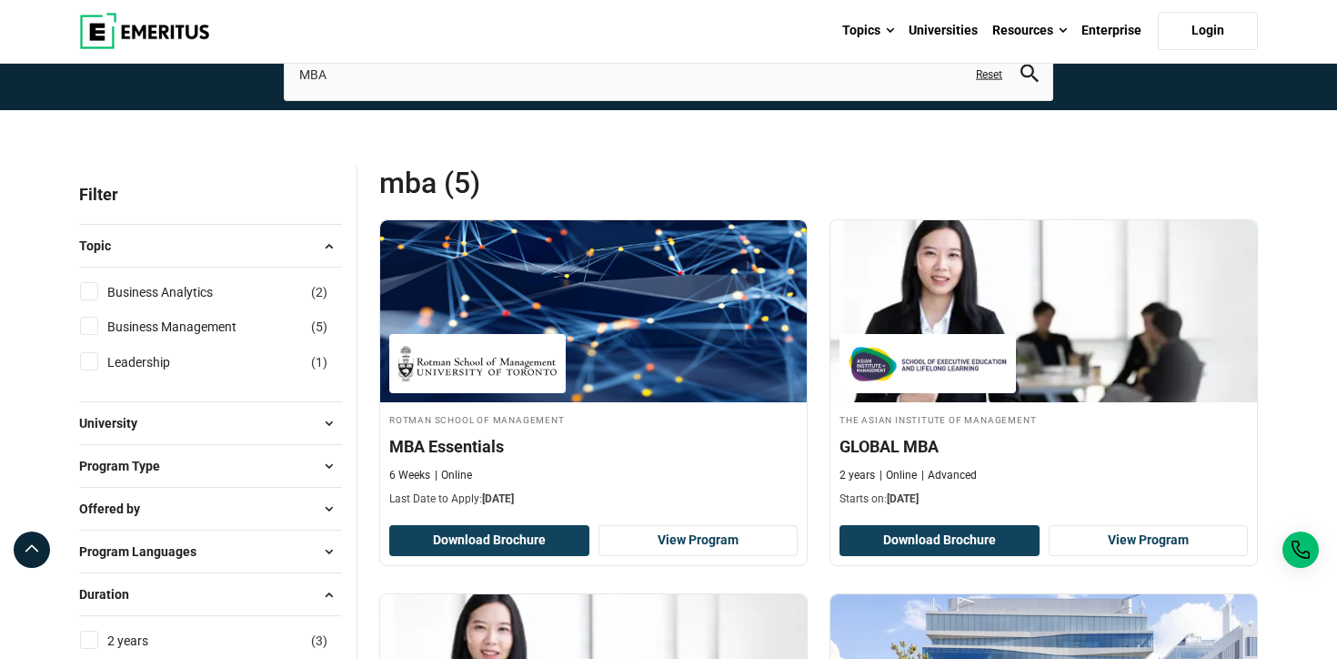
scroll to position [197, 0]
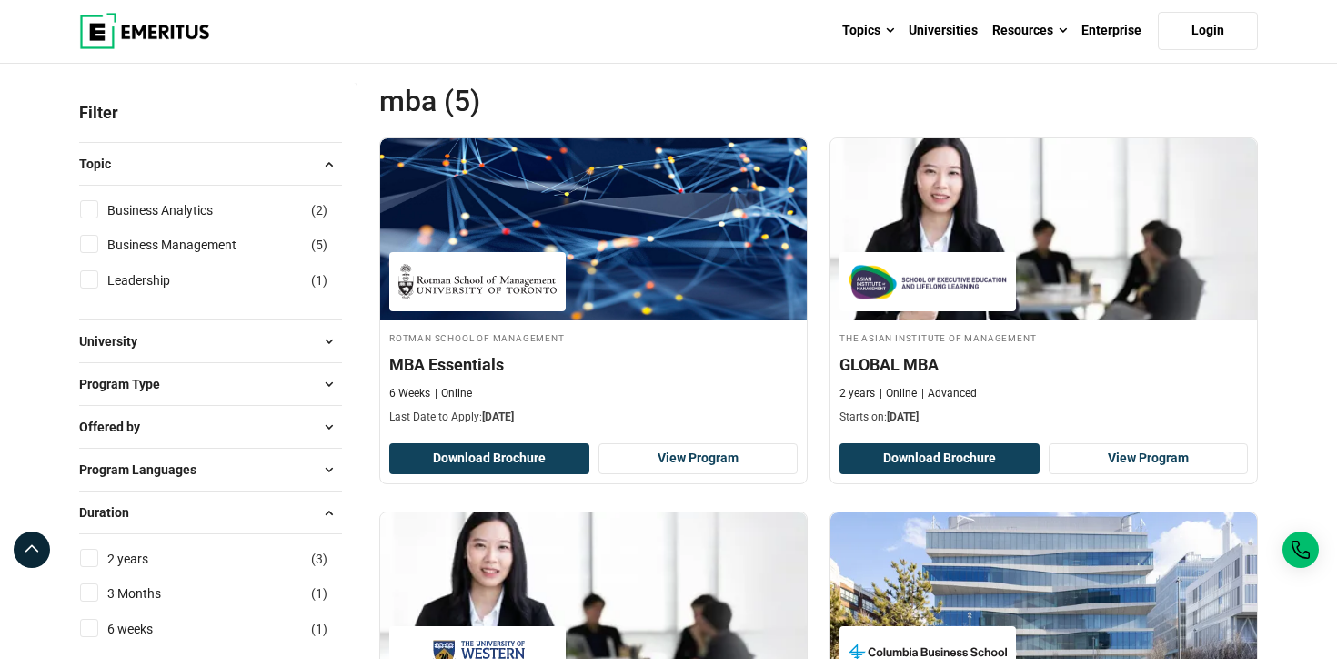
click at [323, 165] on span at bounding box center [328, 163] width 27 height 27
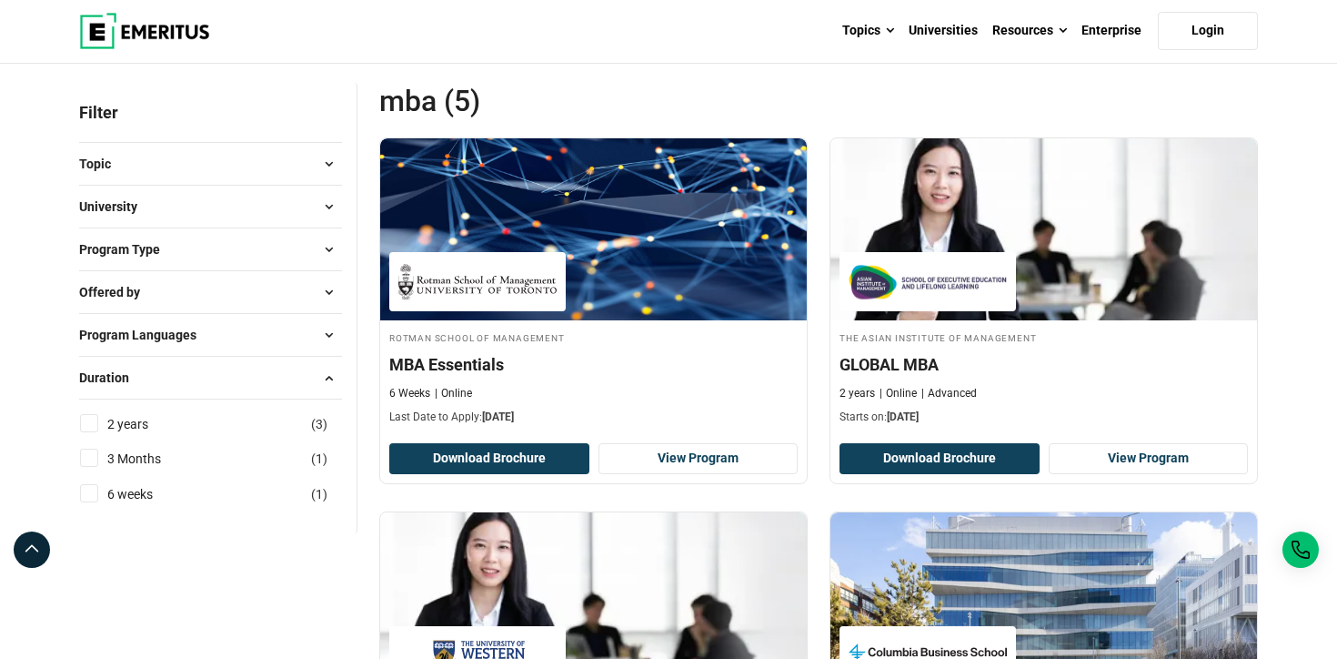
click at [196, 125] on p "Filter" at bounding box center [210, 112] width 263 height 59
click at [108, 107] on p "Filter" at bounding box center [210, 112] width 263 height 59
click at [282, 373] on button "Duration" at bounding box center [210, 377] width 263 height 27
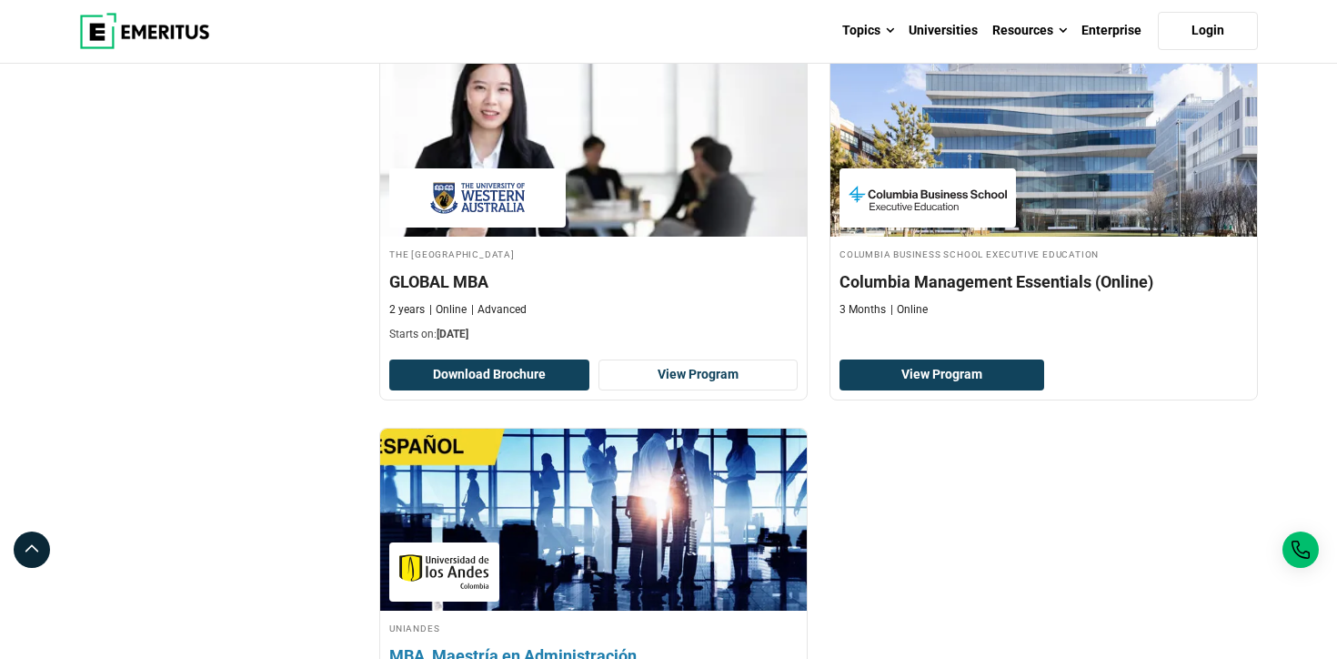
scroll to position [0, 0]
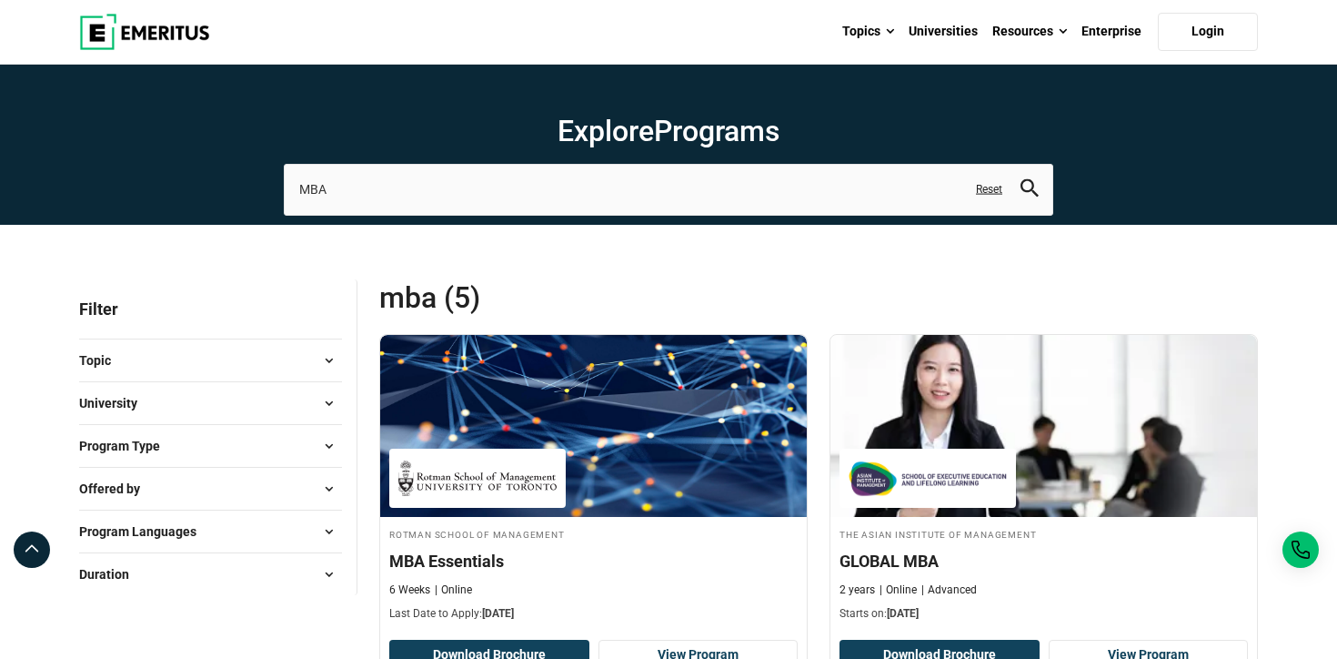
click at [987, 187] on link "Reset" at bounding box center [989, 189] width 26 height 15
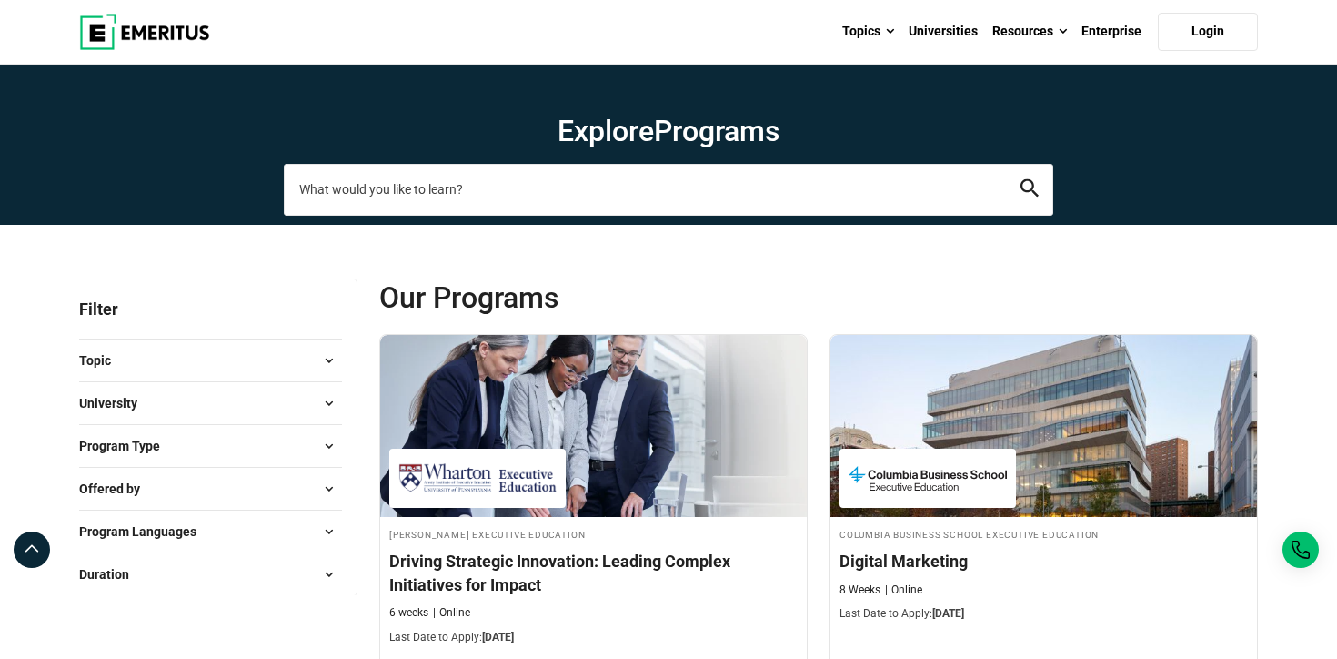
click at [766, 197] on input "search-page" at bounding box center [669, 189] width 770 height 51
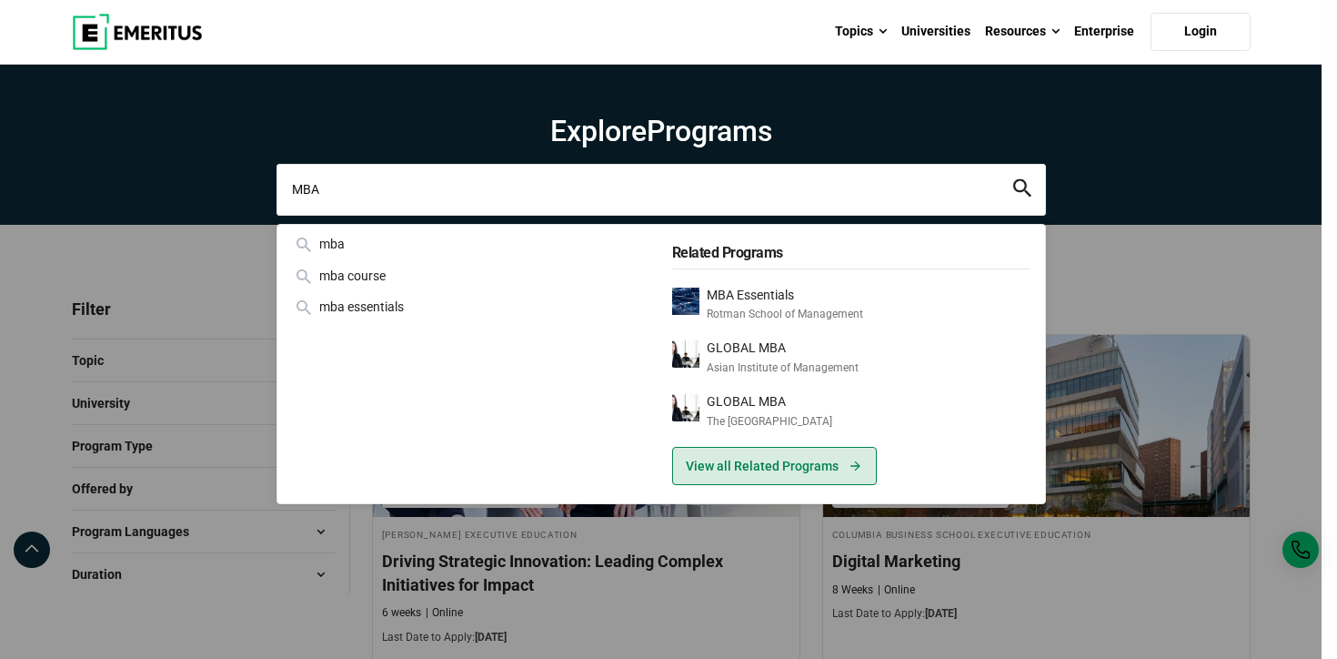
type input "MBA"
click at [766, 469] on link "View all Related Programs" at bounding box center [774, 466] width 205 height 38
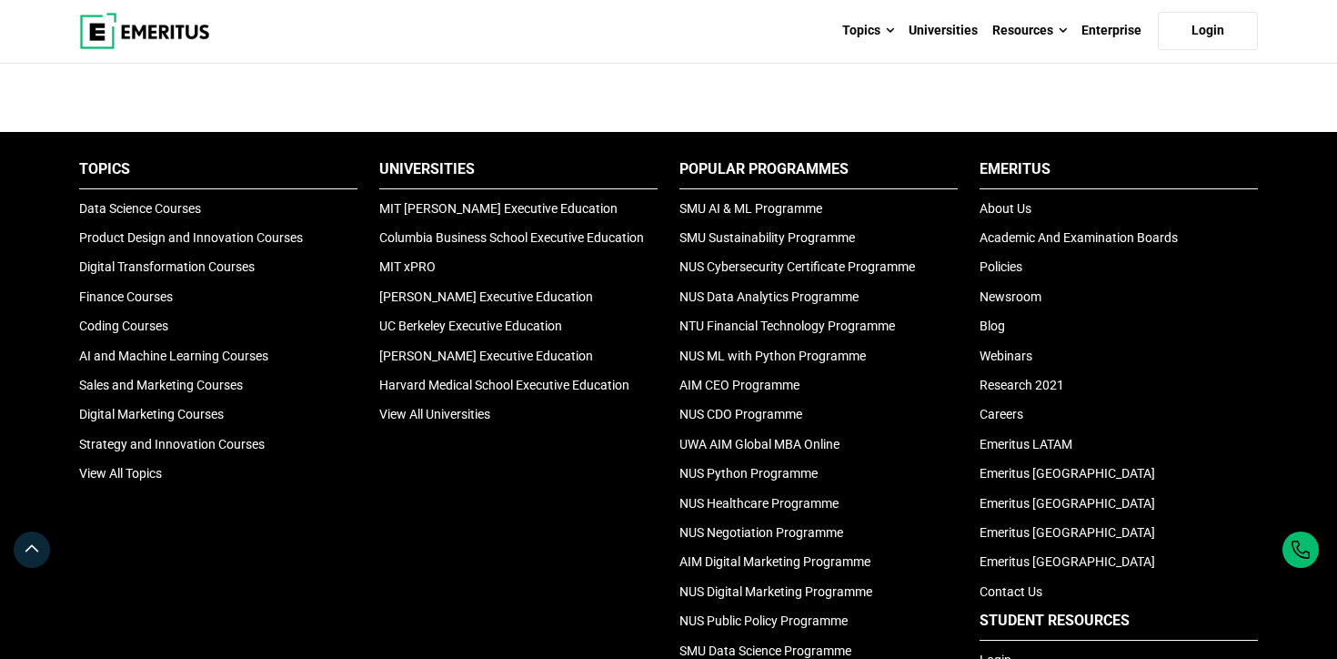
scroll to position [1459, 0]
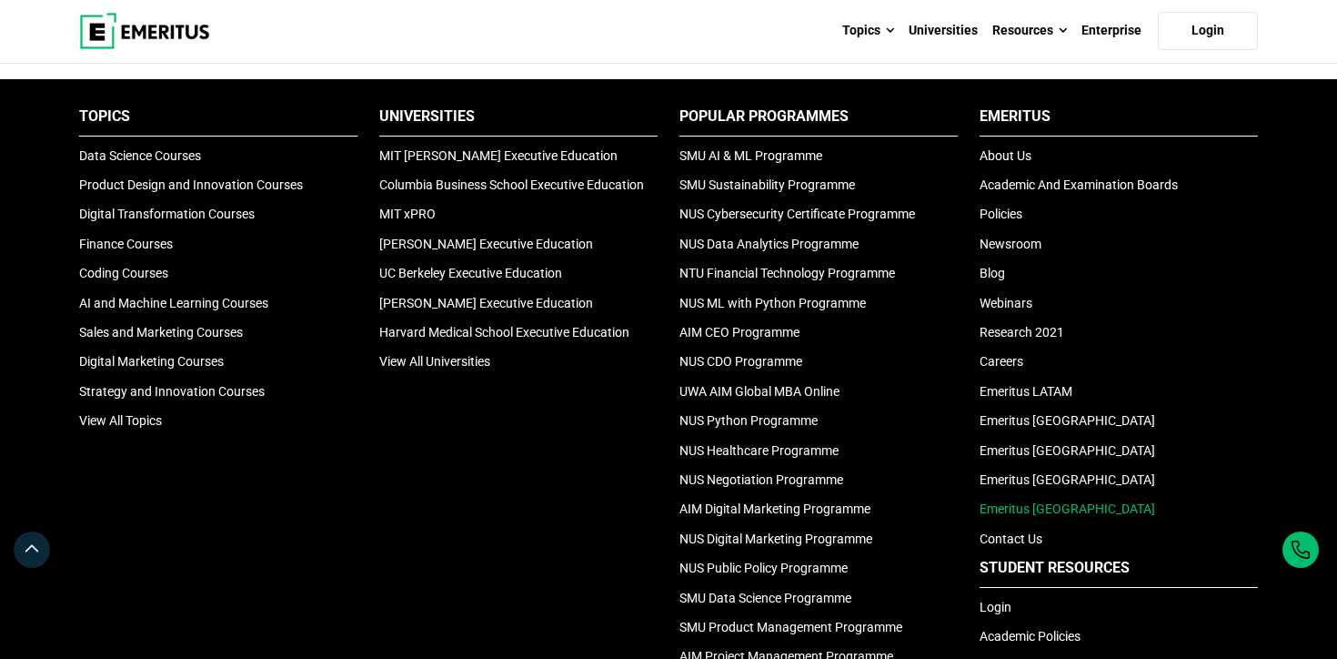
click at [1023, 510] on link "Emeritus [GEOGRAPHIC_DATA]" at bounding box center [1068, 508] width 176 height 15
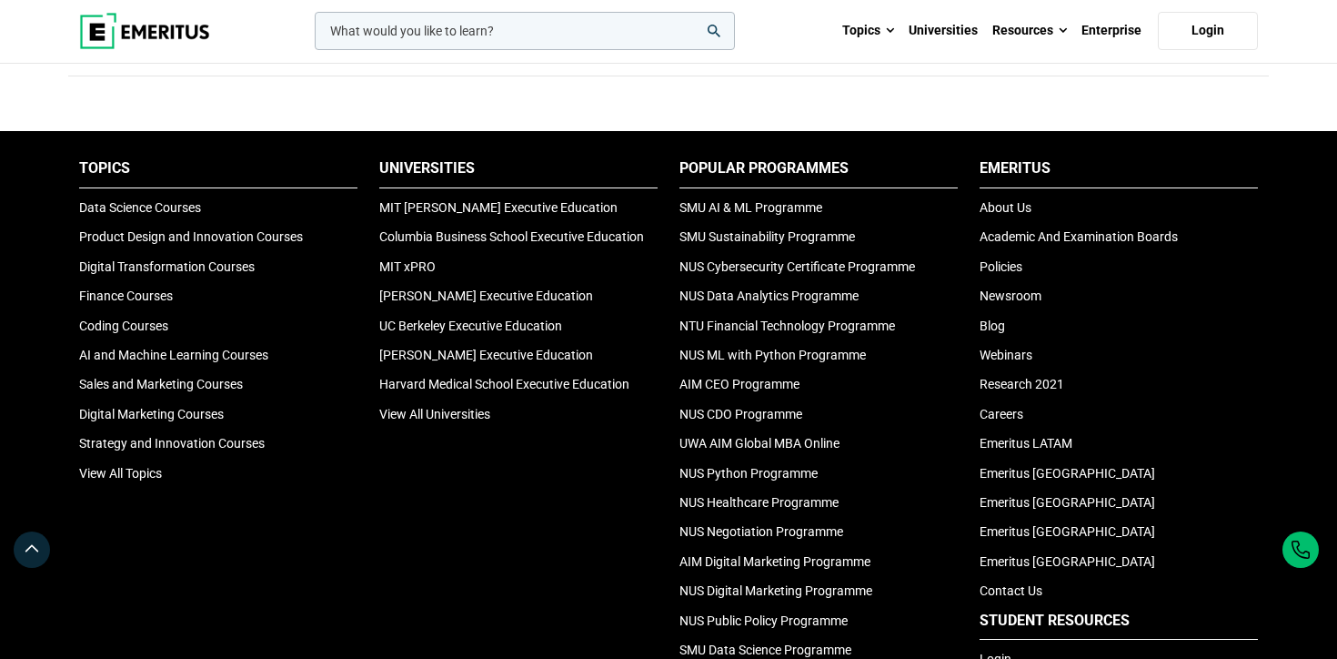
scroll to position [6136, 0]
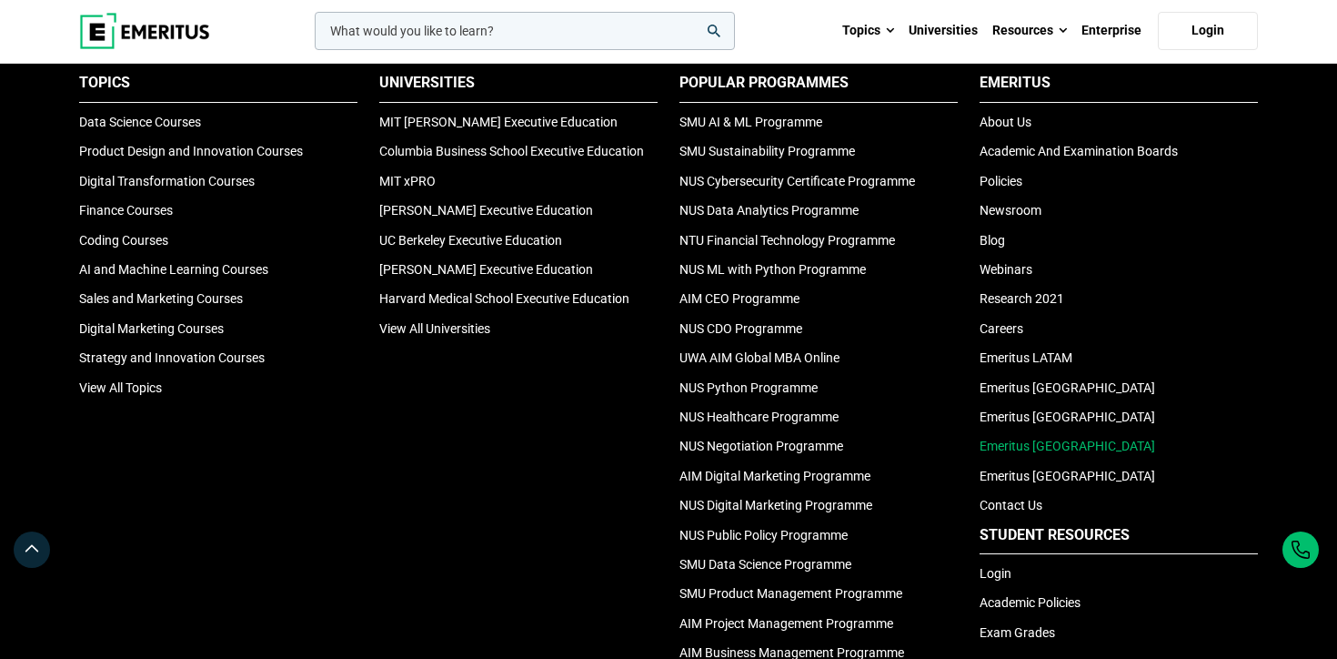
click at [1035, 446] on link "Emeritus [GEOGRAPHIC_DATA]" at bounding box center [1068, 446] width 176 height 15
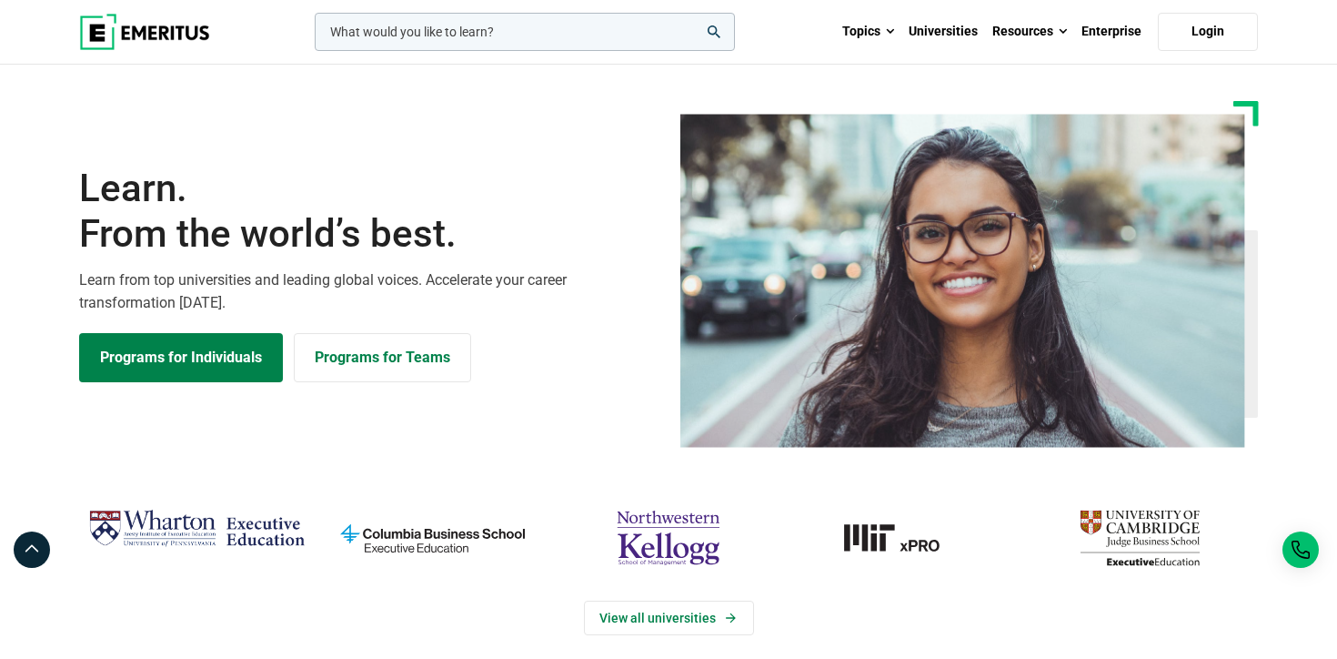
click at [145, 33] on img at bounding box center [144, 32] width 131 height 36
